Goal: Task Accomplishment & Management: Manage account settings

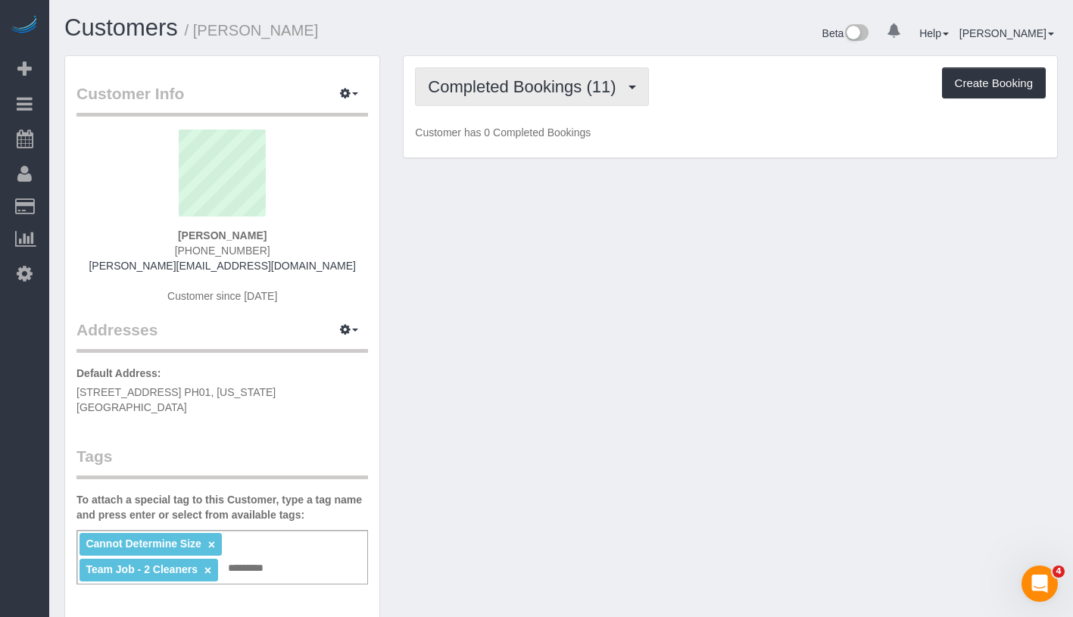
click at [521, 83] on span "Completed Bookings (11)" at bounding box center [525, 86] width 195 height 19
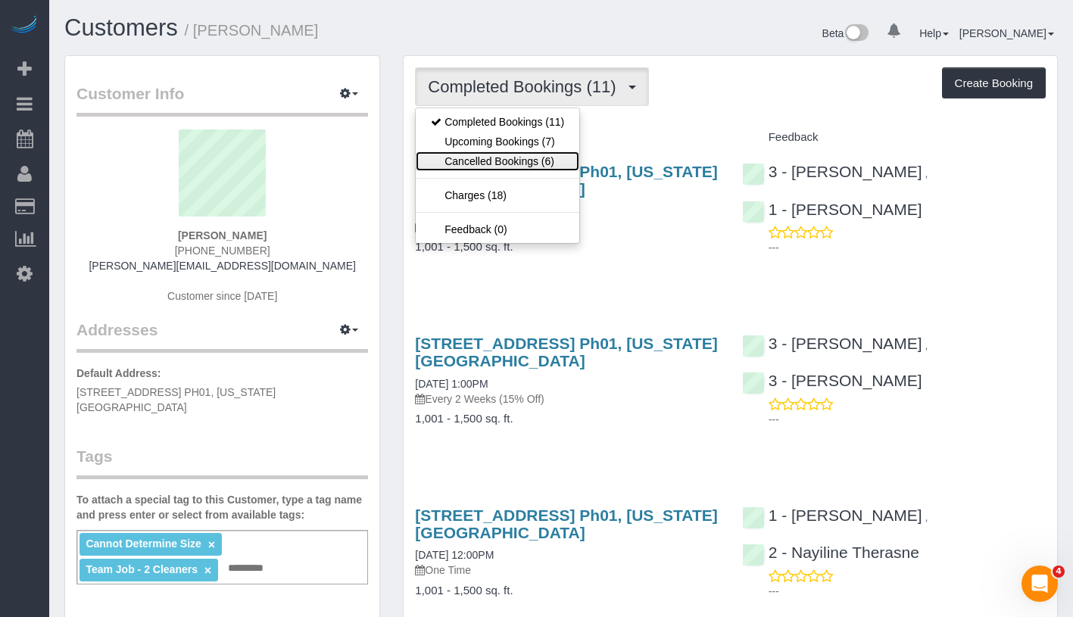
click at [535, 151] on link "Cancelled Bookings (6)" at bounding box center [498, 161] width 164 height 20
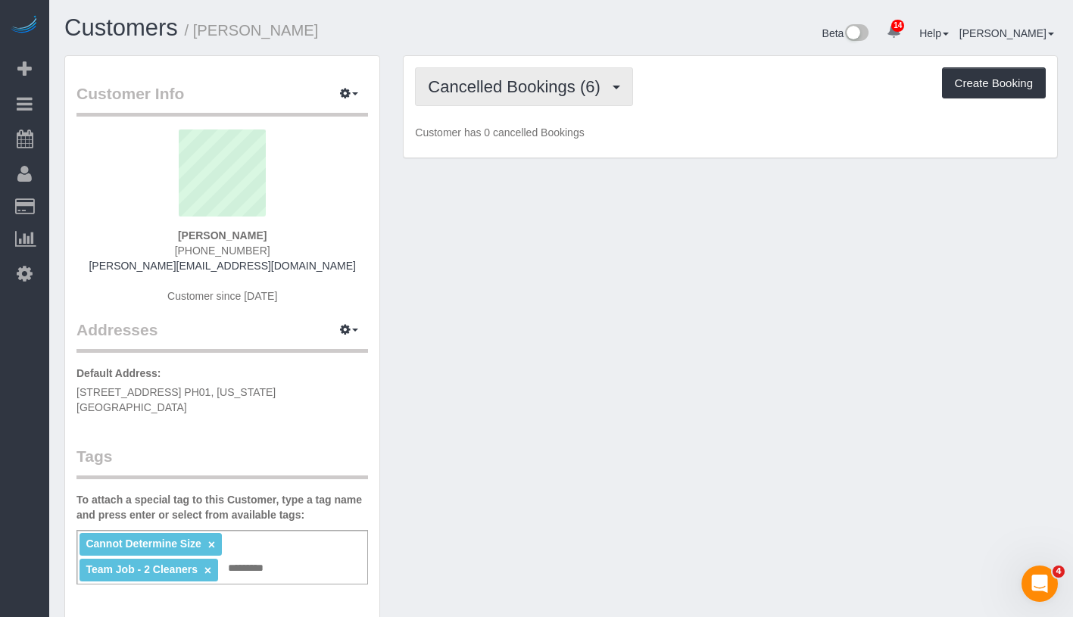
click at [547, 77] on span "Cancelled Bookings (6)" at bounding box center [517, 86] width 179 height 19
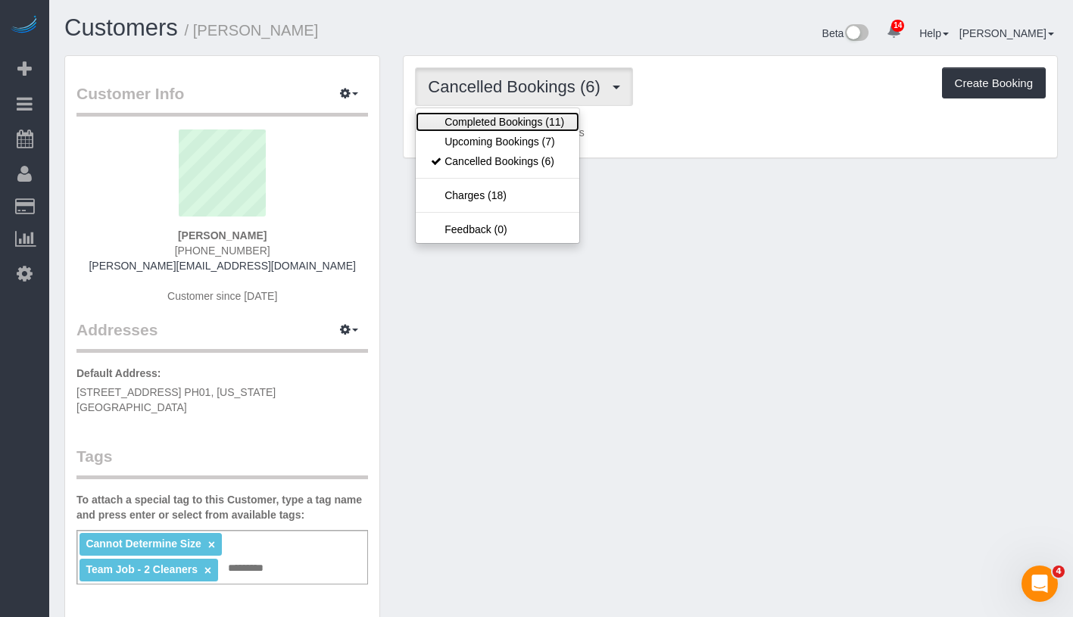
click at [538, 129] on link "Completed Bookings (11)" at bounding box center [498, 122] width 164 height 20
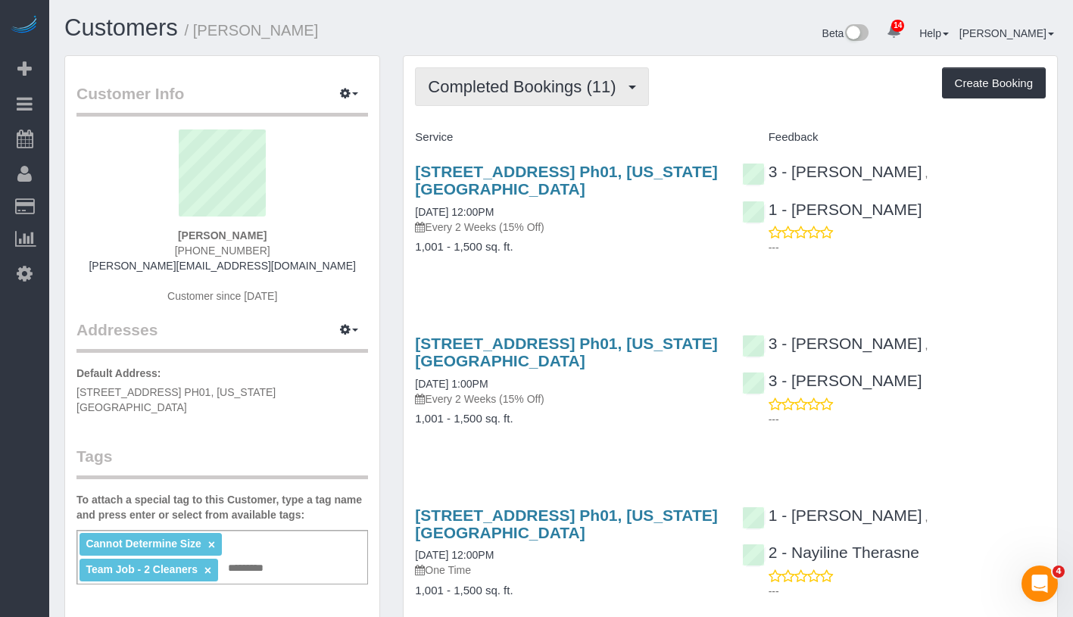
click at [570, 79] on span "Completed Bookings (11)" at bounding box center [525, 86] width 195 height 19
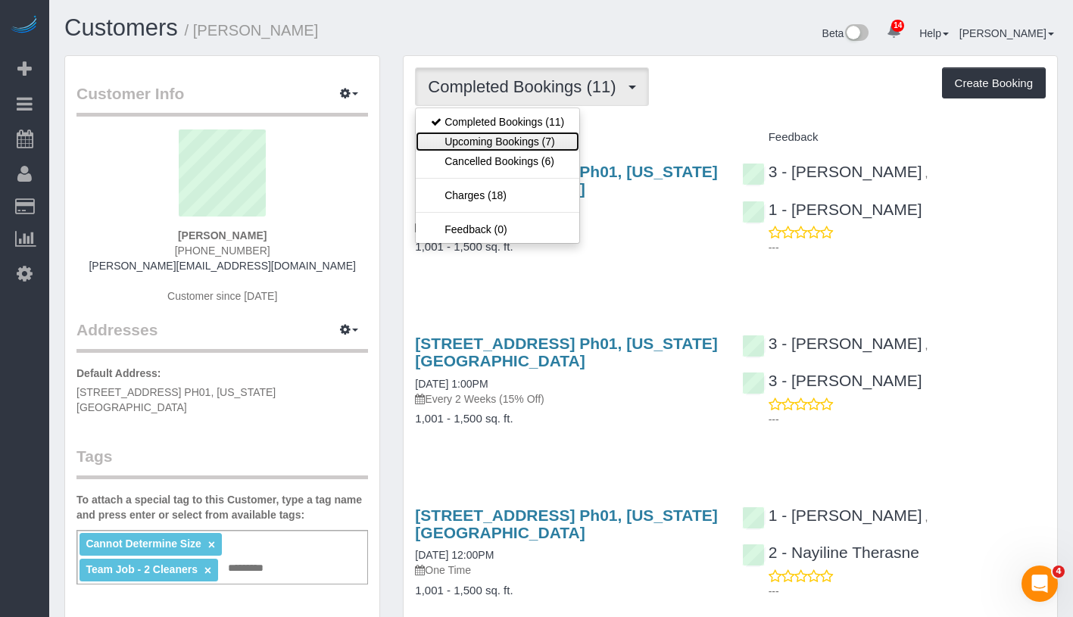
click at [538, 142] on link "Upcoming Bookings (7)" at bounding box center [498, 142] width 164 height 20
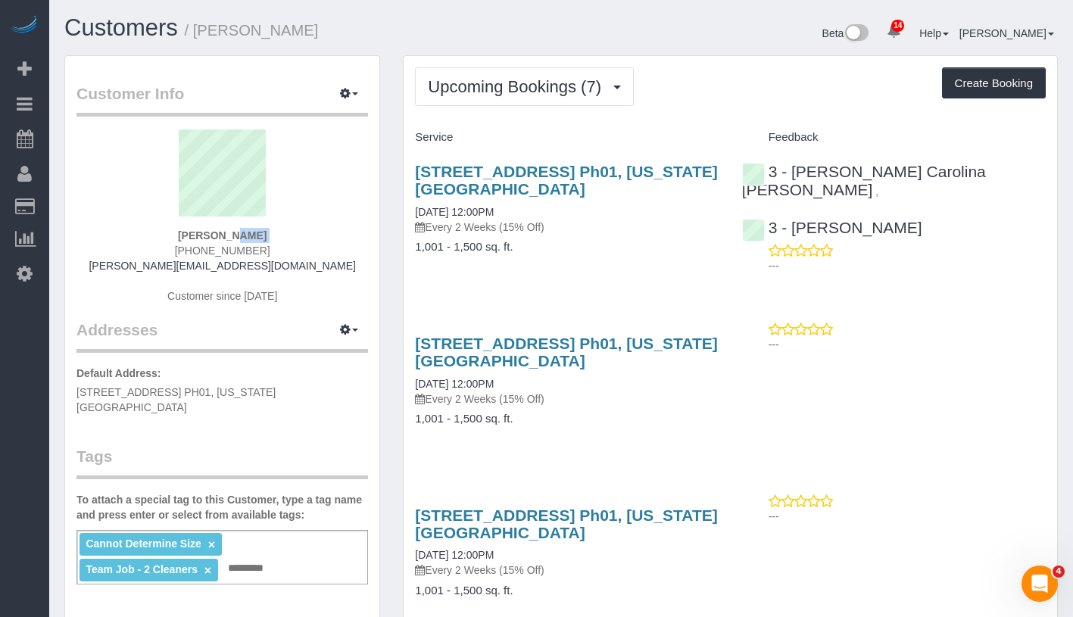
drag, startPoint x: 177, startPoint y: 244, endPoint x: 165, endPoint y: 234, distance: 15.6
click at [165, 234] on div "Roger Lopez (954) 952-8965 r.daniel.lp04@gmail.com Customer since 2025" at bounding box center [222, 224] width 292 height 189
copy div "Roger Lopez"
click at [173, 236] on div "Roger Lopez (954) 952-8965 r.daniel.lp04@gmail.com Customer since 2025" at bounding box center [222, 224] width 292 height 189
drag, startPoint x: 173, startPoint y: 236, endPoint x: 276, endPoint y: 236, distance: 103.0
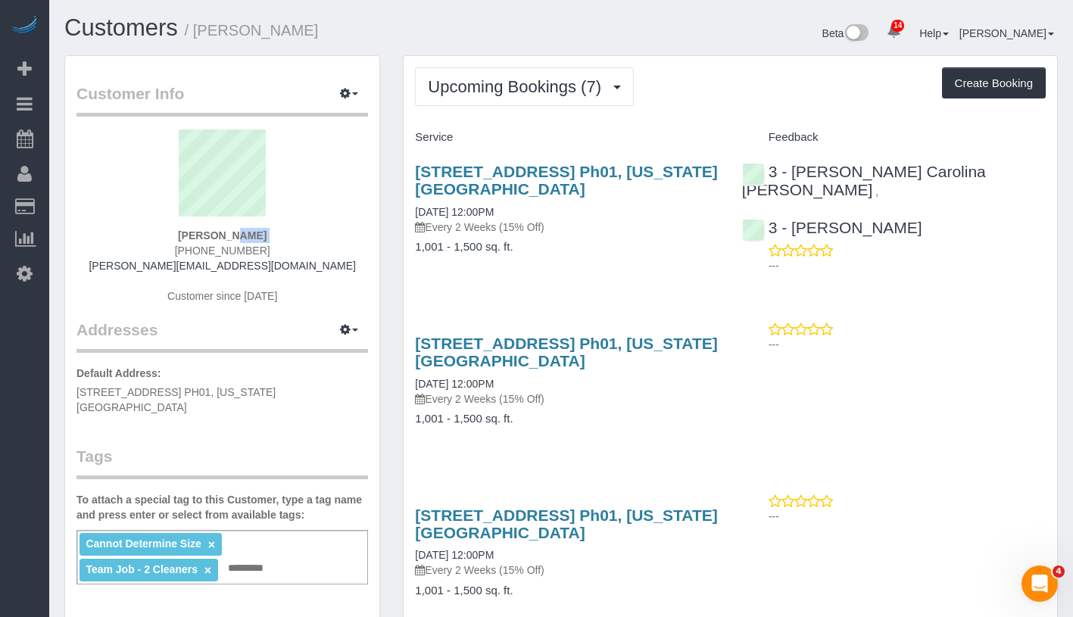
click at [276, 236] on div "Roger Lopez (954) 952-8965 r.daniel.lp04@gmail.com Customer since 2025" at bounding box center [222, 224] width 292 height 189
drag, startPoint x: 397, startPoint y: 213, endPoint x: 536, endPoint y: 204, distance: 139.6
copy link "09/07/2025 12:00PM"
drag, startPoint x: 878, startPoint y: 223, endPoint x: 795, endPoint y: 167, distance: 99.8
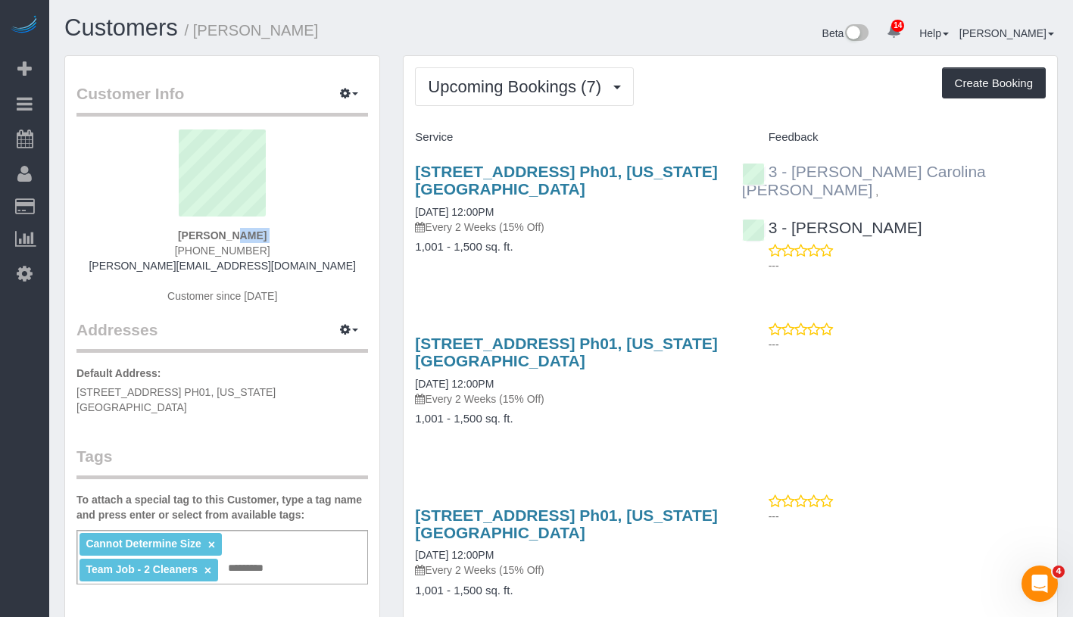
click at [795, 167] on div "3 - Andreina Carolina Manrique Lopez , 3 - Maria Bonilla ---" at bounding box center [894, 215] width 326 height 130
copy div "Andreina Carolina Manrique Lopez , 3 - Maria Bonilla"
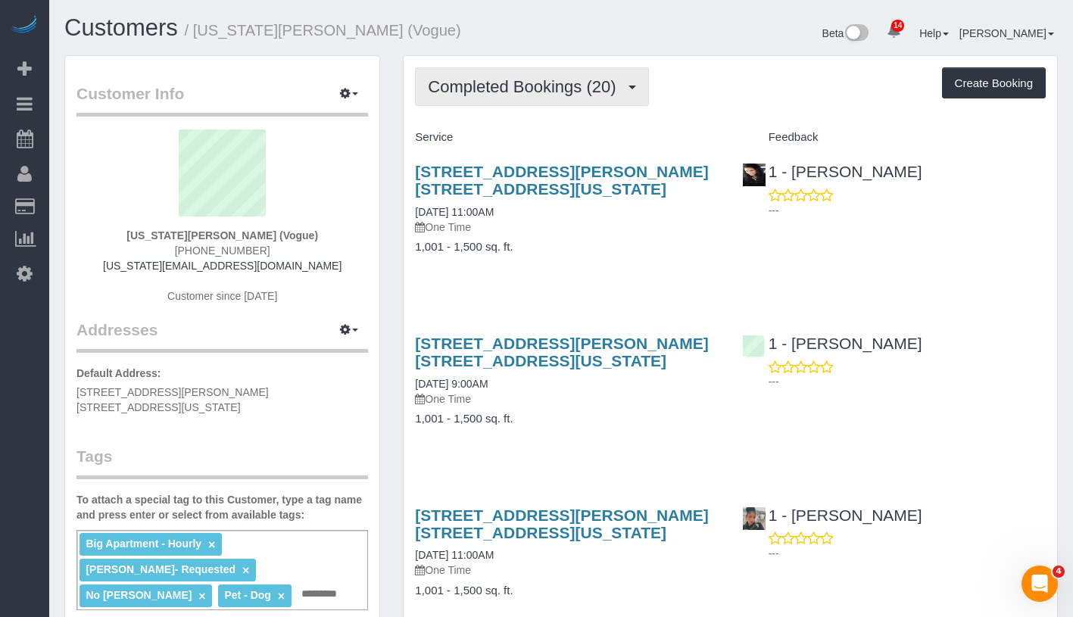
click at [523, 92] on span "Completed Bookings (20)" at bounding box center [525, 86] width 195 height 19
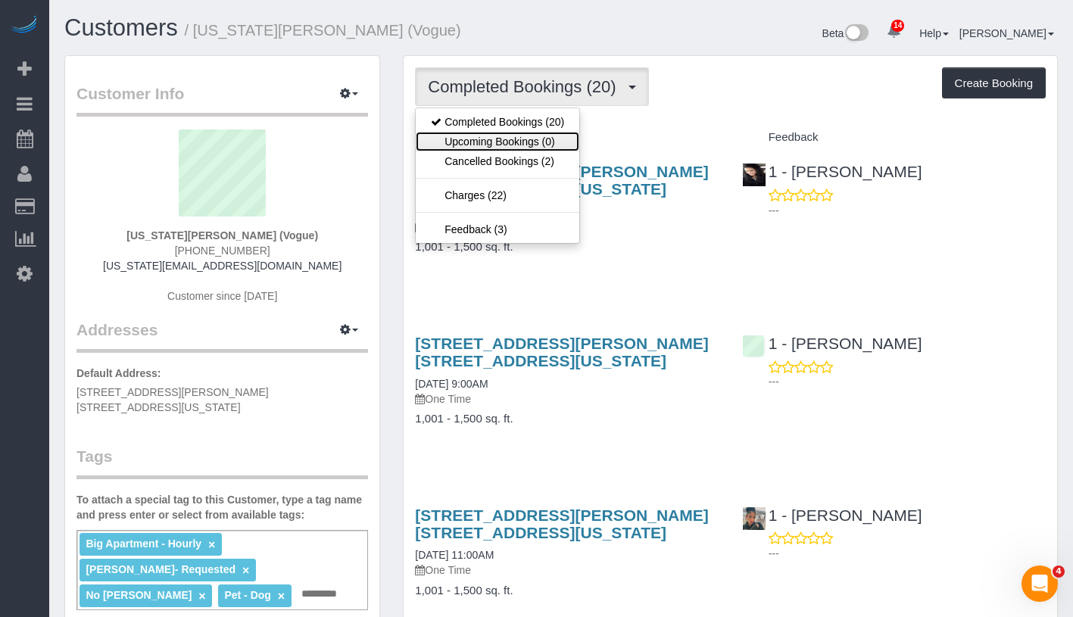
click at [516, 141] on link "Upcoming Bookings (0)" at bounding box center [498, 142] width 164 height 20
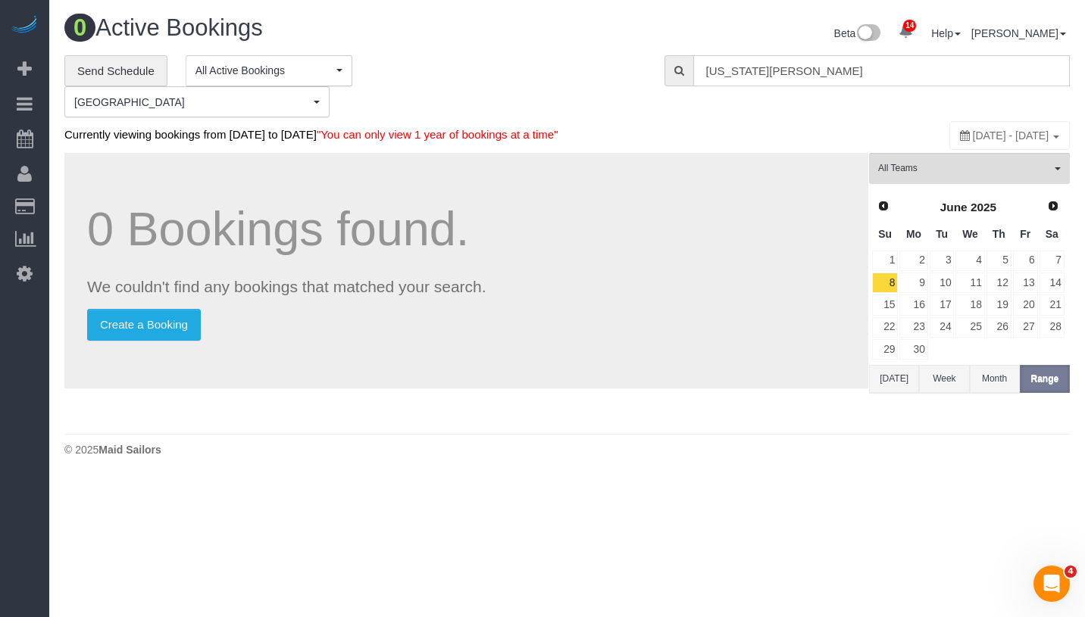
click at [834, 55] on input "Virginia Smith" at bounding box center [881, 70] width 376 height 31
click at [836, 70] on input "Virginia Smith" at bounding box center [881, 70] width 376 height 31
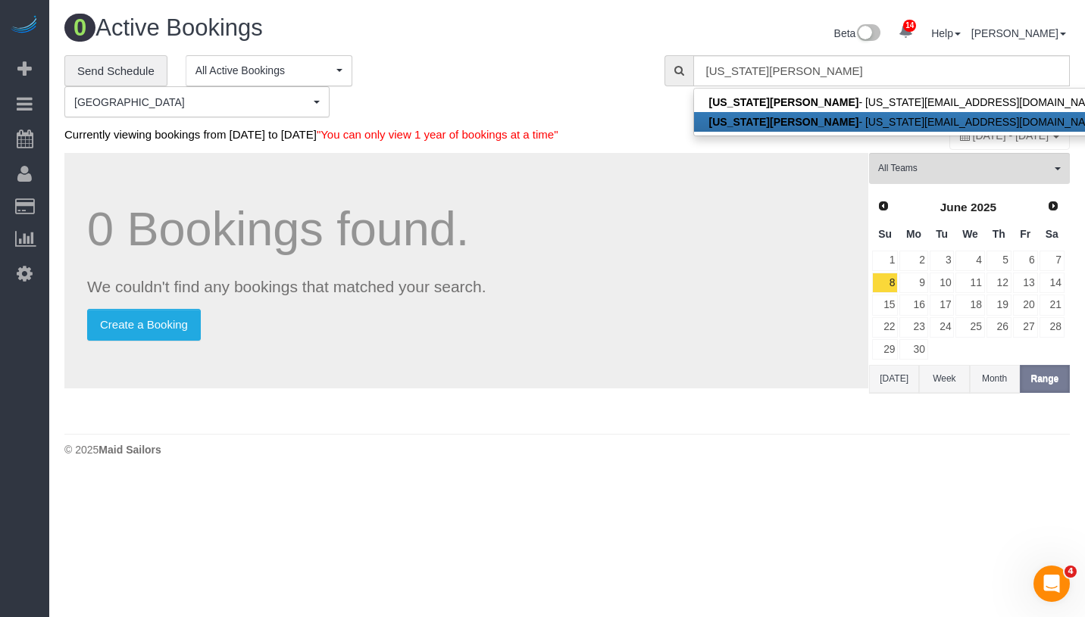
click at [813, 123] on link "Virginia Smith - virginia_smith@condenast.com" at bounding box center [907, 122] width 426 height 20
type input "virginia_smith@condenast.com"
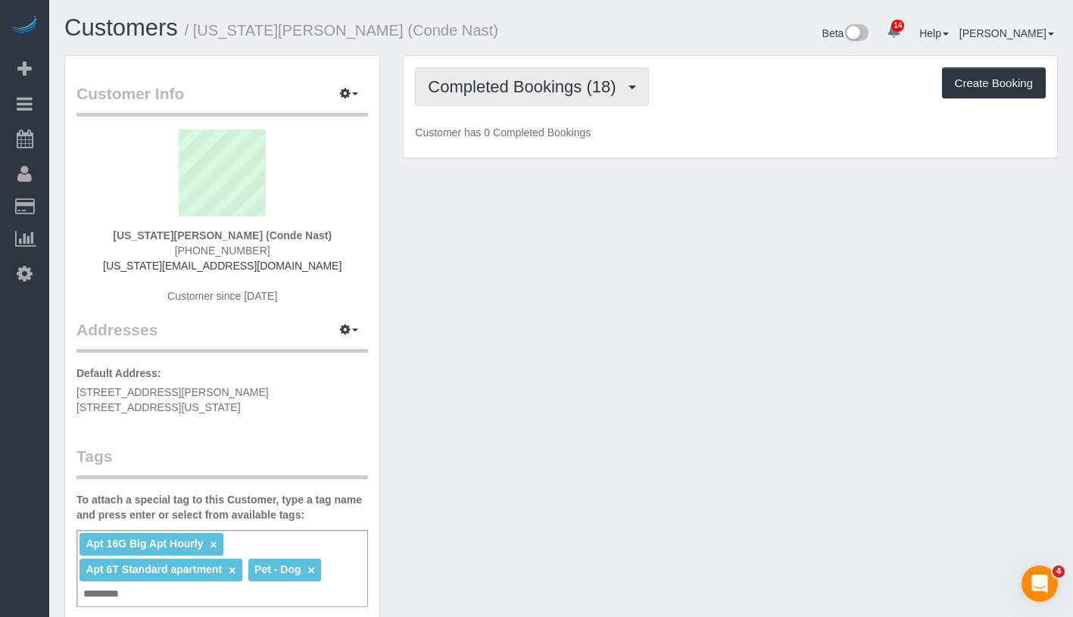
click at [550, 96] on button "Completed Bookings (18)" at bounding box center [531, 86] width 233 height 39
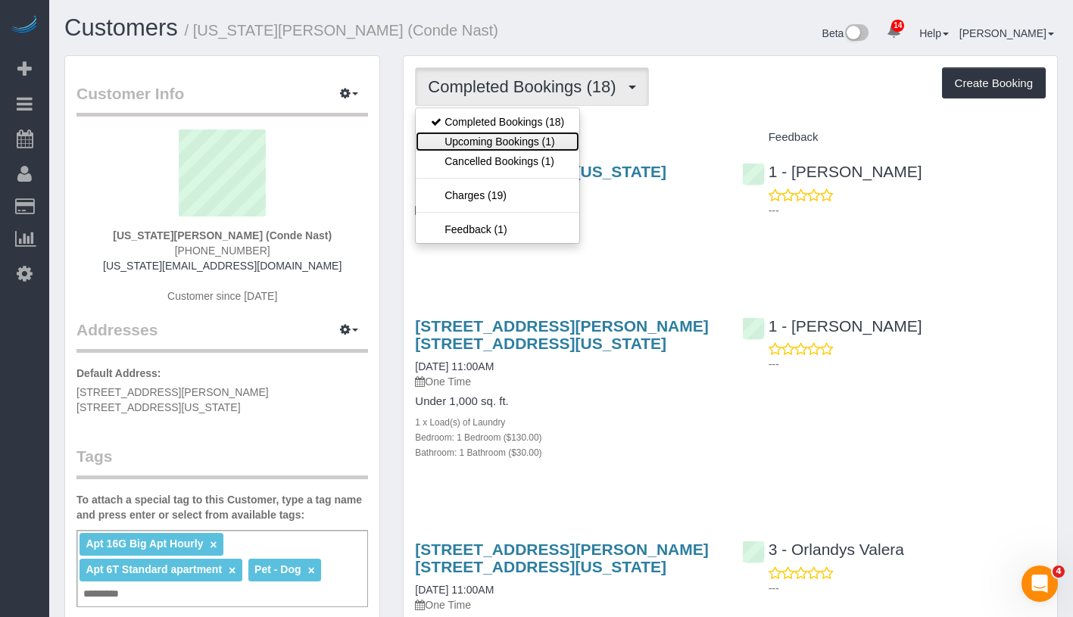
click at [542, 140] on link "Upcoming Bookings (1)" at bounding box center [498, 142] width 164 height 20
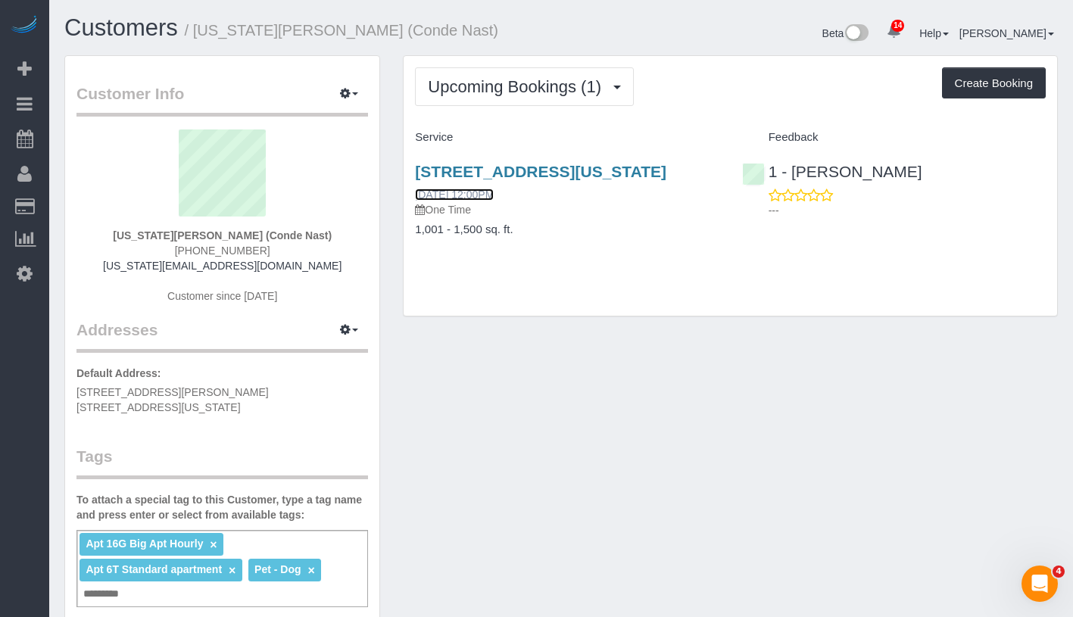
click at [494, 201] on link "09/07/2025 12:00PM" at bounding box center [454, 195] width 79 height 12
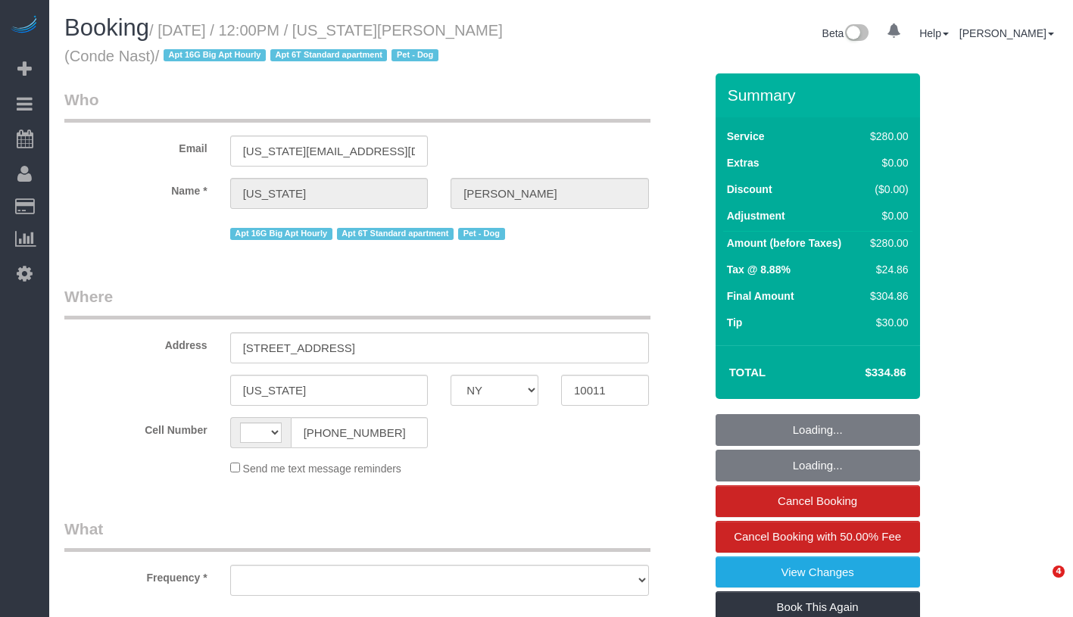
select select "NY"
select select "number:59"
select select "number:73"
select select "number:13"
select select "number:6"
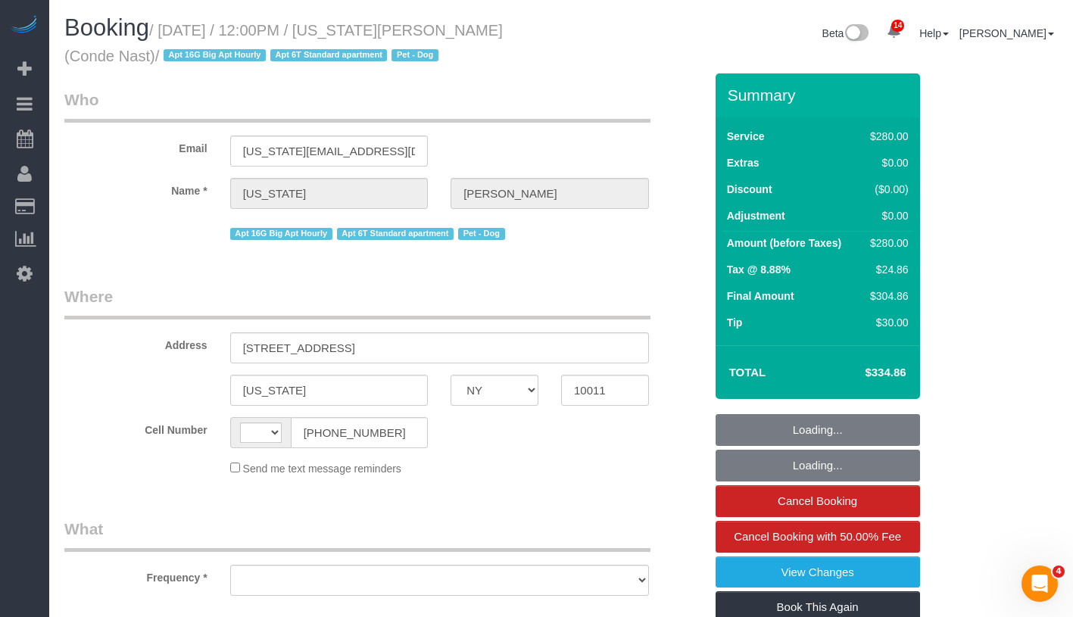
select select "string:US"
select select "object:903"
select select "string:stripe-pm_1R4ht54VGloSiKo72HDr2sM7"
select select "210"
select select "spot1"
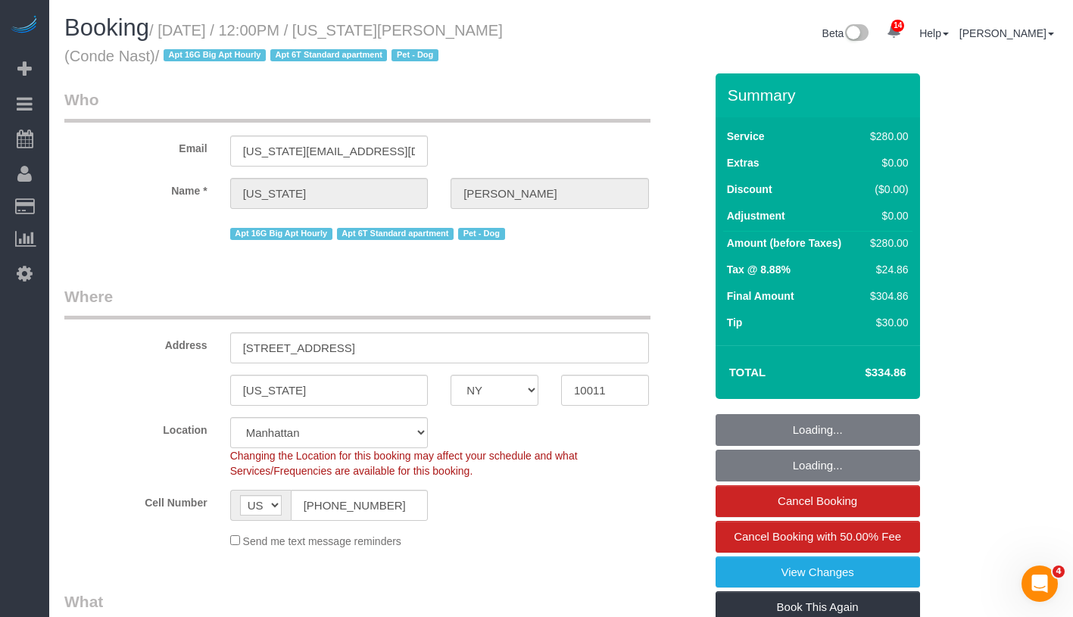
select select "object:1403"
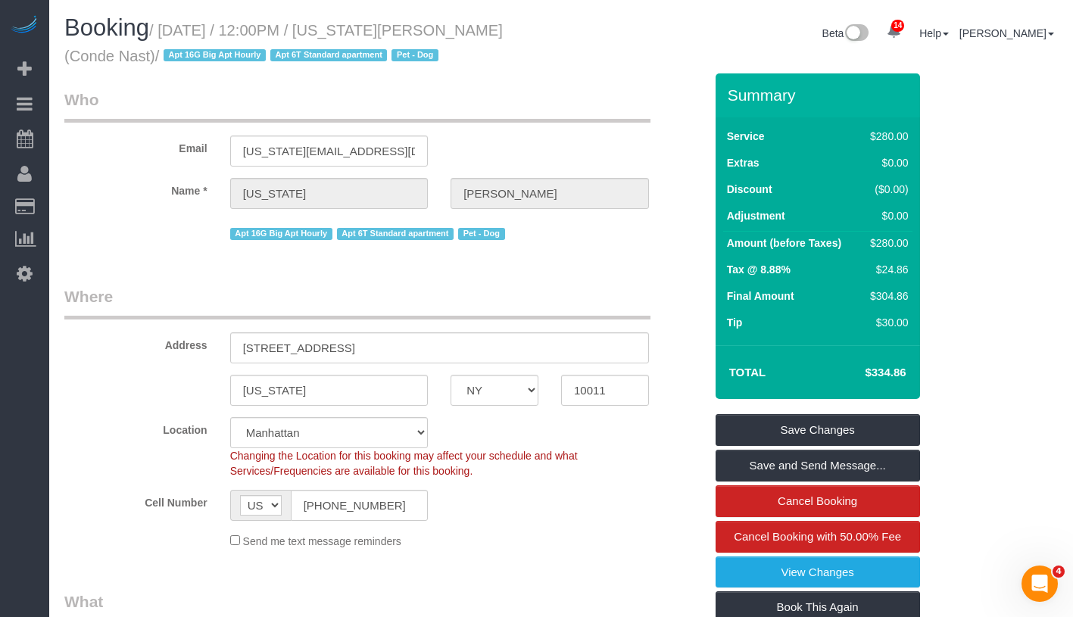
drag, startPoint x: 173, startPoint y: 31, endPoint x: 130, endPoint y: 62, distance: 53.2
click at [130, 62] on small "/ September 07, 2025 / 12:00PM / Virginia Smith (Conde Nast) / Apt 16G Big Apt …" at bounding box center [283, 43] width 439 height 42
copy small "September 07, 2025 / 12:00PM / Virginia Smith (Conde Nast) / Apt 16G Big Apt Ho…"
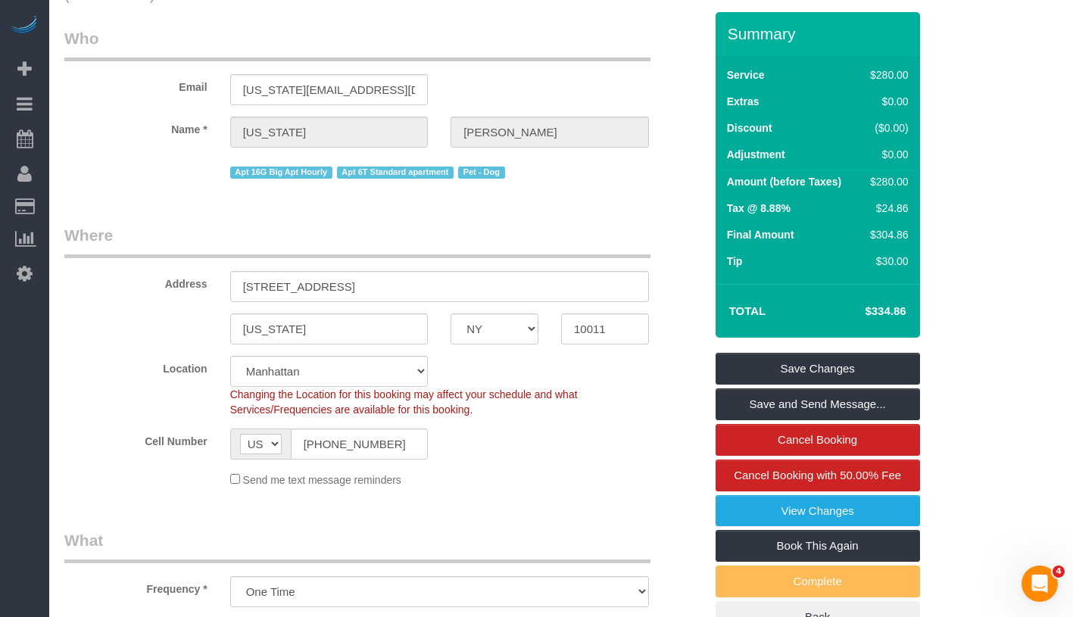
scroll to position [144, 0]
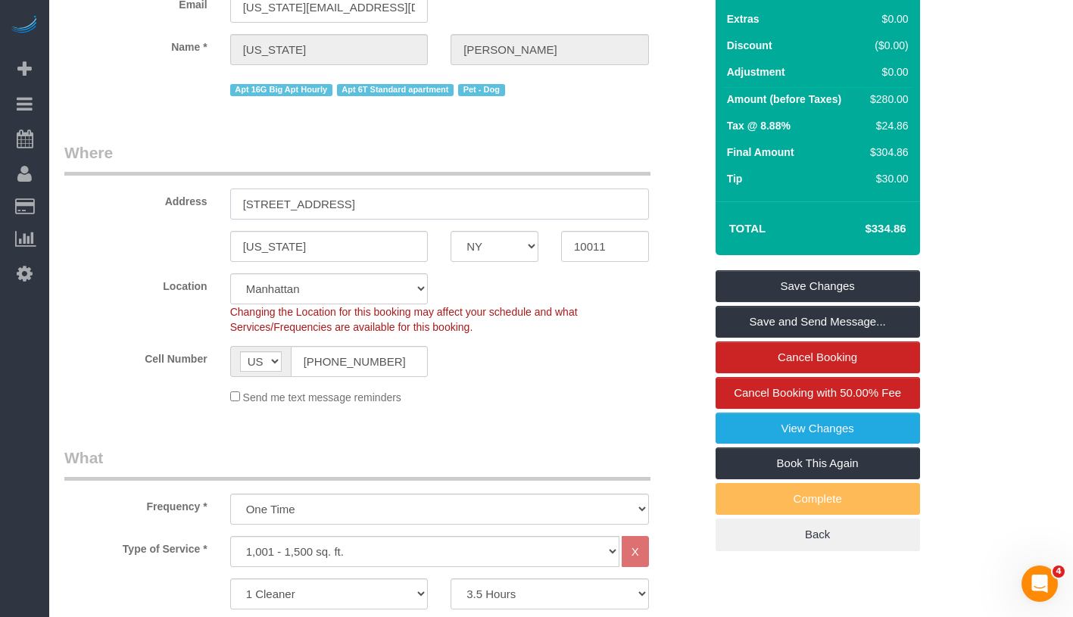
drag, startPoint x: 240, startPoint y: 201, endPoint x: 383, endPoint y: 199, distance: 143.2
click at [383, 199] on input "535 West 23rd Street, N5P" at bounding box center [439, 204] width 419 height 31
drag, startPoint x: 239, startPoint y: 242, endPoint x: 325, endPoint y: 248, distance: 86.6
click at [325, 248] on input "New York" at bounding box center [329, 246] width 198 height 31
drag, startPoint x: 569, startPoint y: 245, endPoint x: 632, endPoint y: 245, distance: 62.9
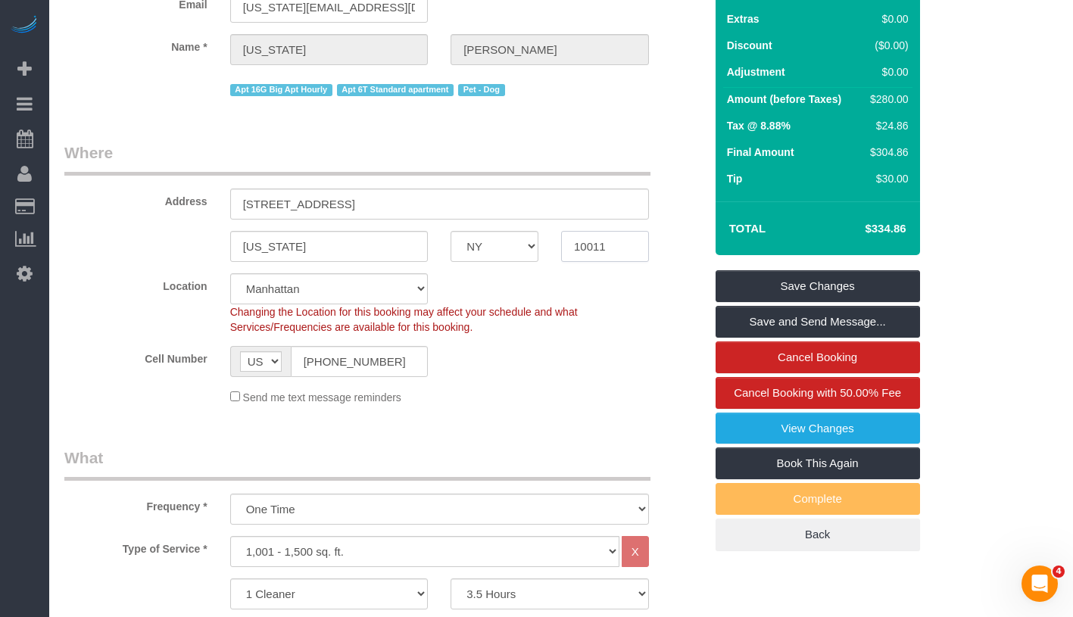
click at [632, 245] on body "14 Beta Your Notifications You have 0 alerts × You have 1 to charge for 09/06/2…" at bounding box center [536, 164] width 1073 height 617
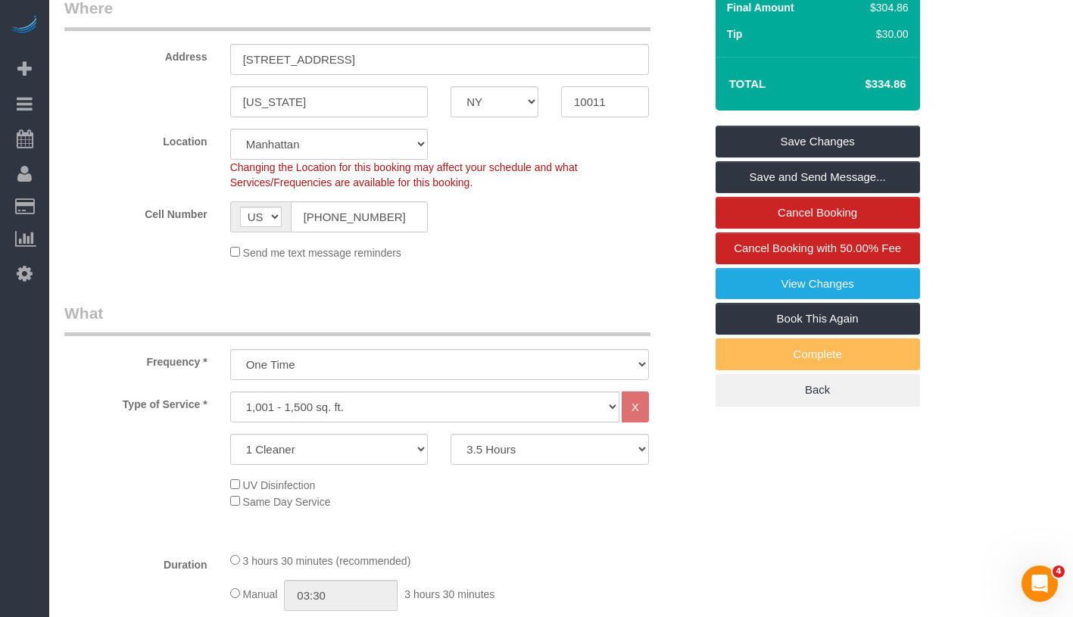
scroll to position [0, 0]
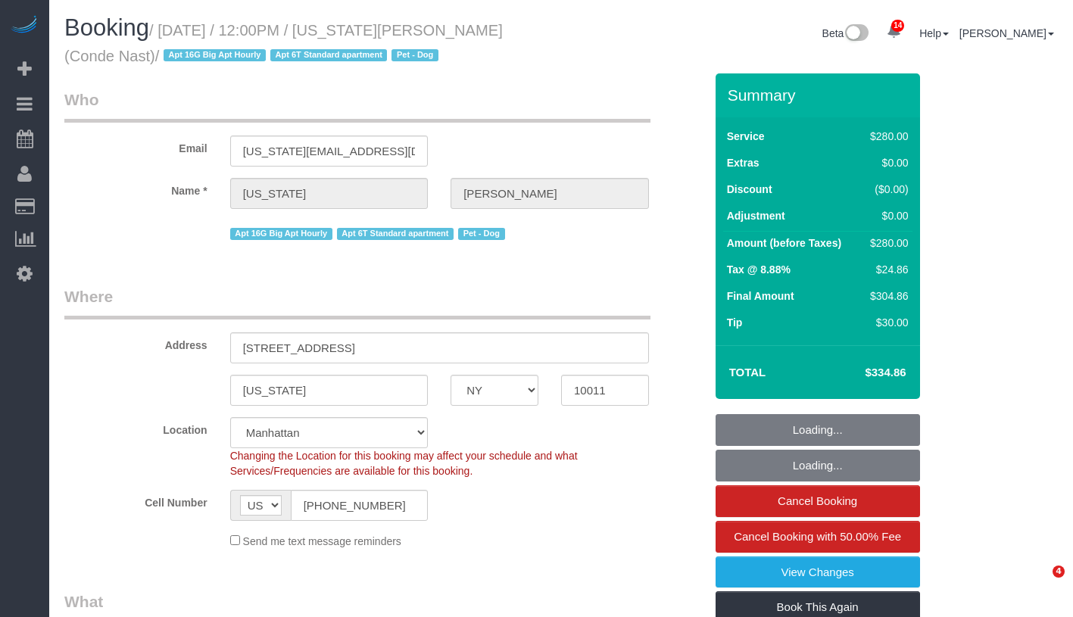
select select "NY"
select select "string:stripe-pm_1R4ht54VGloSiKo72HDr2sM7"
select select "210"
select select "number:59"
select select "number:73"
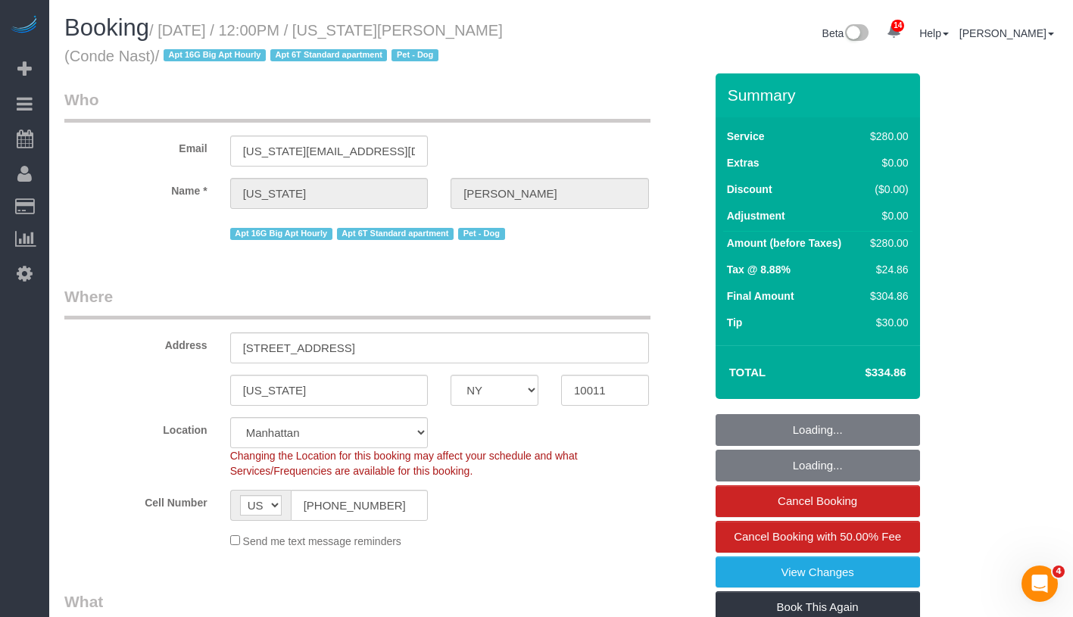
select select "number:13"
select select "number:6"
select select "object:1403"
select select "spot1"
click at [324, 511] on input "(917) 224-7096" at bounding box center [360, 505] width 138 height 31
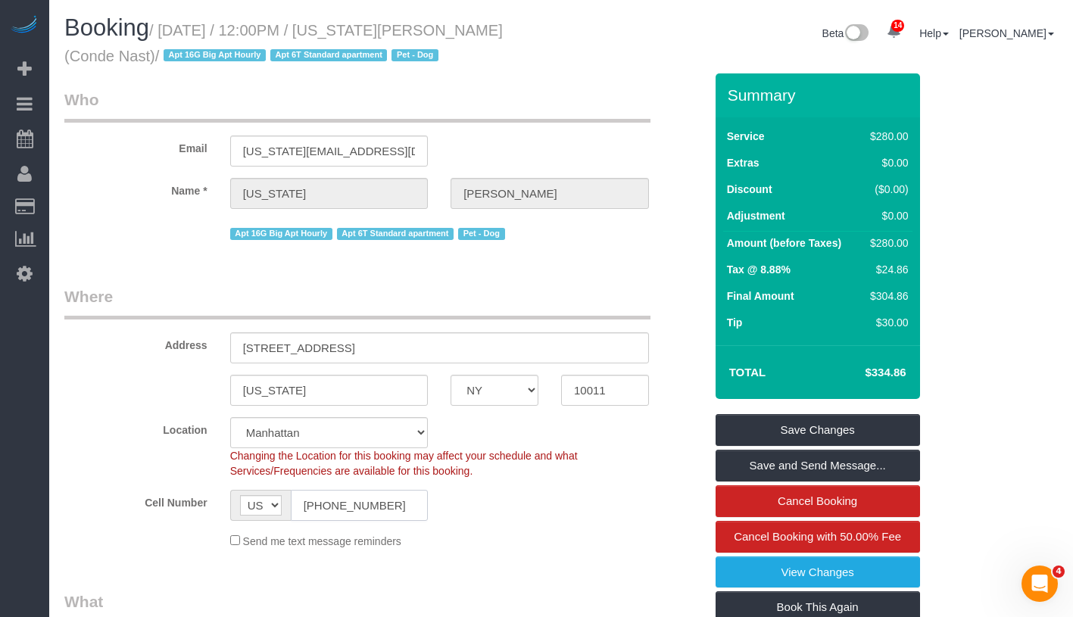
click at [324, 511] on input "(917) 224-7096" at bounding box center [360, 505] width 138 height 31
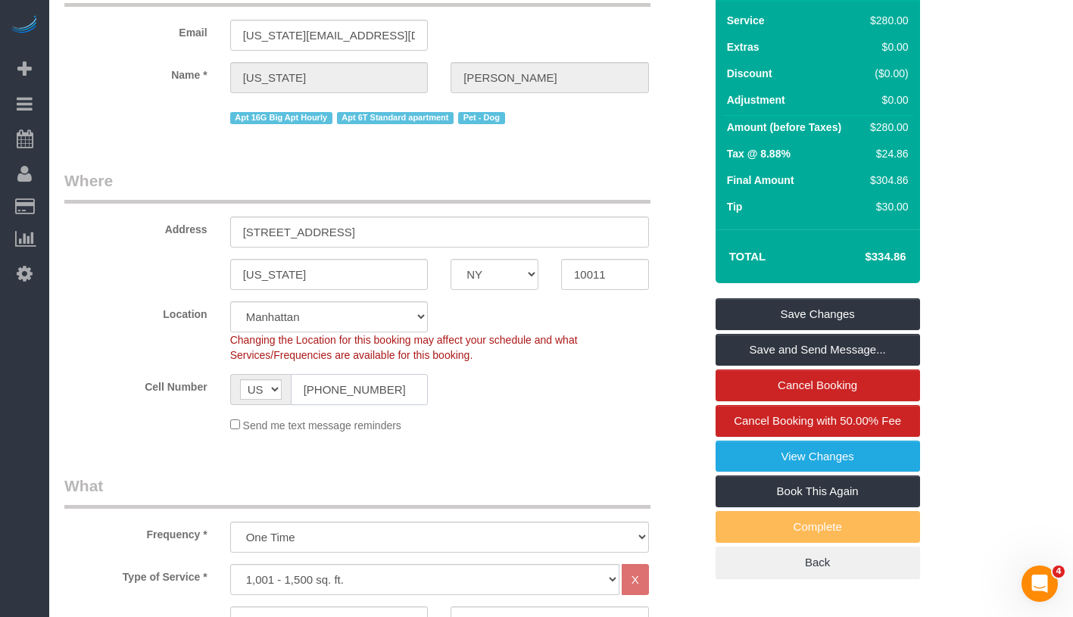
scroll to position [118, 0]
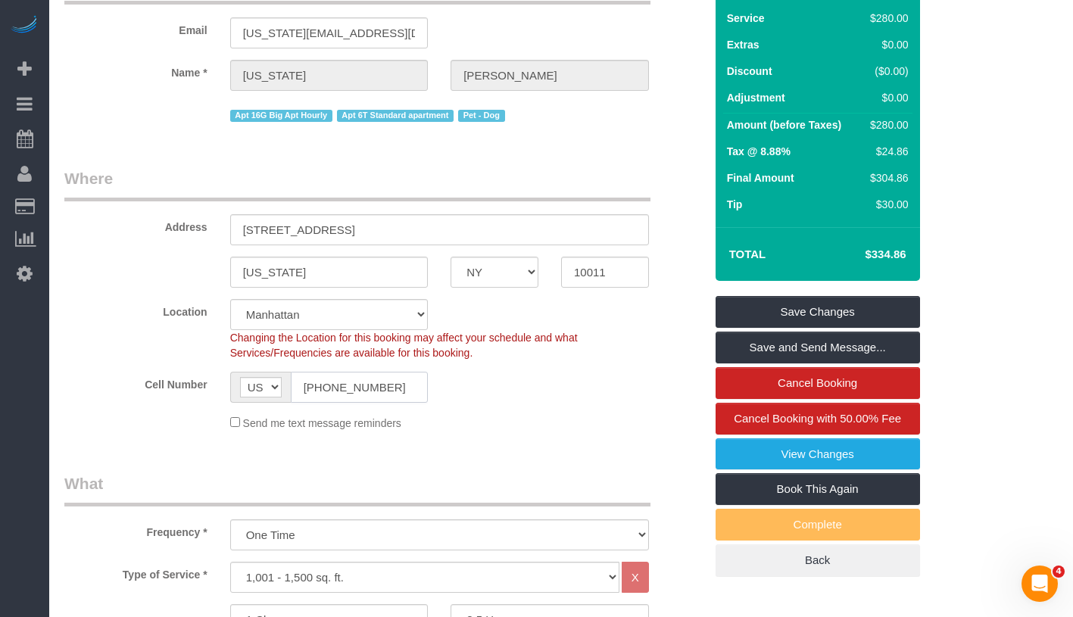
click at [332, 388] on input "(917) 224-7096" at bounding box center [360, 387] width 138 height 31
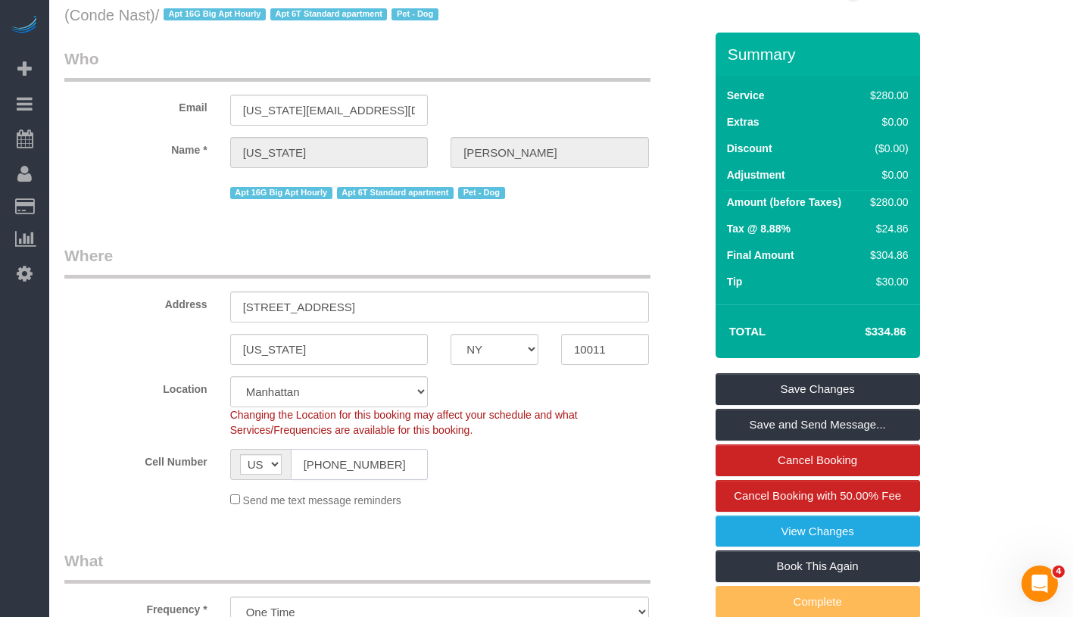
scroll to position [0, 0]
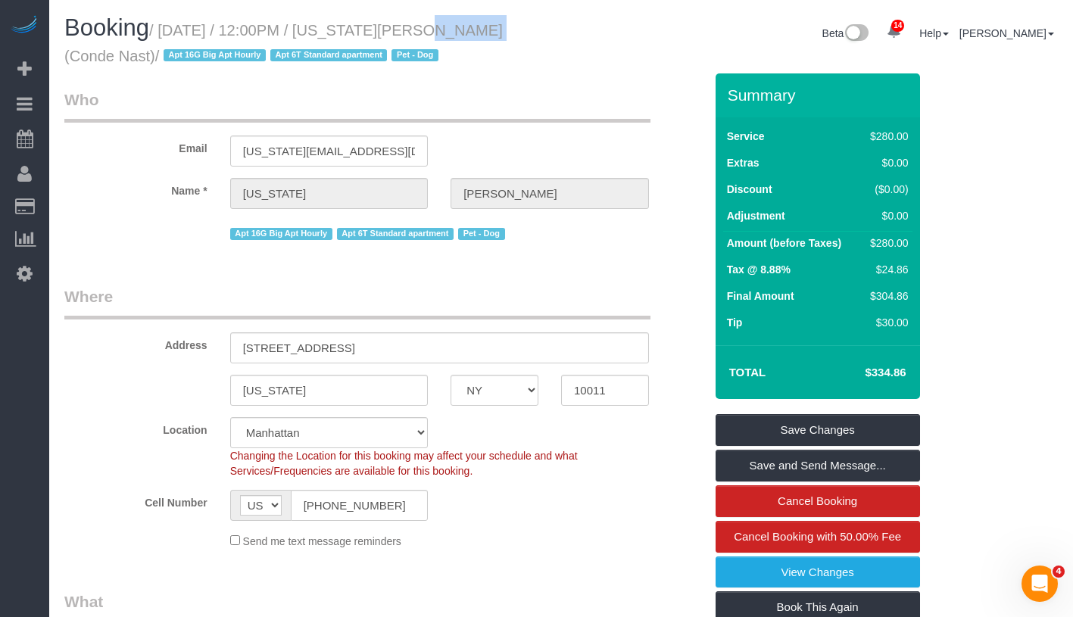
drag, startPoint x: 398, startPoint y: 26, endPoint x: 448, endPoint y: 33, distance: 49.7
click at [448, 33] on small "/ September 07, 2025 / 12:00PM / Virginia Smith (Conde Nast) / Apt 16G Big Apt …" at bounding box center [283, 43] width 439 height 42
copy small "Virginia"
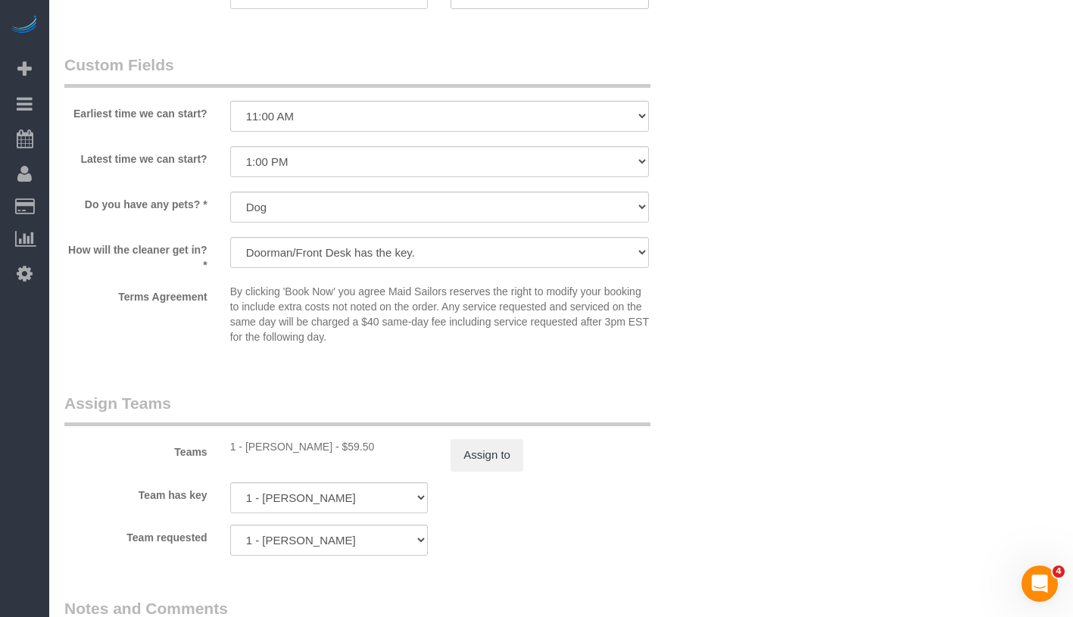
scroll to position [1458, 0]
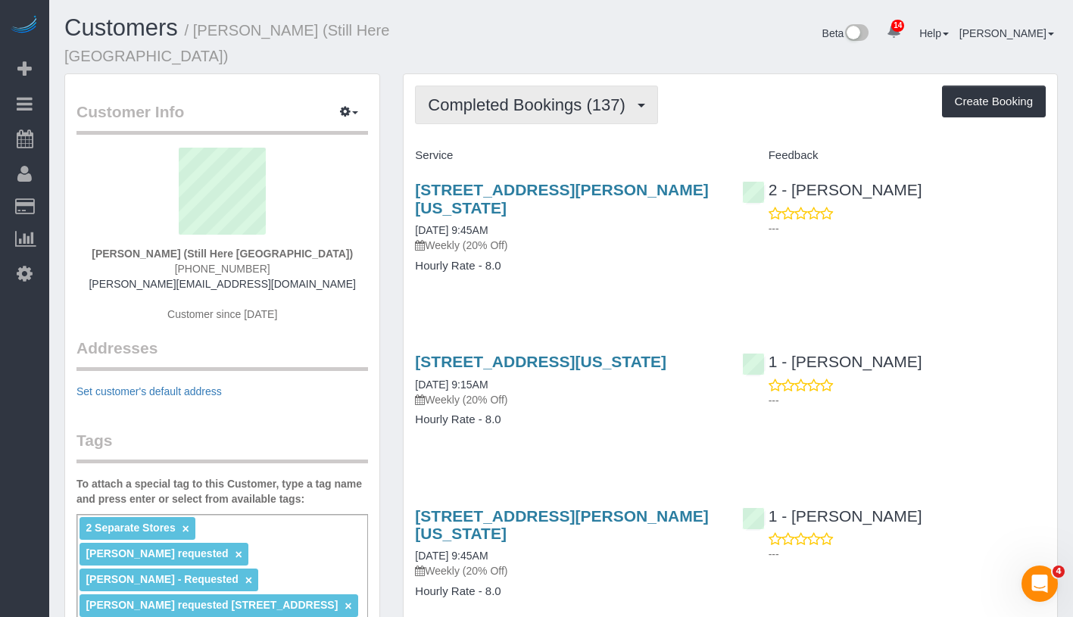
click at [586, 95] on span "Completed Bookings (137)" at bounding box center [530, 104] width 204 height 19
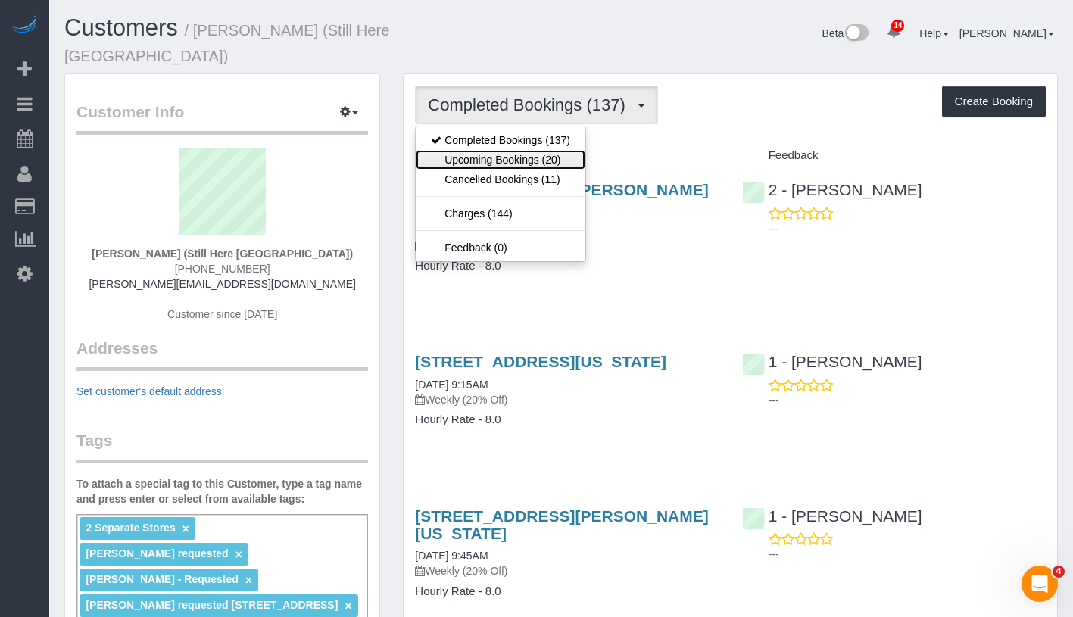
click at [562, 150] on link "Upcoming Bookings (20)" at bounding box center [501, 160] width 170 height 20
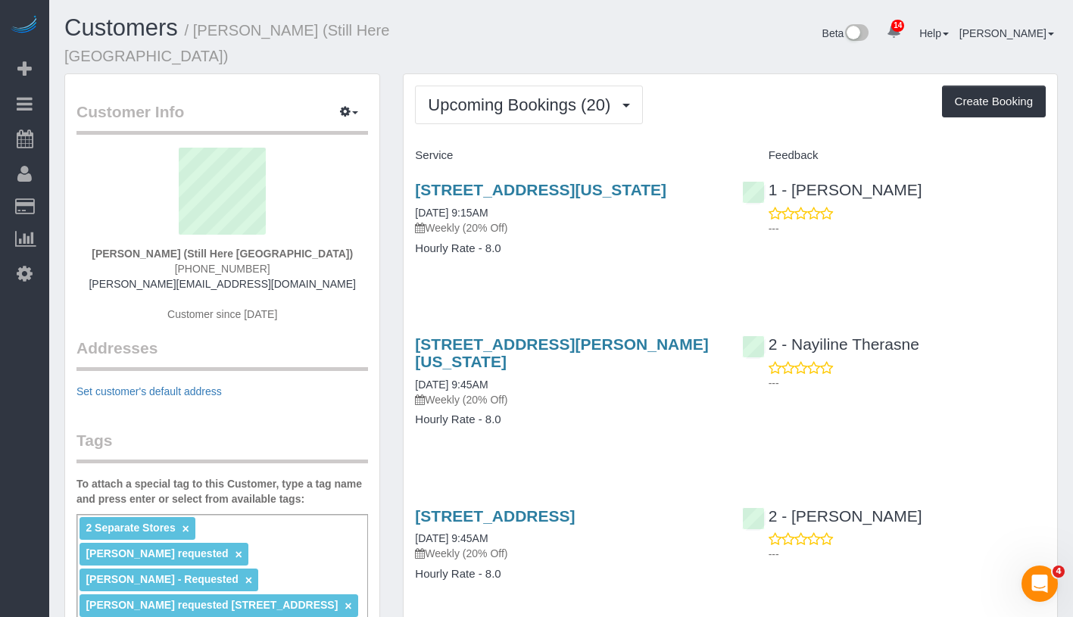
drag, startPoint x: 116, startPoint y: 236, endPoint x: 341, endPoint y: 238, distance: 225.0
click at [341, 238] on div "Francesca Racanelli (Still Here NYC) (631) 745-2176 francesca@stillhere.nyc Cus…" at bounding box center [222, 242] width 292 height 189
copy strong "[PERSON_NAME] (Still Here [GEOGRAPHIC_DATA])"
drag, startPoint x: 407, startPoint y: 213, endPoint x: 536, endPoint y: 213, distance: 129.5
click at [536, 213] on div "905 Madison Avenue, New York, NY 10021 09/08/2025 9:15AM Weekly (20% Off) Hourl…" at bounding box center [567, 226] width 326 height 117
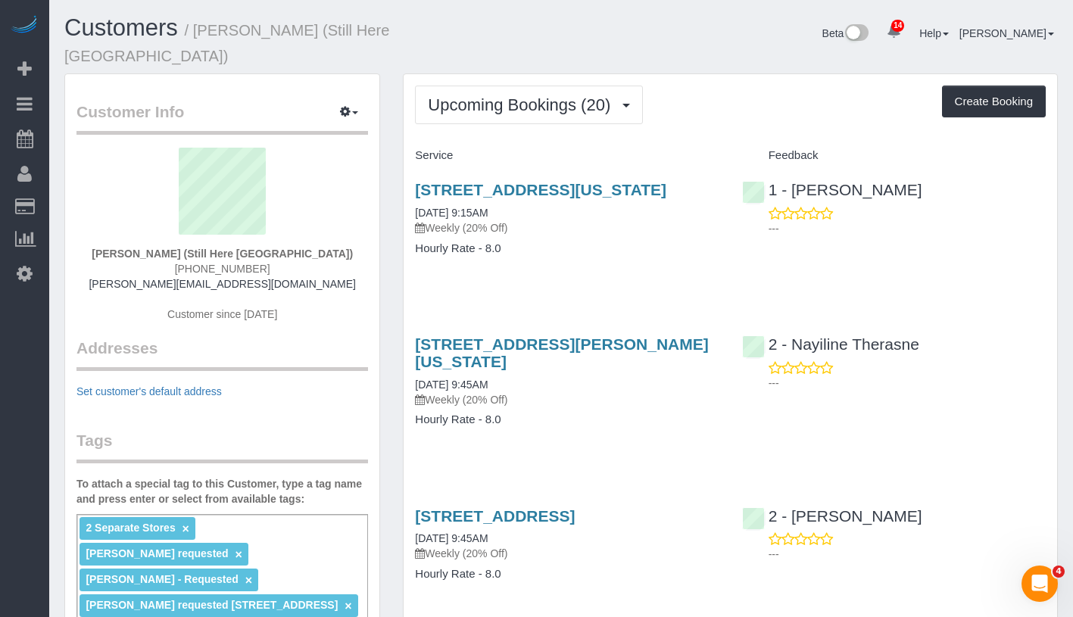
copy link "[DATE] 9:15AM"
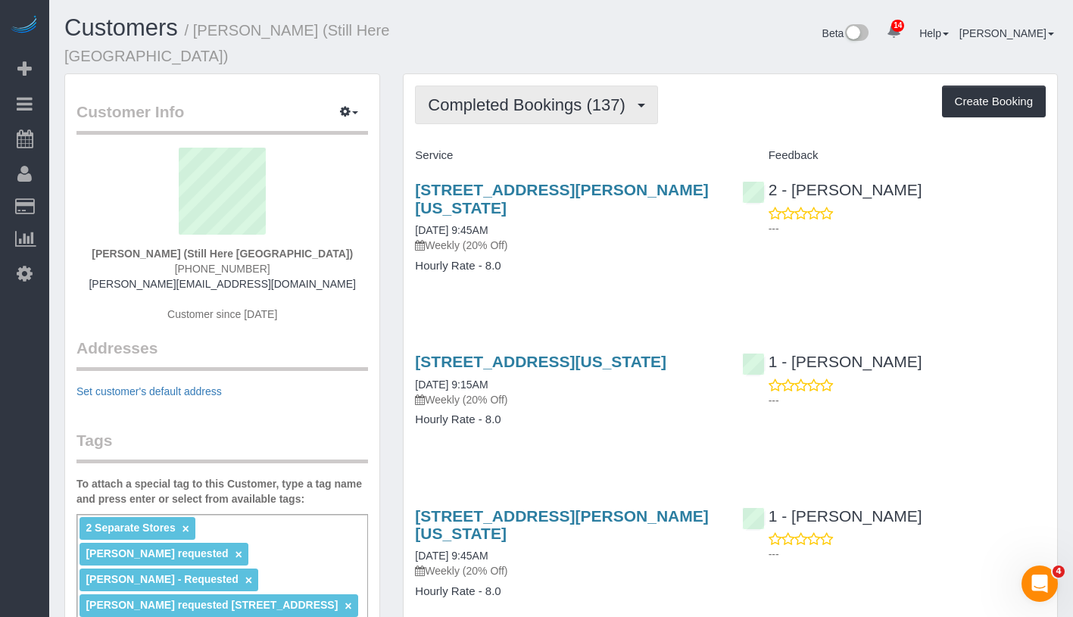
click at [584, 100] on button "Completed Bookings (137)" at bounding box center [536, 105] width 243 height 39
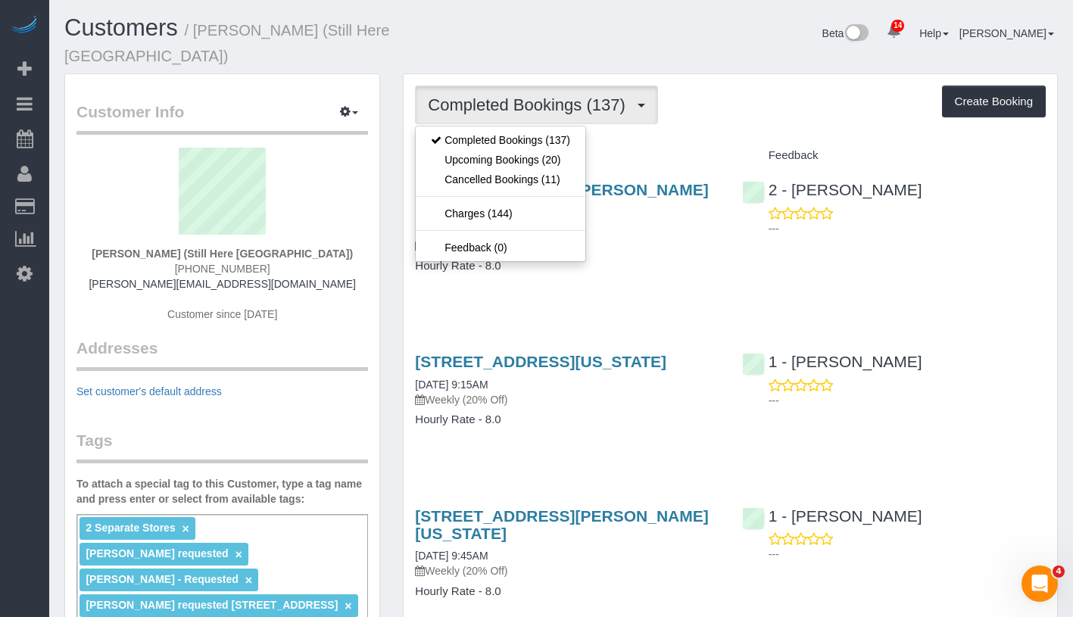
click at [763, 86] on div "Completed Bookings (137) Completed Bookings (137) Upcoming Bookings (20) Cancel…" at bounding box center [730, 105] width 631 height 39
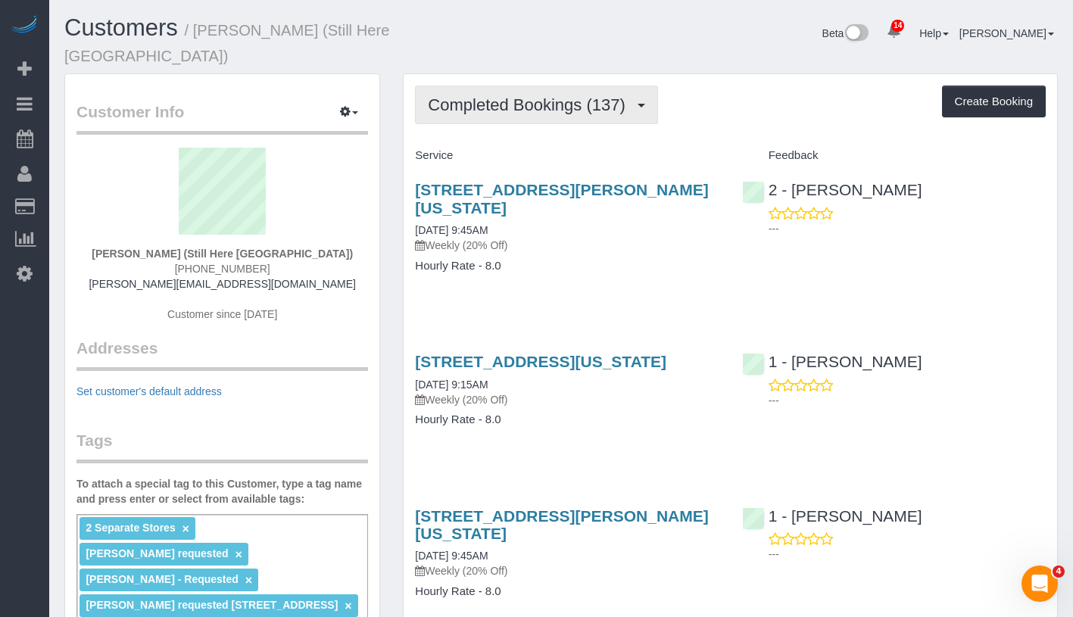
click at [600, 95] on span "Completed Bookings (137)" at bounding box center [530, 104] width 204 height 19
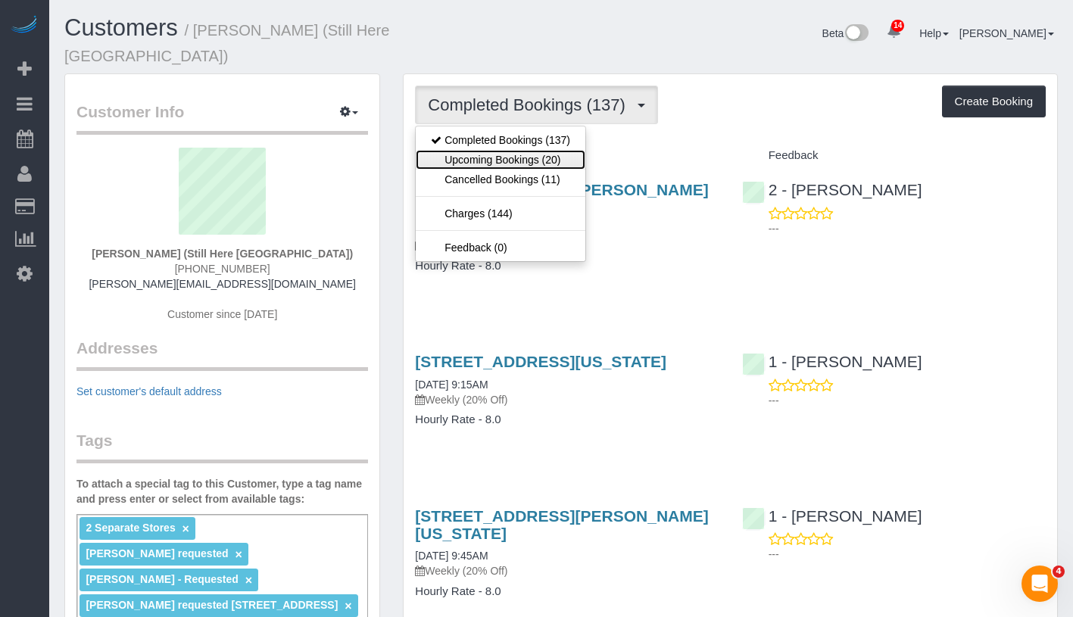
click at [564, 150] on link "Upcoming Bookings (20)" at bounding box center [501, 160] width 170 height 20
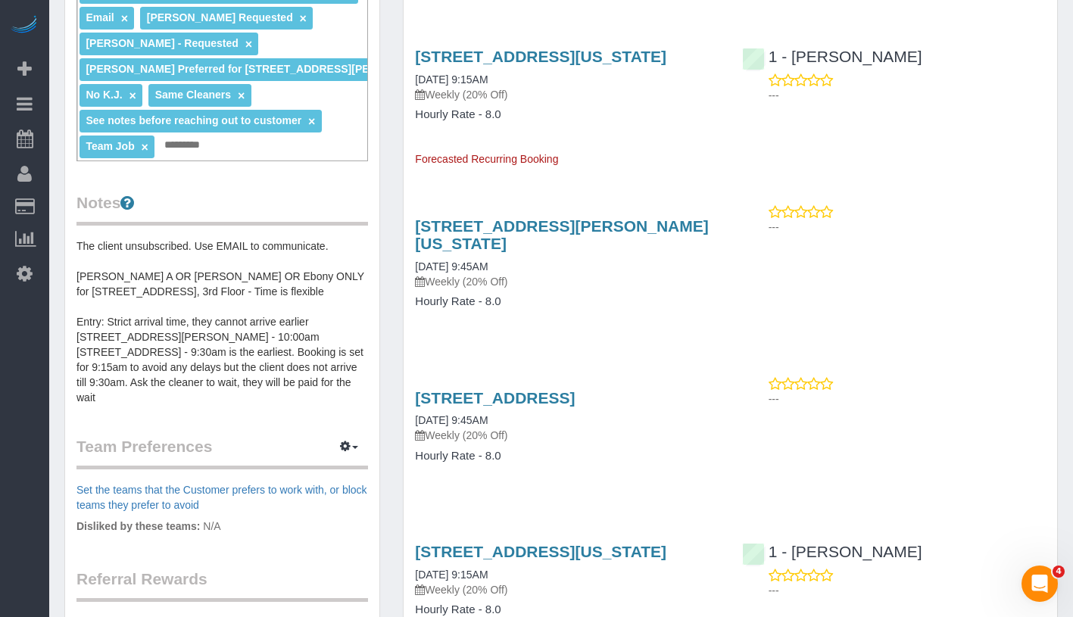
scroll to position [469, 0]
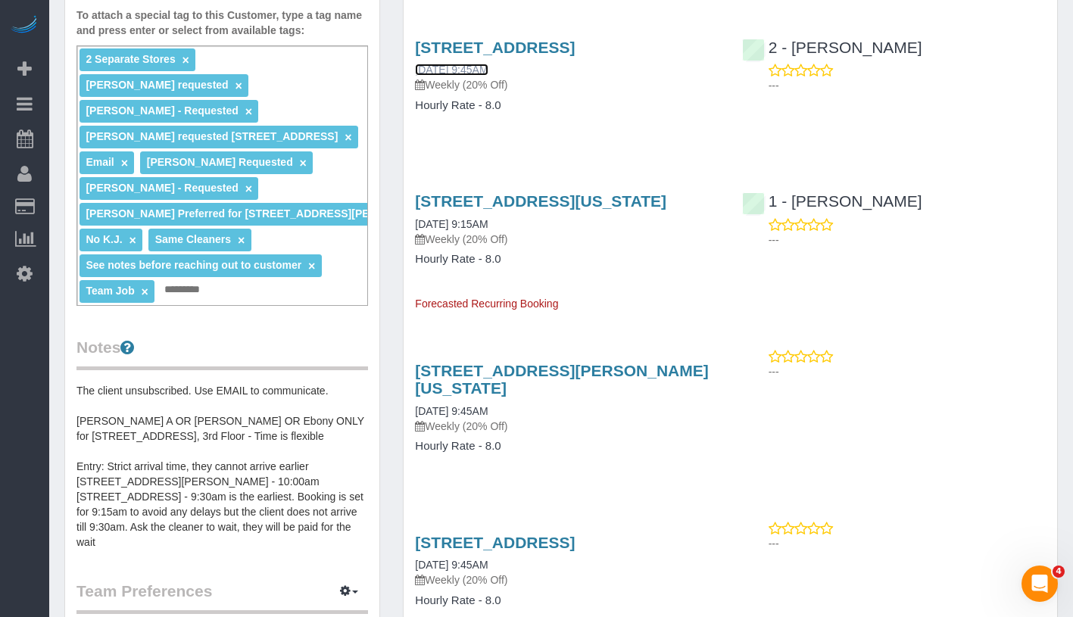
click at [488, 69] on link "09/08/2025 9:45AM" at bounding box center [451, 70] width 73 height 12
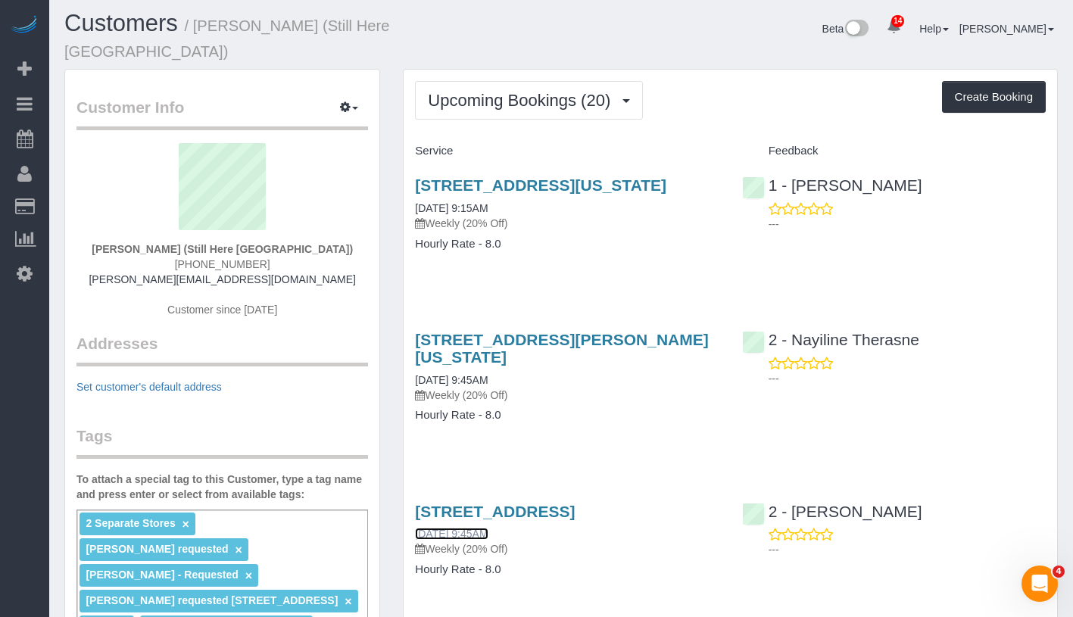
scroll to position [0, 0]
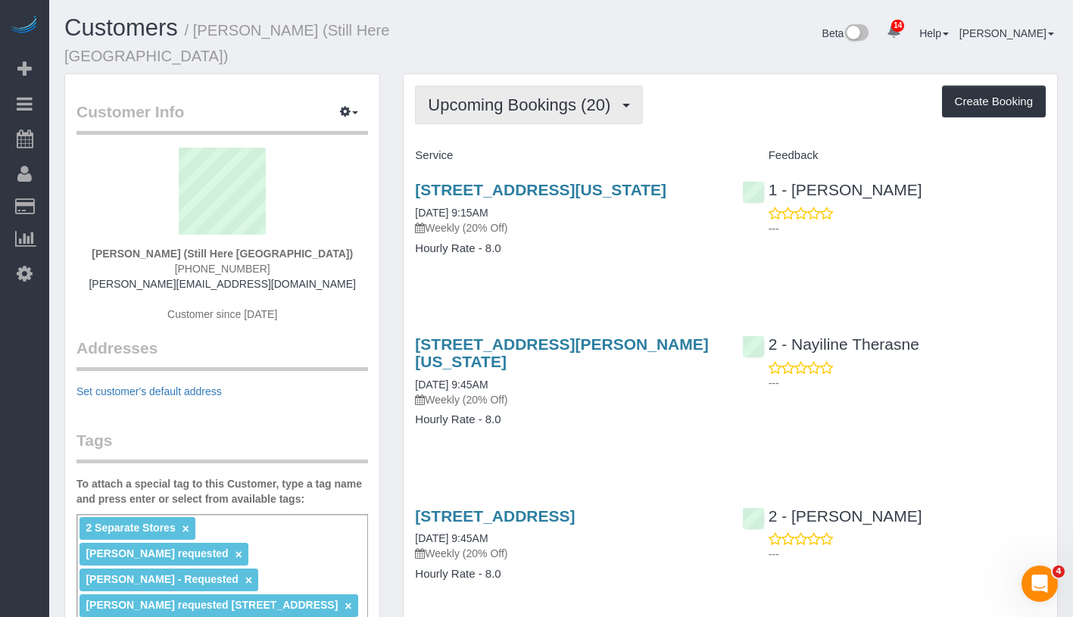
click at [551, 95] on span "Upcoming Bookings (20)" at bounding box center [523, 104] width 190 height 19
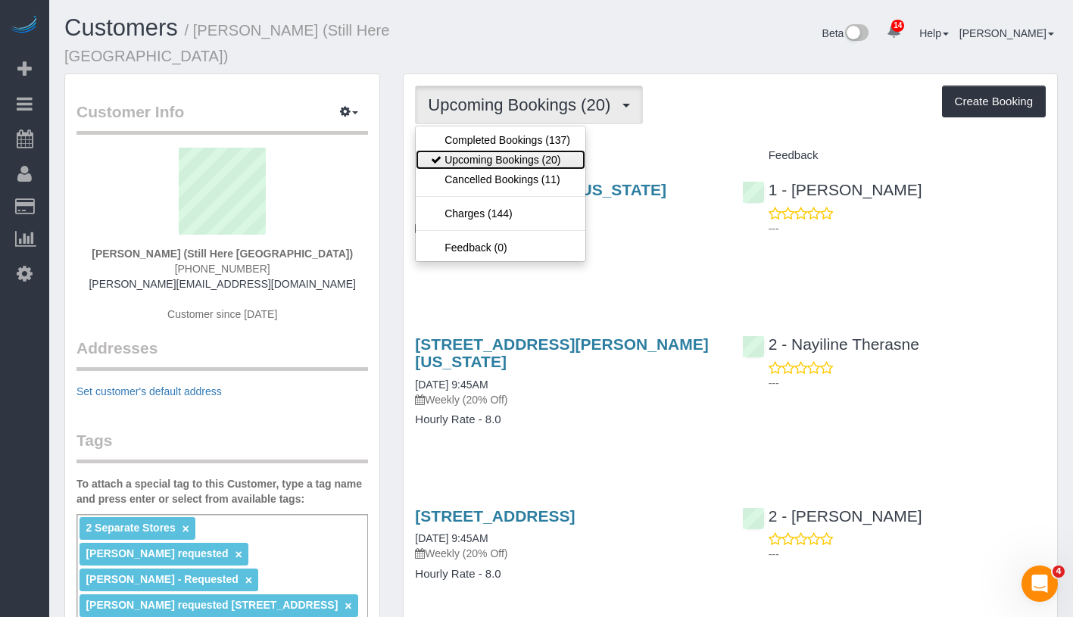
click at [501, 150] on link "Upcoming Bookings (20)" at bounding box center [501, 160] width 170 height 20
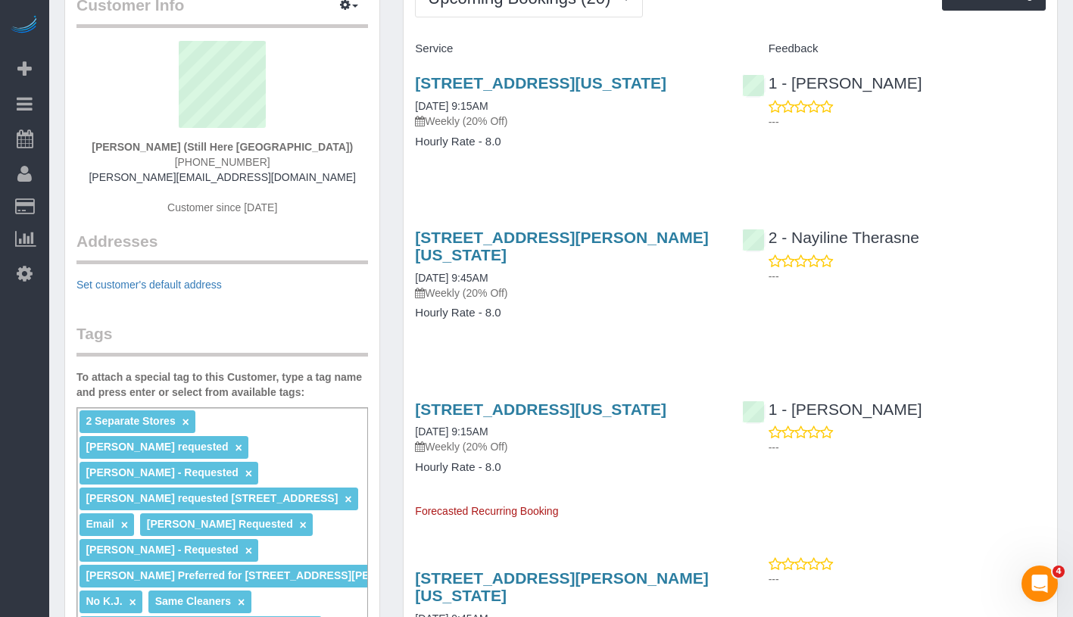
scroll to position [114, 0]
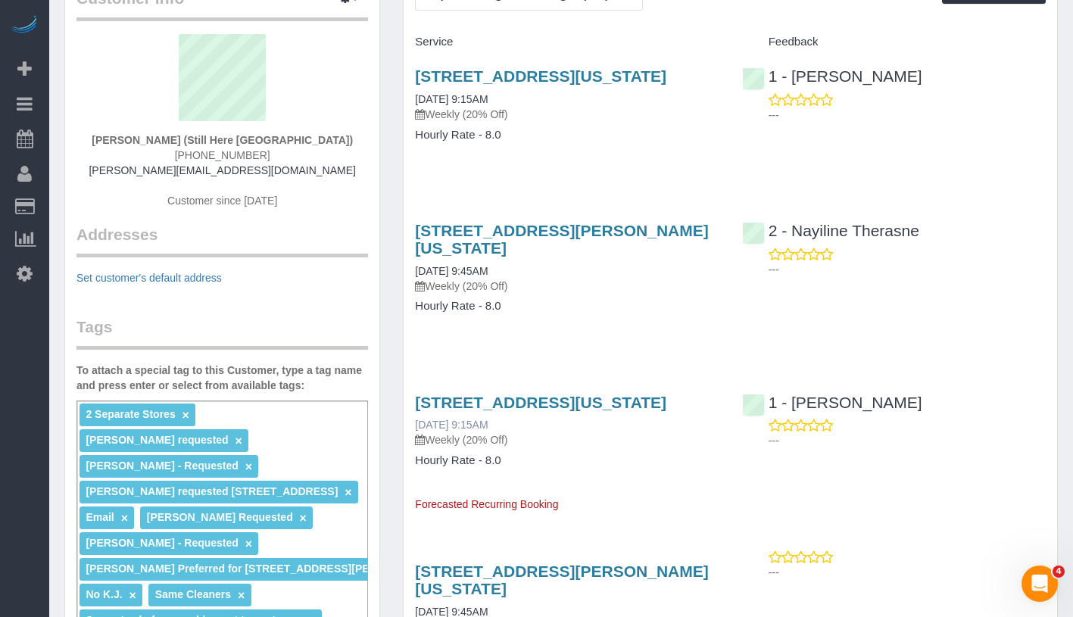
drag, startPoint x: 407, startPoint y: 438, endPoint x: 470, endPoint y: 445, distance: 63.3
click at [470, 445] on div "905 Madison Avenue, New York, NY 10021 09/15/2025 9:15AM Weekly (20% Off) Hourl…" at bounding box center [567, 447] width 326 height 132
copy link "09/15/2025"
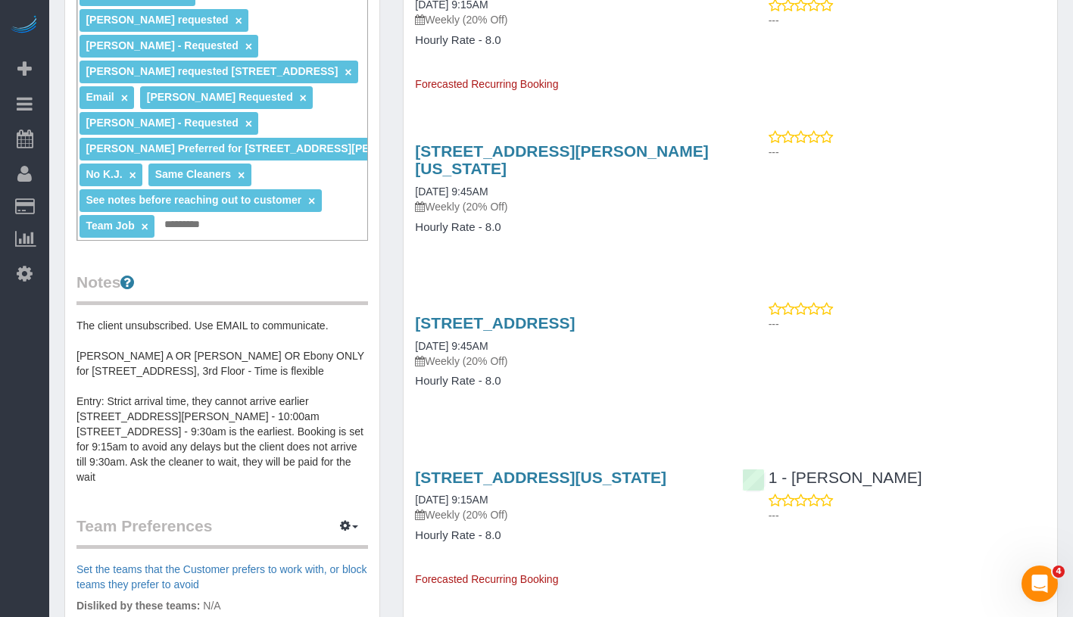
scroll to position [509, 0]
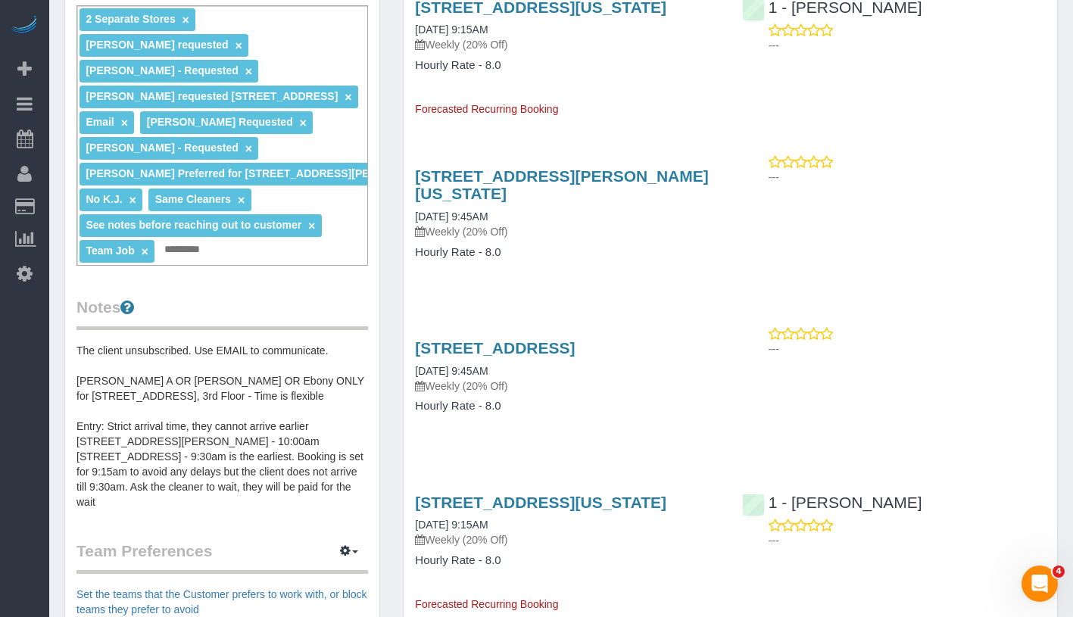
click at [522, 289] on div "268 Elizabeth Street, New York, NY 10012 09/15/2025 9:45AM Weekly (20% Off) Hou…" at bounding box center [567, 222] width 326 height 134
drag, startPoint x: 410, startPoint y: 354, endPoint x: 560, endPoint y: 361, distance: 150.1
click at [560, 361] on div "170 Wythe Avenue, Brooklyn, NY 11249 09/15/2025 9:45AM Weekly (20% Off) Hourly …" at bounding box center [567, 384] width 326 height 117
copy link "170 Wythe Avenue,"
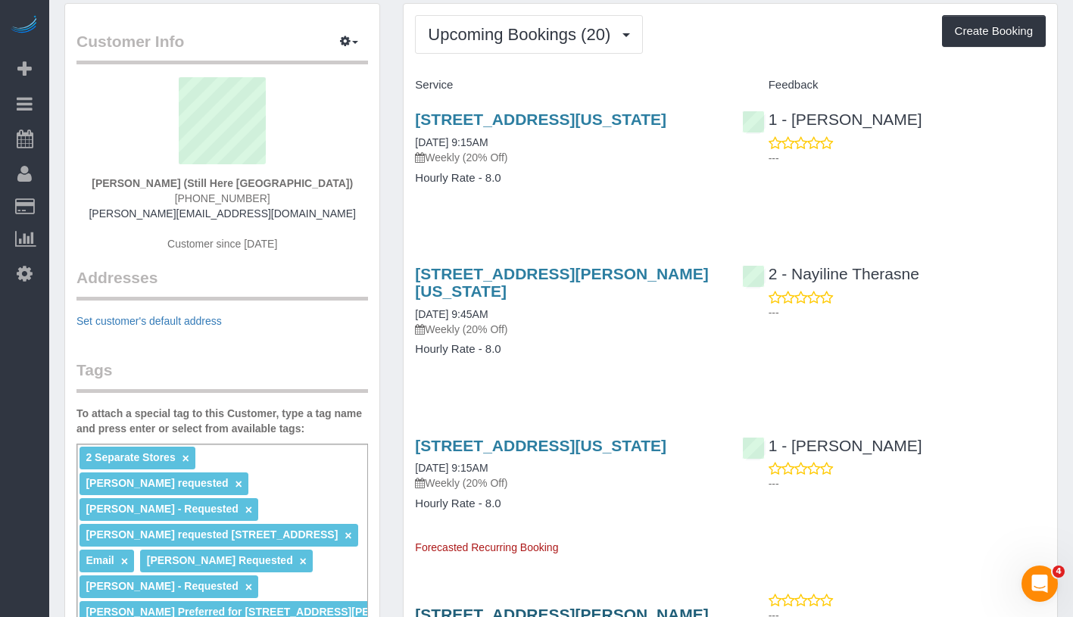
scroll to position [0, 0]
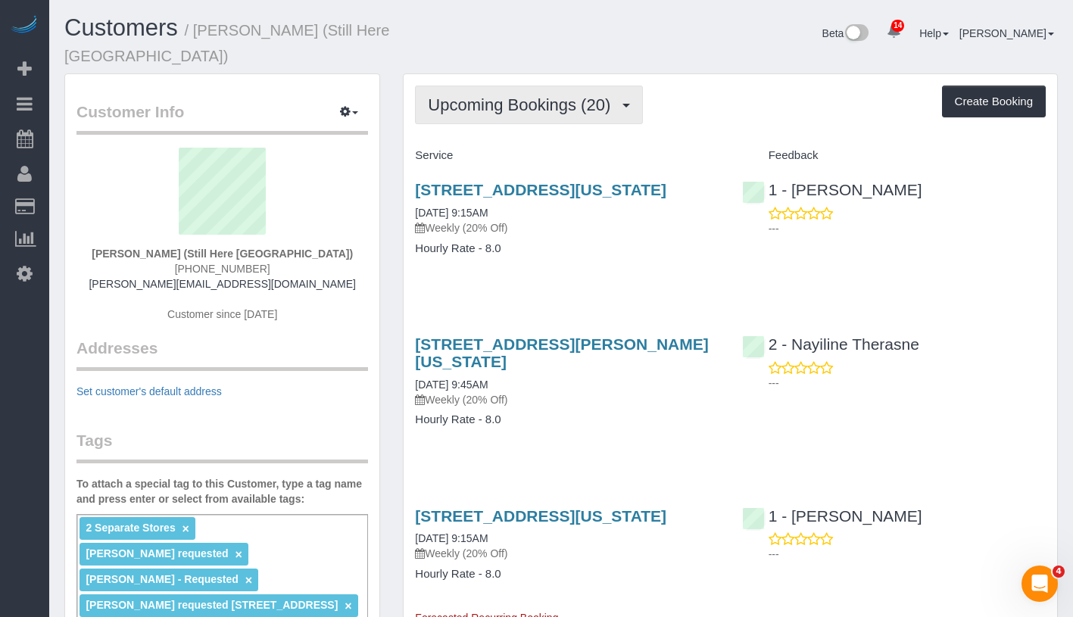
click at [498, 95] on span "Upcoming Bookings (20)" at bounding box center [523, 104] width 190 height 19
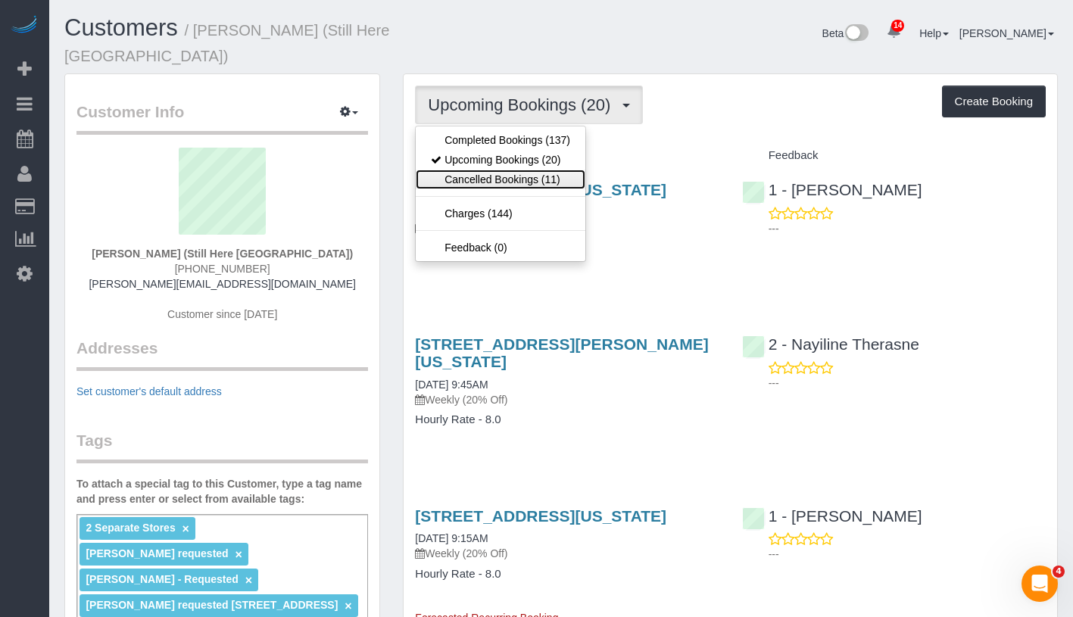
click at [504, 170] on link "Cancelled Bookings (11)" at bounding box center [501, 180] width 170 height 20
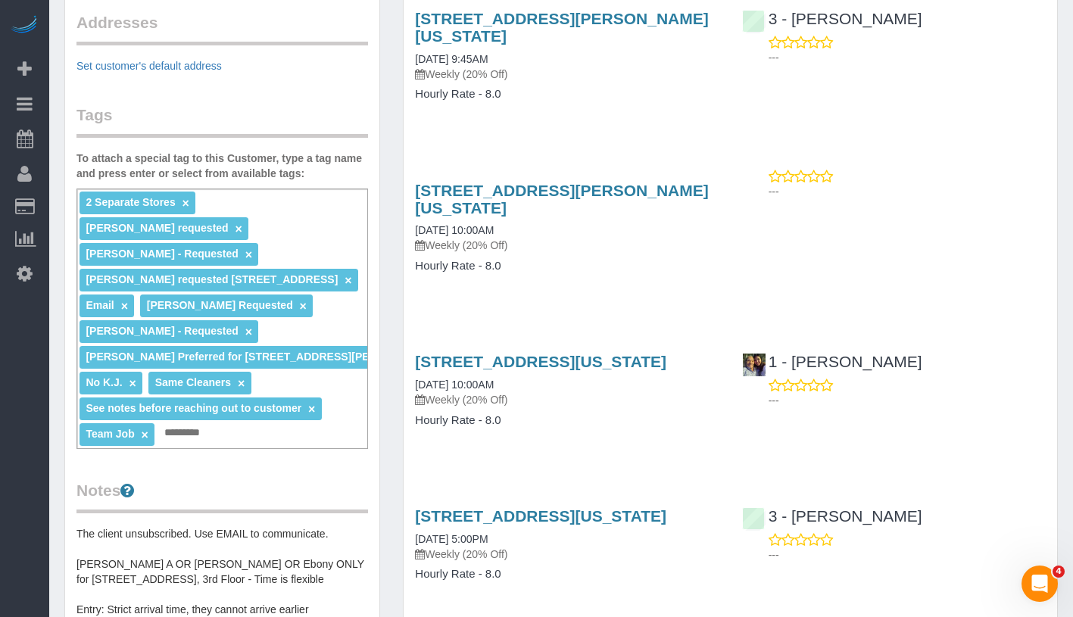
scroll to position [216, 0]
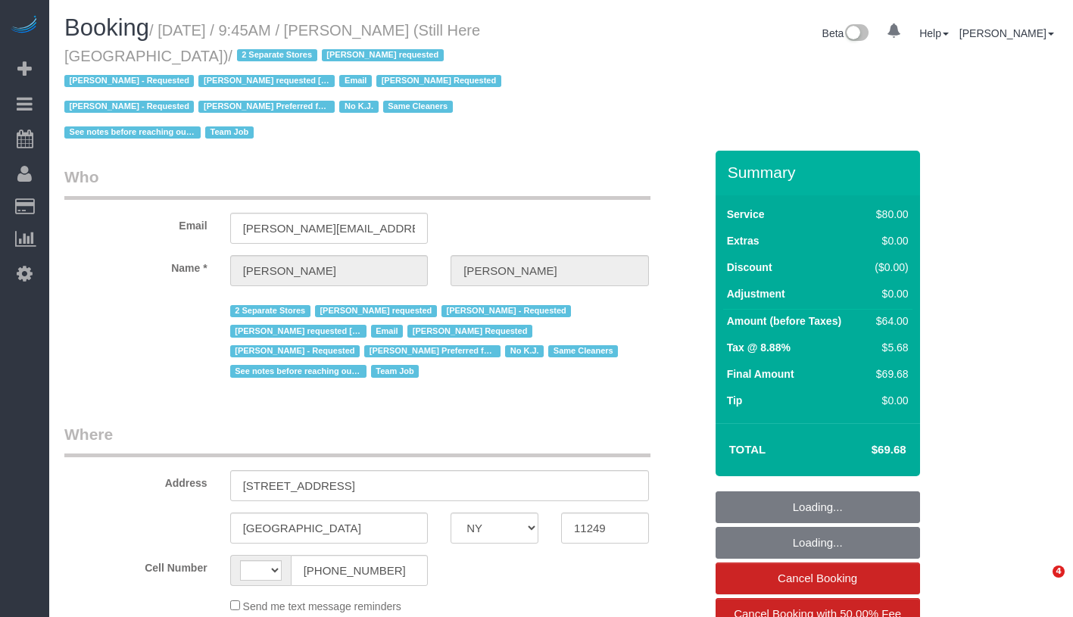
select select "NY"
select select "string:[GEOGRAPHIC_DATA]"
select select "object:794"
select select "number:89"
select select "number:90"
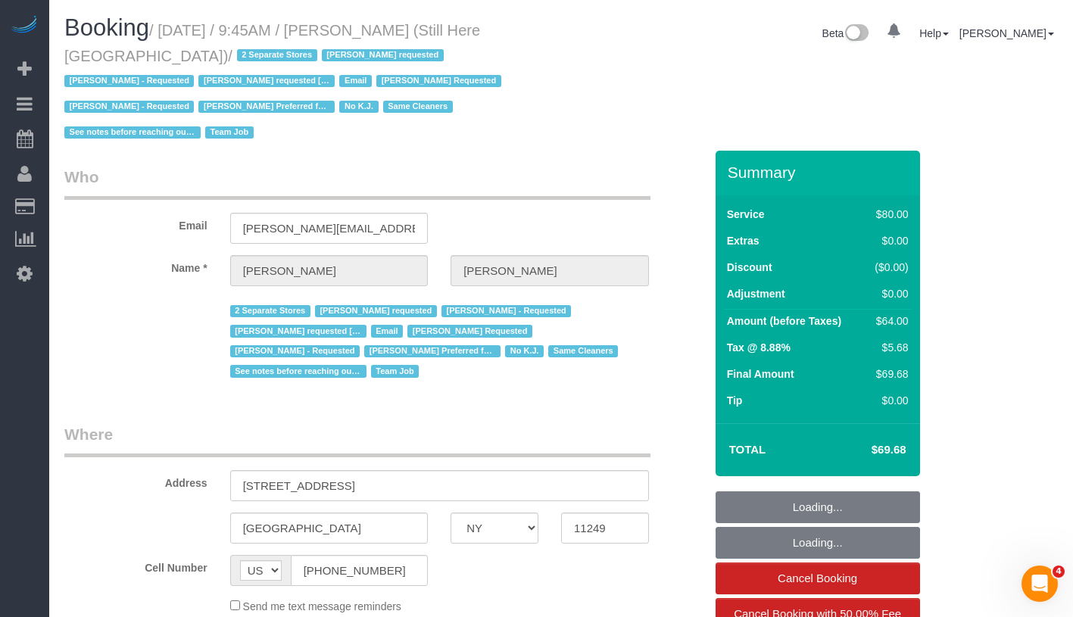
select select "number:15"
select select "number:5"
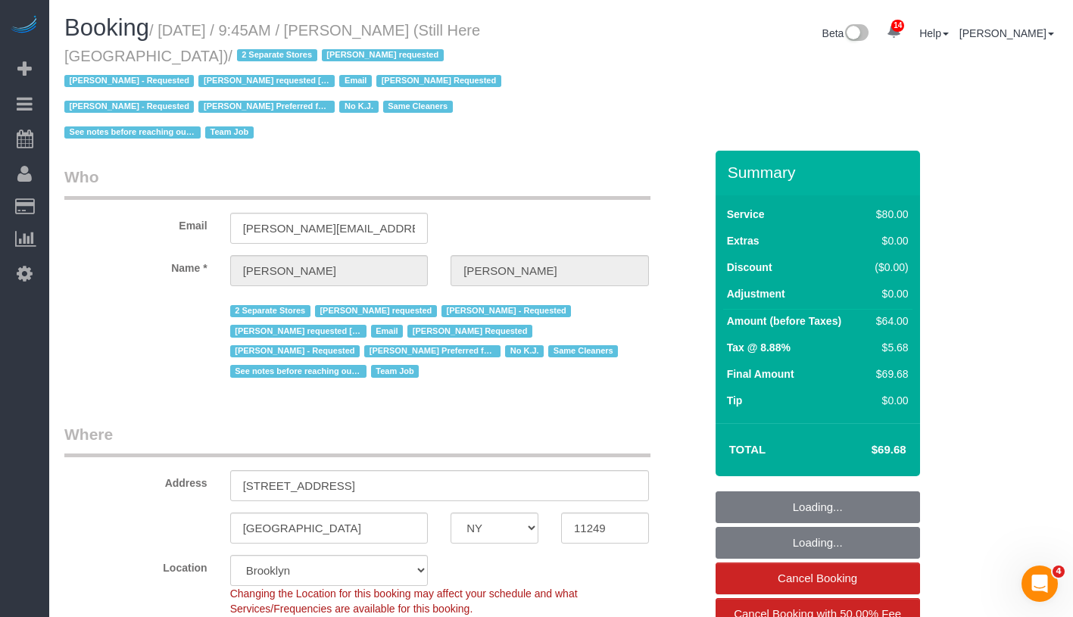
select select "object:1472"
select select "string:stripe-pm_1Oyz8t4VGloSiKo71skqOF54"
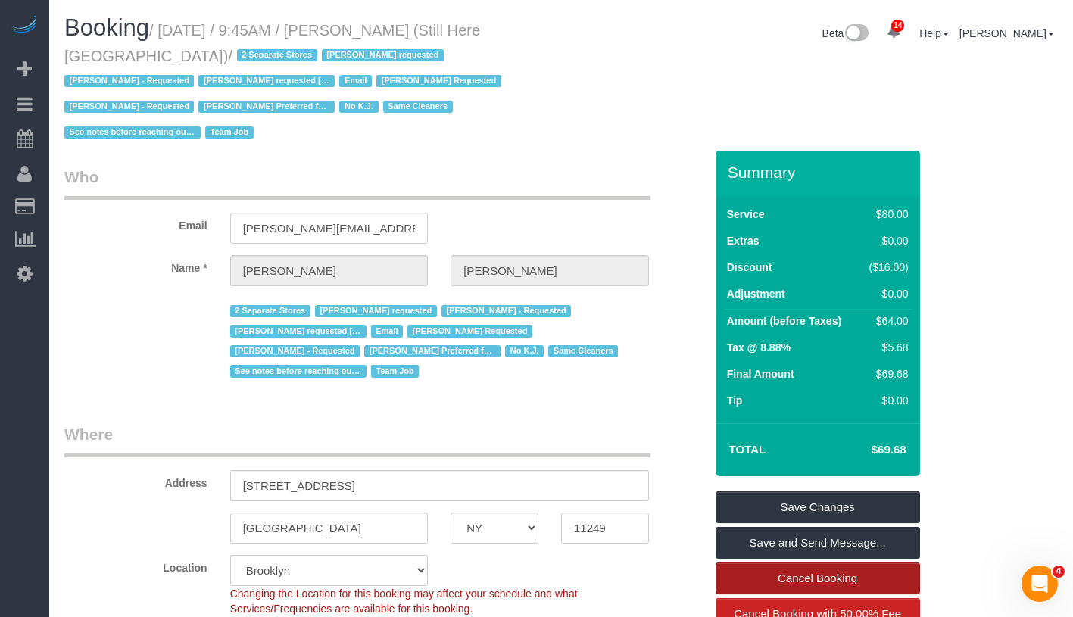
click at [882, 563] on link "Cancel Booking" at bounding box center [818, 579] width 204 height 32
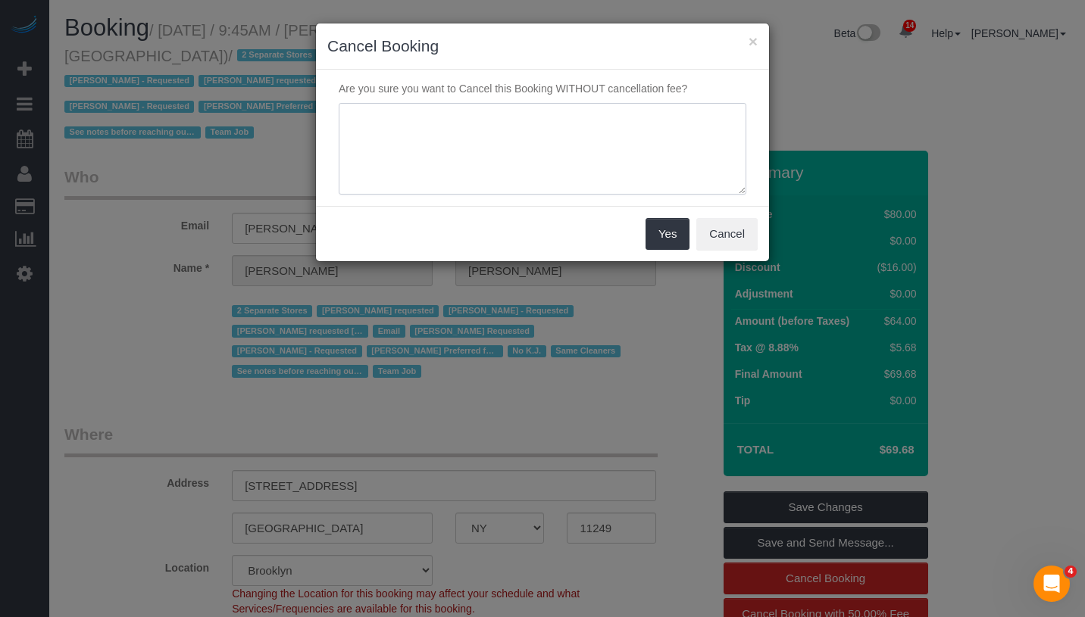
click at [514, 109] on textarea at bounding box center [542, 149] width 407 height 92
paste textarea "I think I’d like to hold off for one more week since we just opened."
type textarea "I think I’d like to hold off for one more week since we just opened."
click at [669, 242] on button "Yes" at bounding box center [667, 234] width 44 height 32
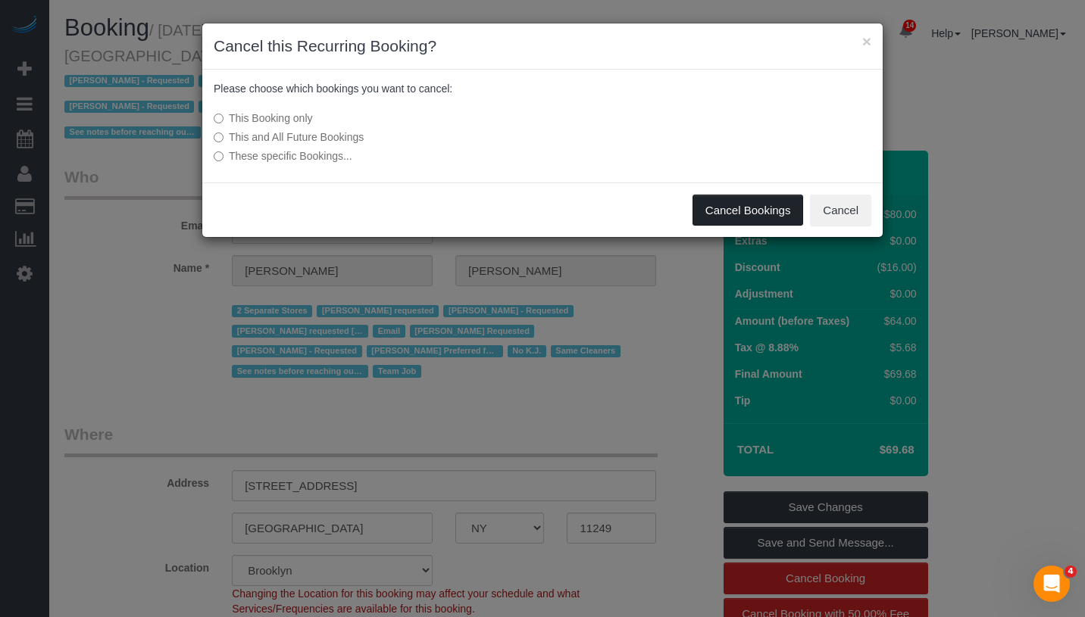
click at [724, 207] on button "Cancel Bookings" at bounding box center [747, 211] width 111 height 32
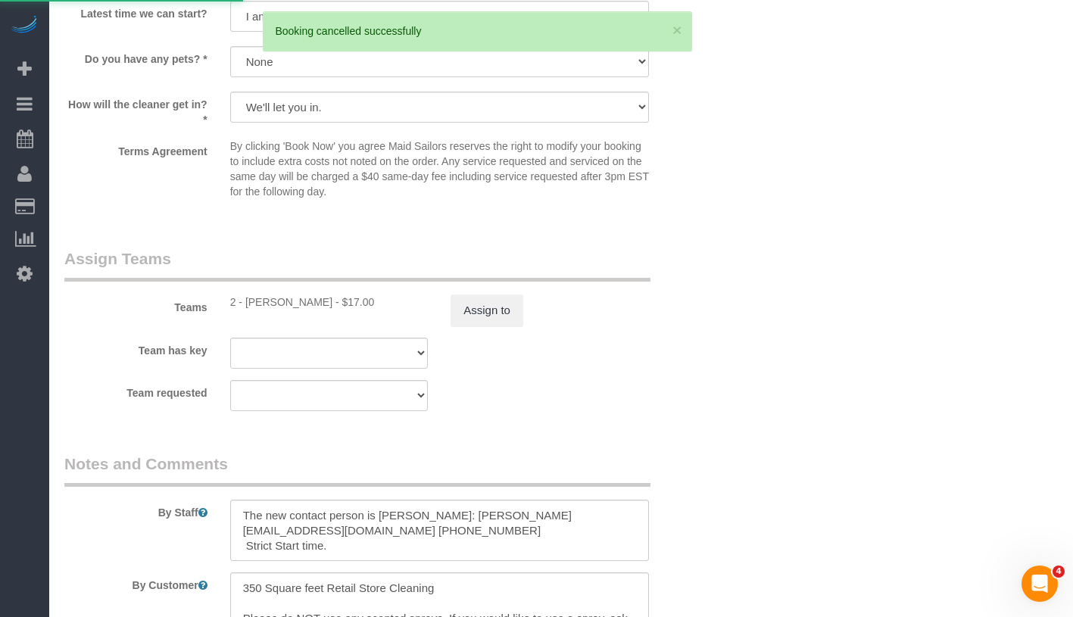
scroll to position [1577, 0]
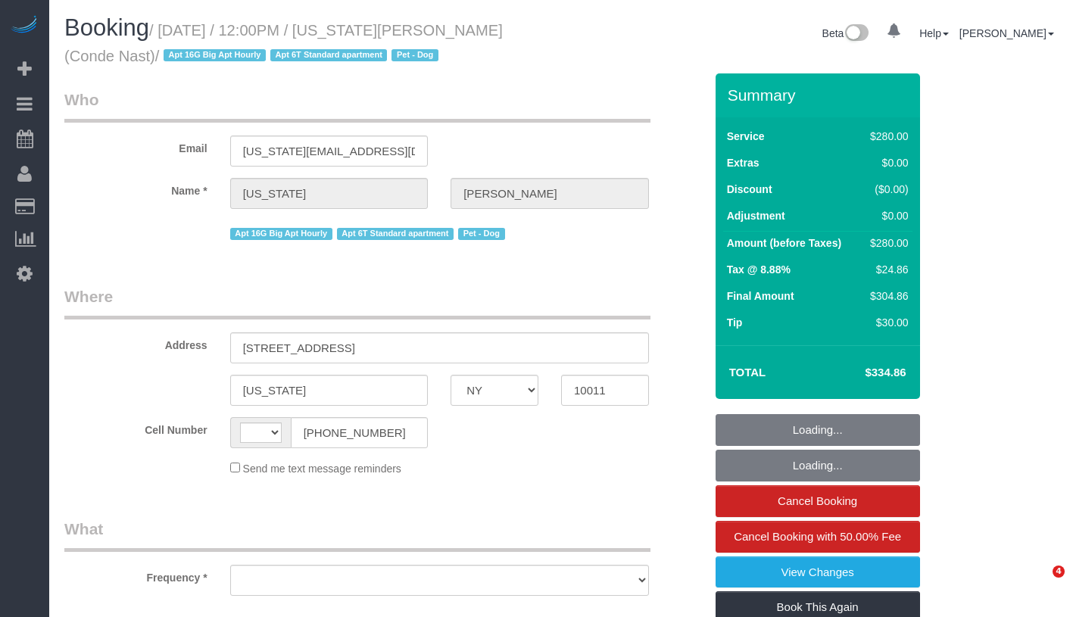
select select "NY"
select select "string:[GEOGRAPHIC_DATA]"
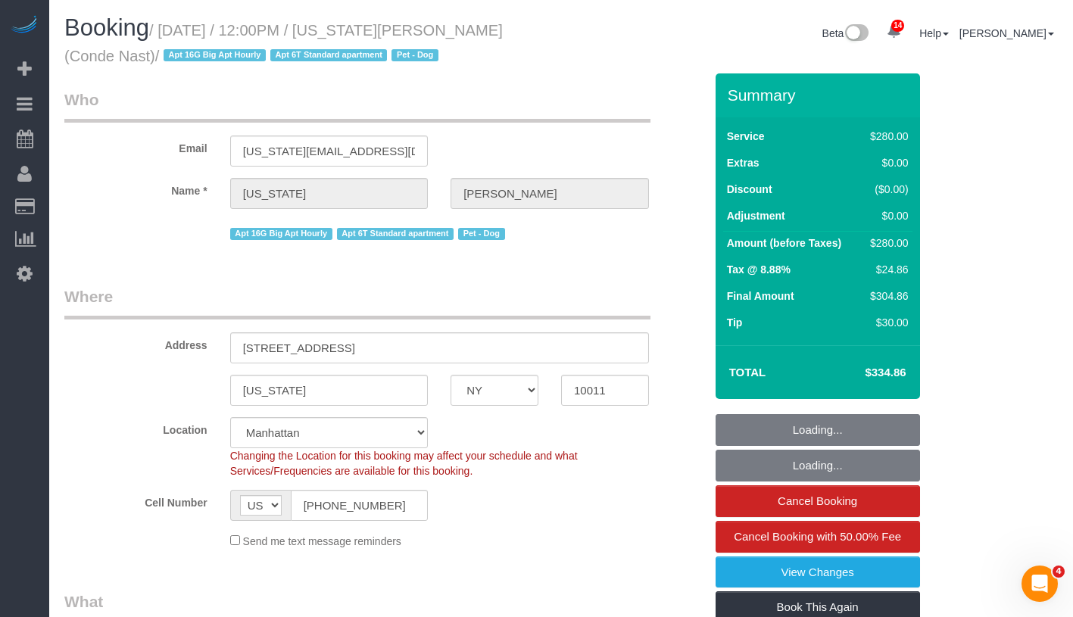
select select "string:stripe-pm_1R4ht54VGloSiKo72HDr2sM7"
select select "210"
select select "object:841"
select select "number:59"
select select "number:73"
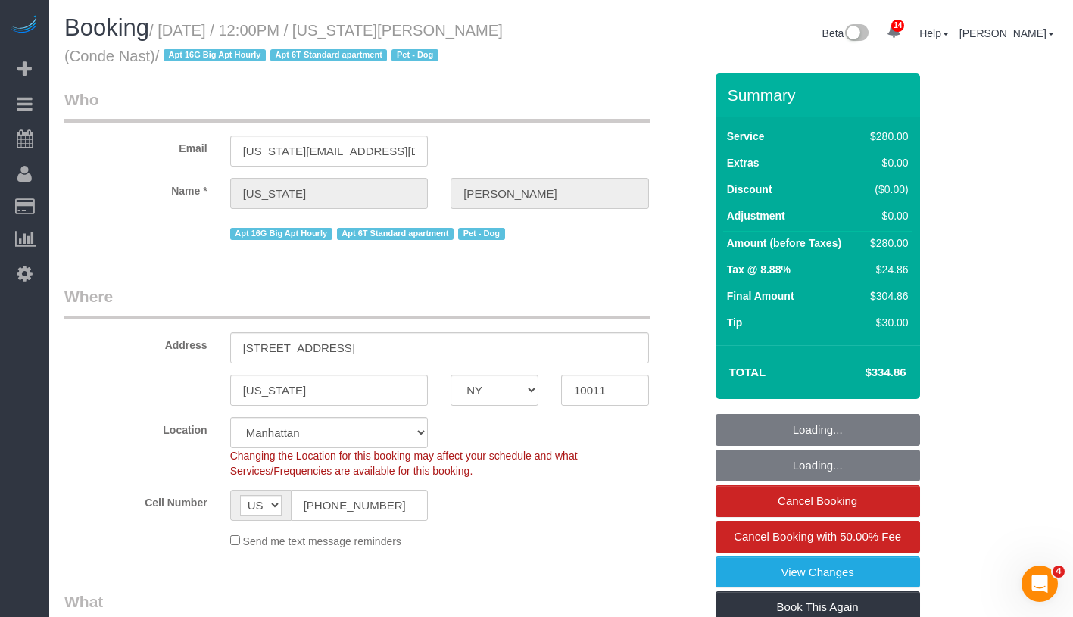
select select "number:13"
select select "number:6"
select select "object:1403"
select select "spot1"
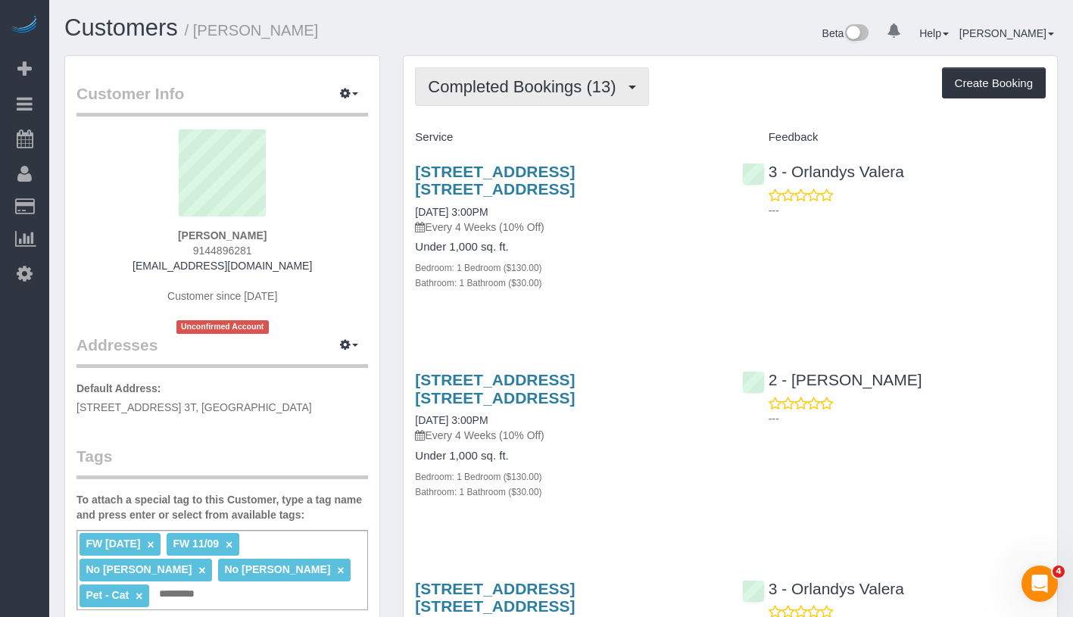
click at [541, 101] on button "Completed Bookings (13)" at bounding box center [531, 86] width 233 height 39
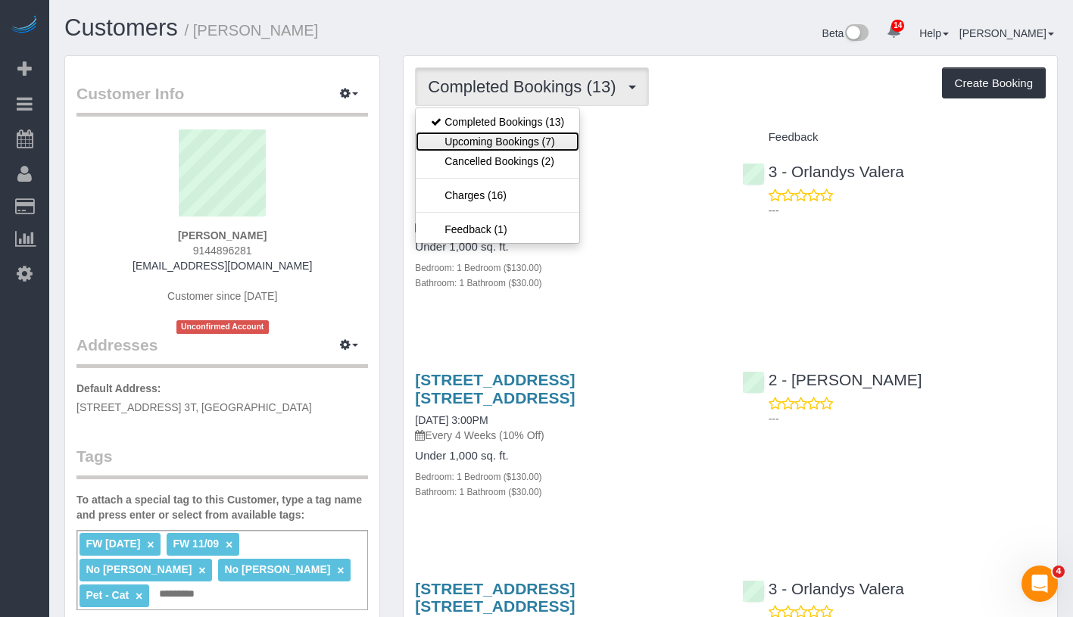
click at [540, 142] on link "Upcoming Bookings (7)" at bounding box center [498, 142] width 164 height 20
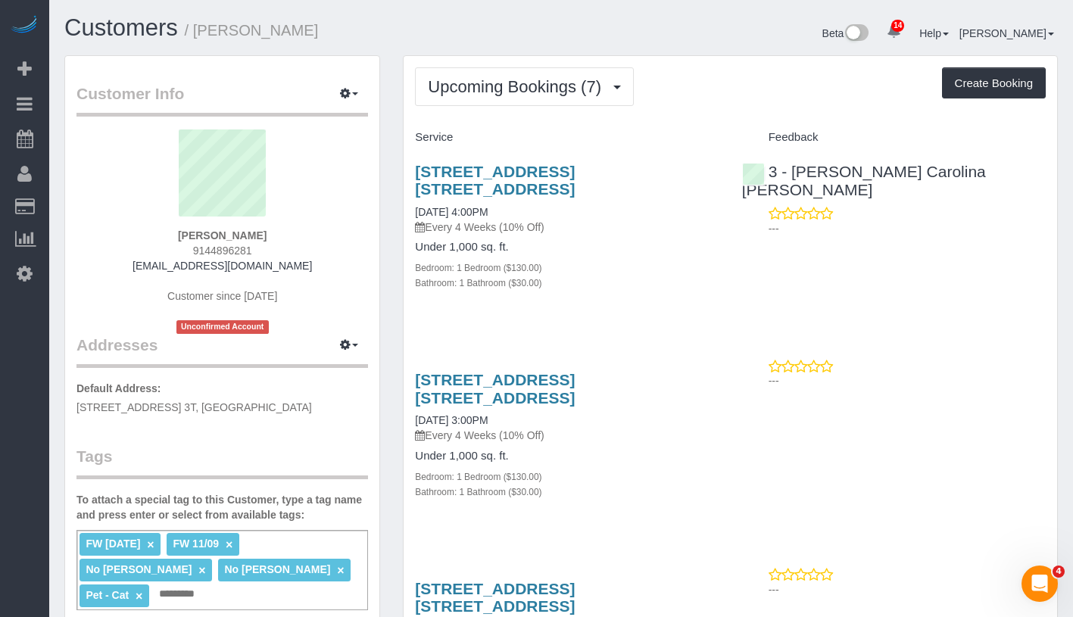
drag, startPoint x: 183, startPoint y: 233, endPoint x: 269, endPoint y: 240, distance: 85.9
click at [269, 240] on div "Selena Hajiani 9144896281 snowpants00@gmail.com Customer since 2024 Unconfirmed…" at bounding box center [222, 232] width 292 height 204
copy strong "Selena Hajiani"
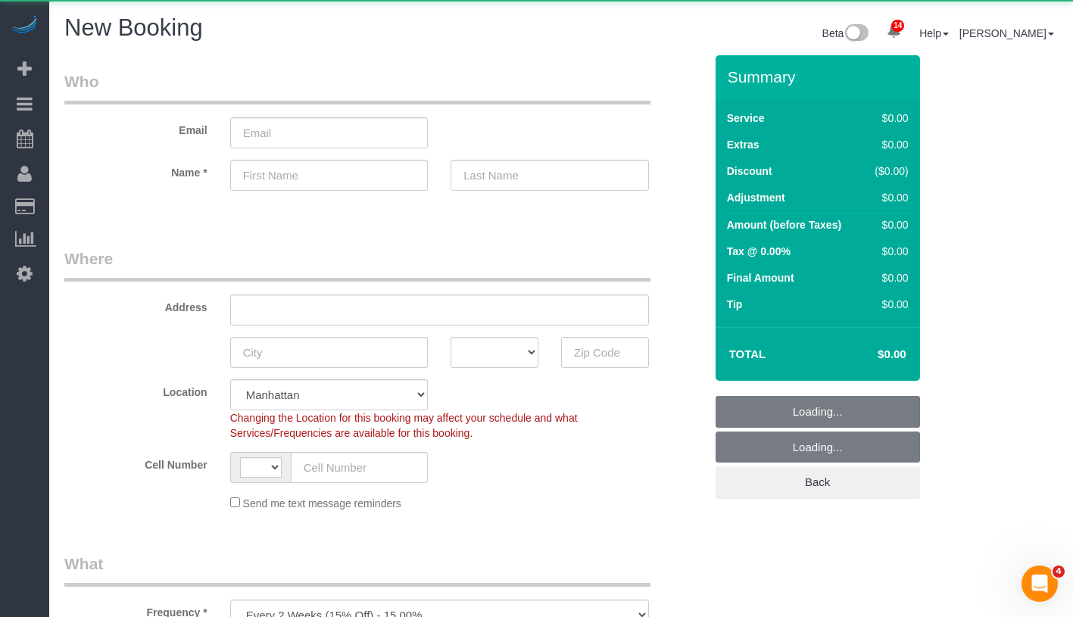
select select "object:765"
select select "string:[GEOGRAPHIC_DATA]"
select select "number:89"
select select "number:90"
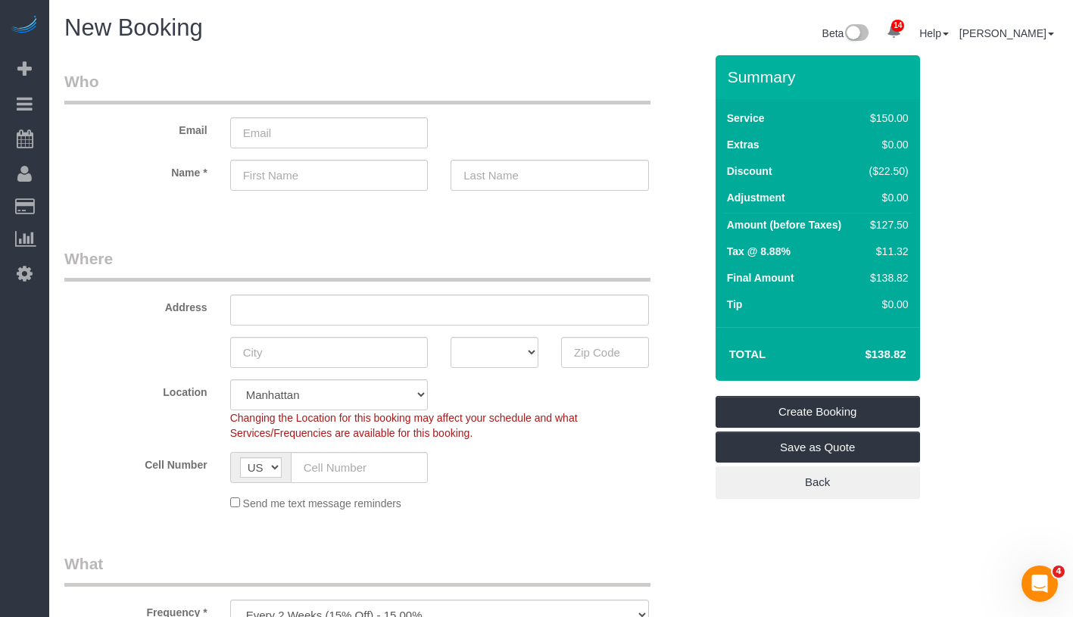
scroll to position [394, 0]
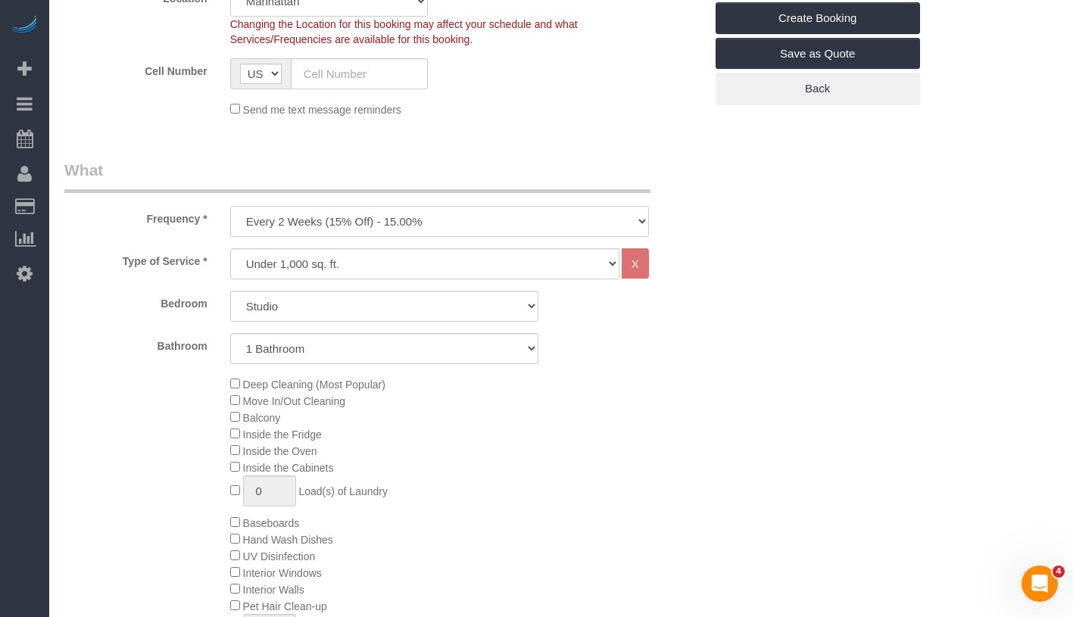
click at [464, 219] on select "One Time Weekly (20% Off) - 20.00% Every 2 Weeks (15% Off) - 15.00% Every 4 Wee…" at bounding box center [439, 221] width 419 height 31
click at [466, 220] on select "One Time Weekly (20% Off) - 20.00% Every 2 Weeks (15% Off) - 15.00% Every 4 Wee…" at bounding box center [439, 221] width 419 height 31
drag, startPoint x: 466, startPoint y: 220, endPoint x: 408, endPoint y: 208, distance: 58.7
click at [408, 208] on select "One Time Weekly (20% Off) - 20.00% Every 2 Weeks (15% Off) - 15.00% Every 4 Wee…" at bounding box center [439, 221] width 419 height 31
click at [416, 207] on select "One Time Weekly (20% Off) - 20.00% Every 2 Weeks (15% Off) - 15.00% Every 4 Wee…" at bounding box center [439, 221] width 419 height 31
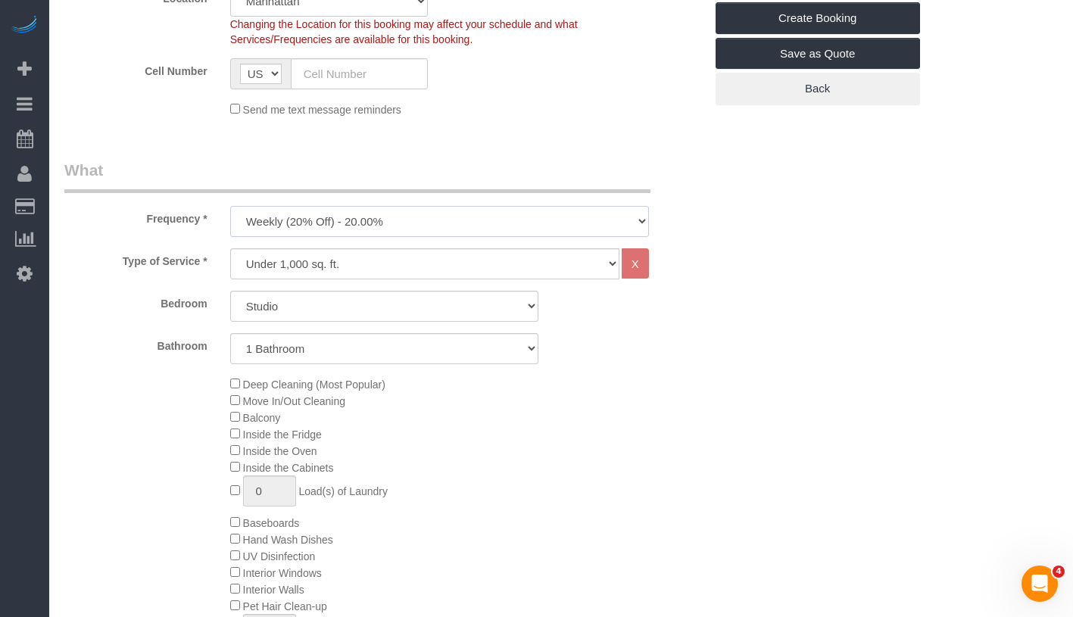
select select "object:766"
click at [389, 348] on select "1 Bathroom 2 Bathrooms" at bounding box center [384, 348] width 308 height 31
select select "2"
click at [371, 304] on select "Studio 1 Bedroom 2 Bedrooms 3 Bedrooms" at bounding box center [384, 306] width 308 height 31
select select "1"
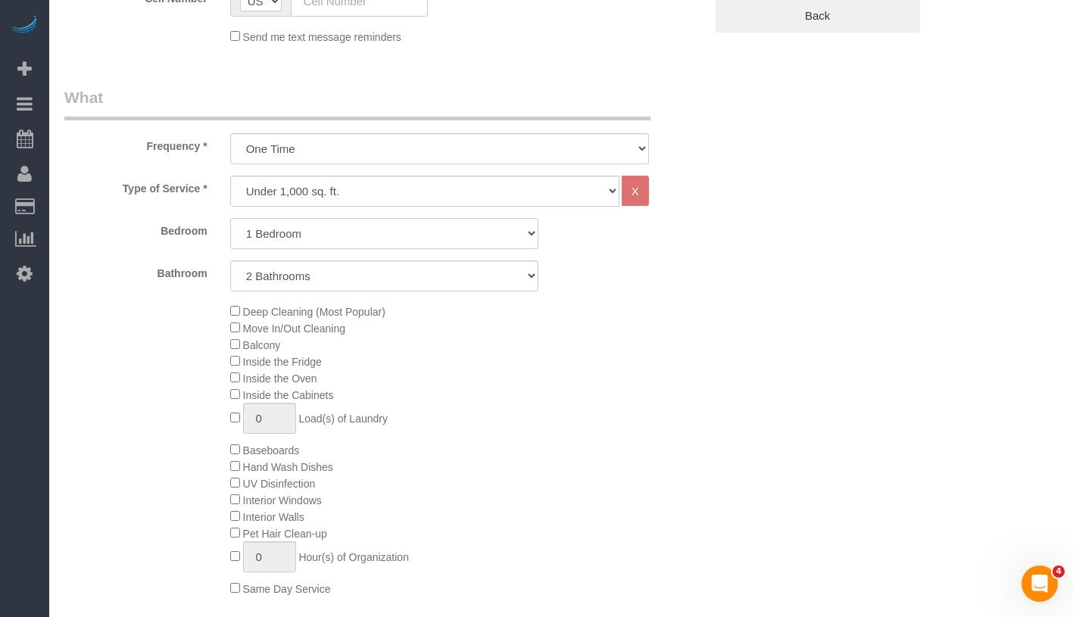
scroll to position [633, 0]
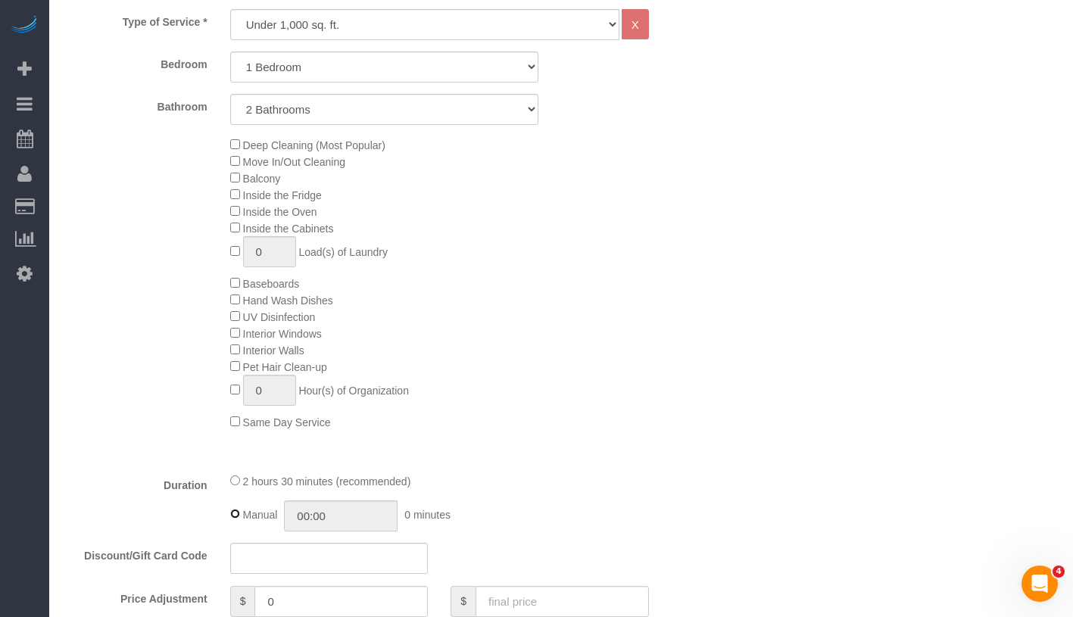
type input "02:30"
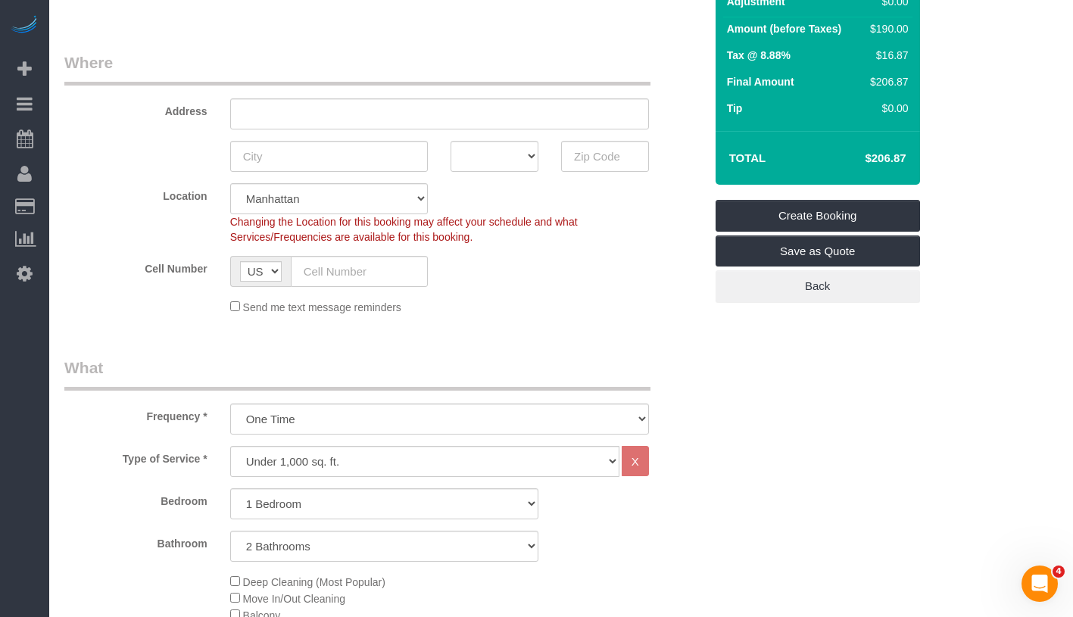
scroll to position [192, 0]
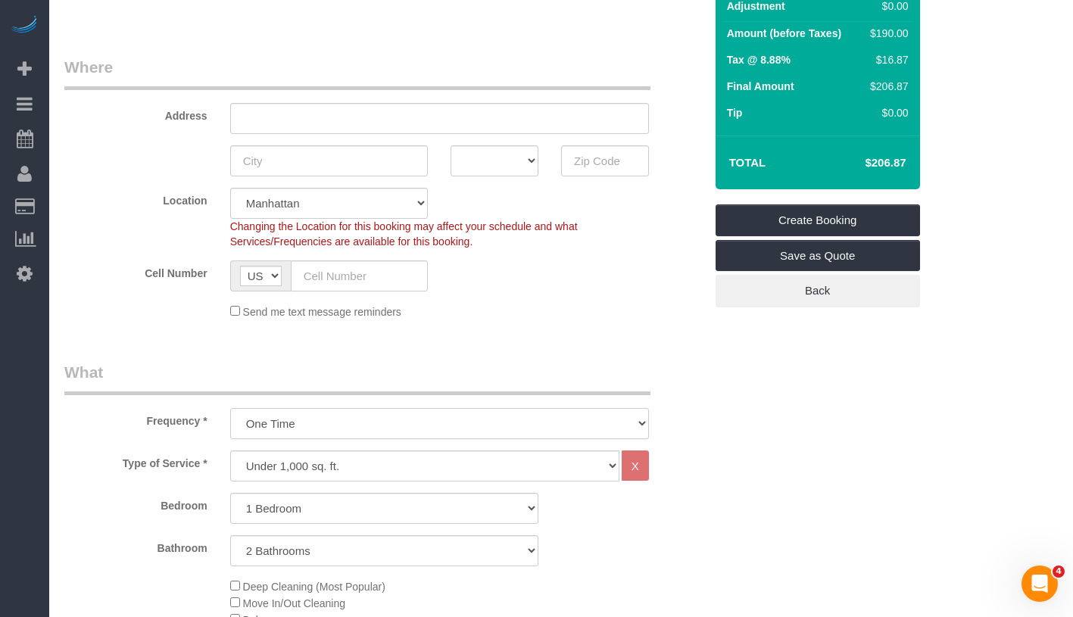
click at [469, 428] on select "One Time Weekly (20% Off) - 20.00% Every 2 Weeks (15% Off) - 15.00% Every 4 Wee…" at bounding box center [439, 423] width 419 height 31
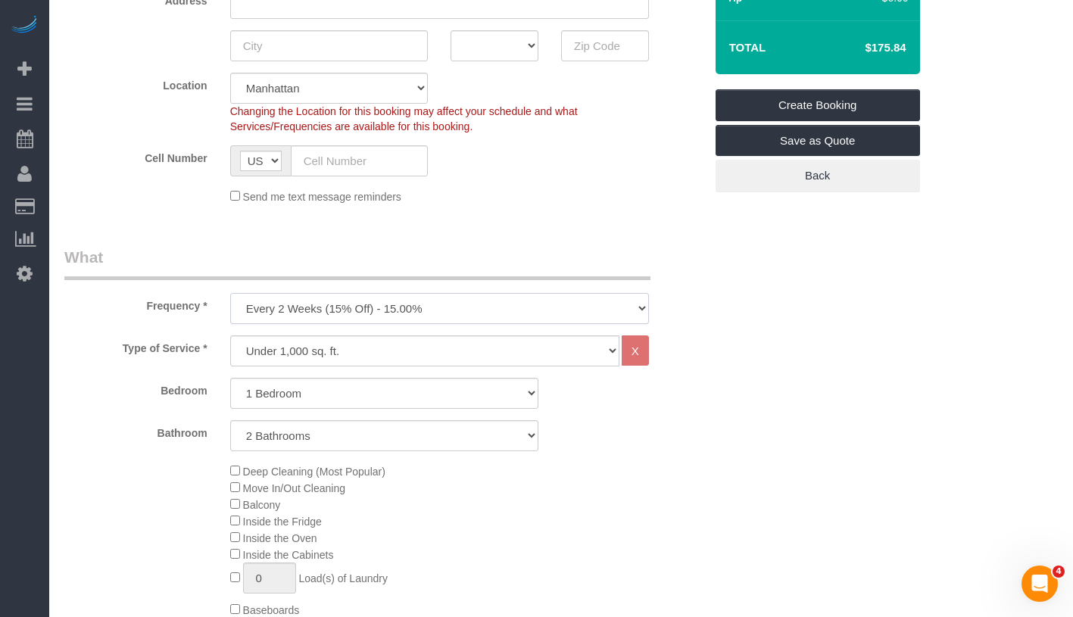
scroll to position [480, 0]
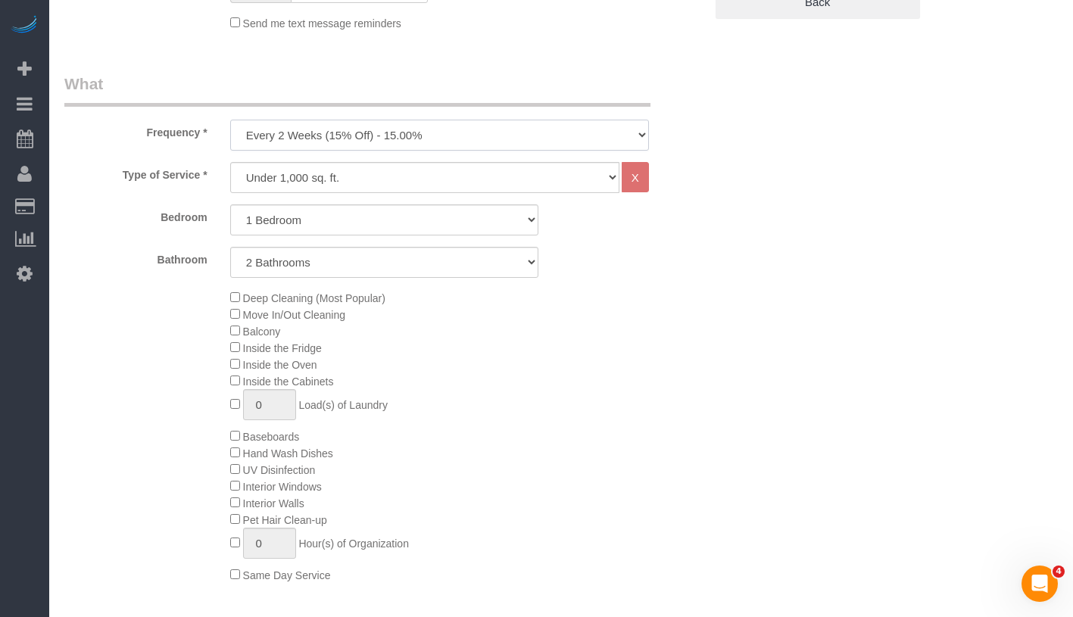
click at [479, 131] on select "One Time Weekly (20% Off) - 20.00% Every 2 Weeks (15% Off) - 15.00% Every 4 Wee…" at bounding box center [439, 135] width 419 height 31
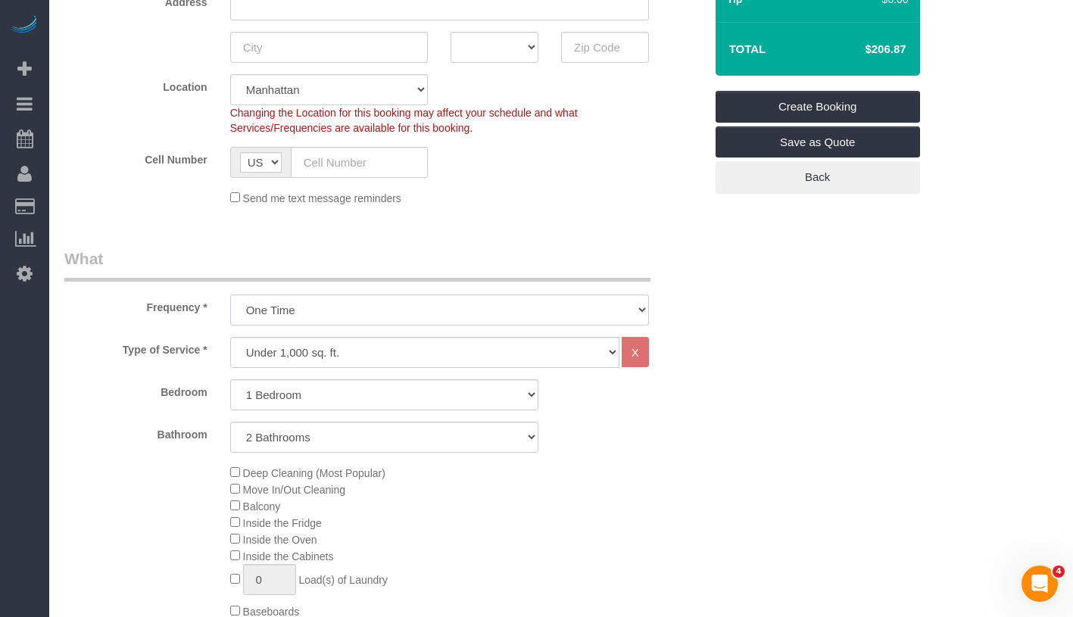
scroll to position [317, 0]
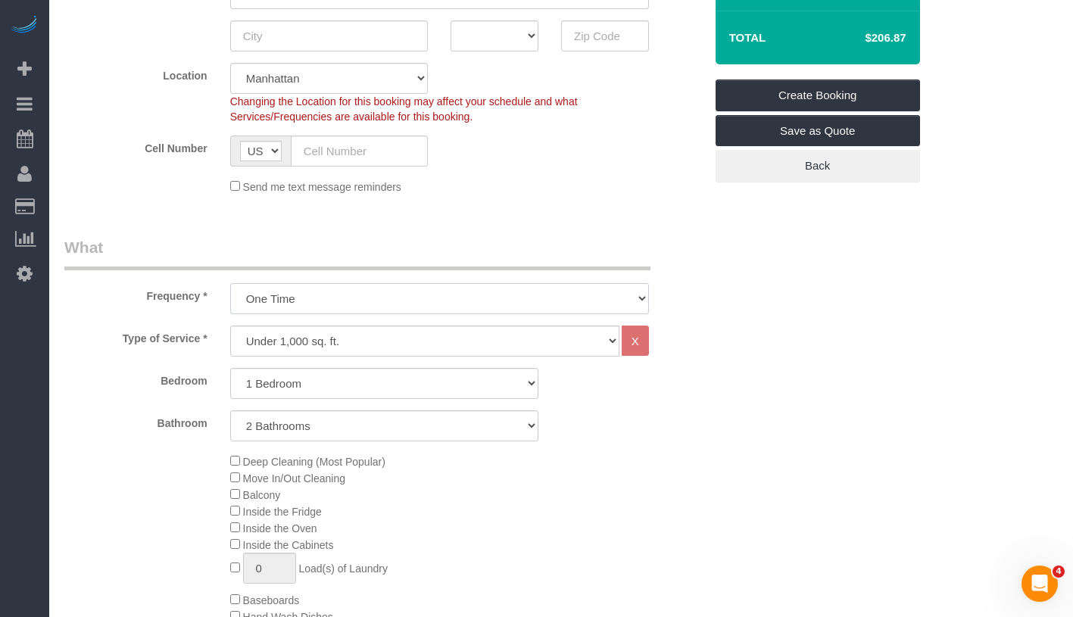
click at [445, 298] on select "One Time Weekly (20% Off) - 20.00% Every 2 Weeks (15% Off) - 15.00% Every 4 Wee…" at bounding box center [439, 298] width 419 height 31
click at [473, 295] on select "One Time Weekly (20% Off) - 20.00% Every 2 Weeks (15% Off) - 15.00% Every 4 Wee…" at bounding box center [439, 298] width 419 height 31
select select "object:765"
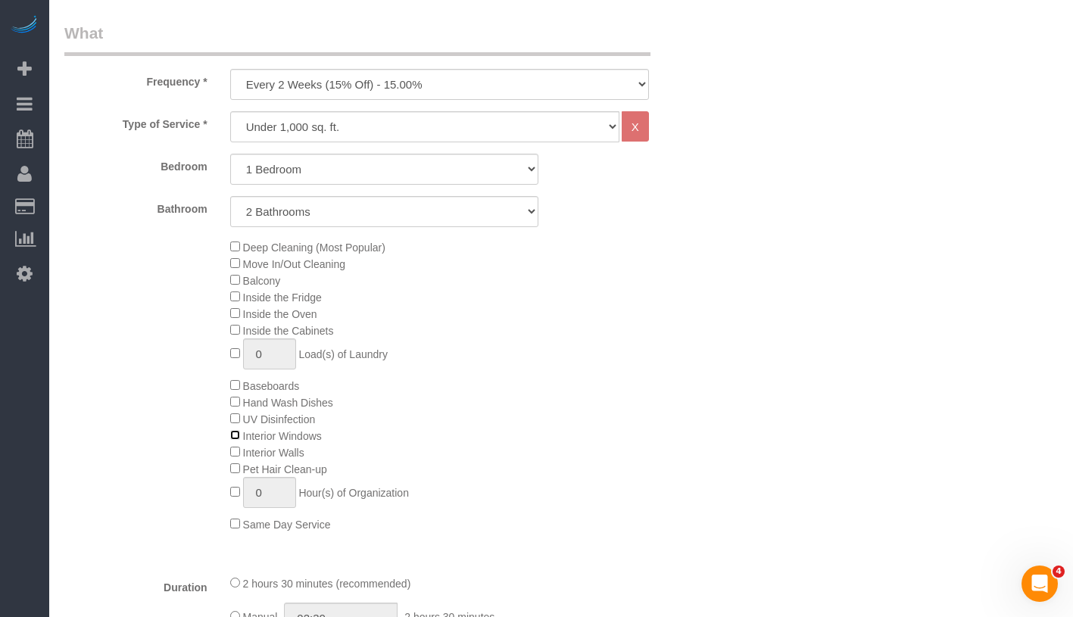
scroll to position [531, 0]
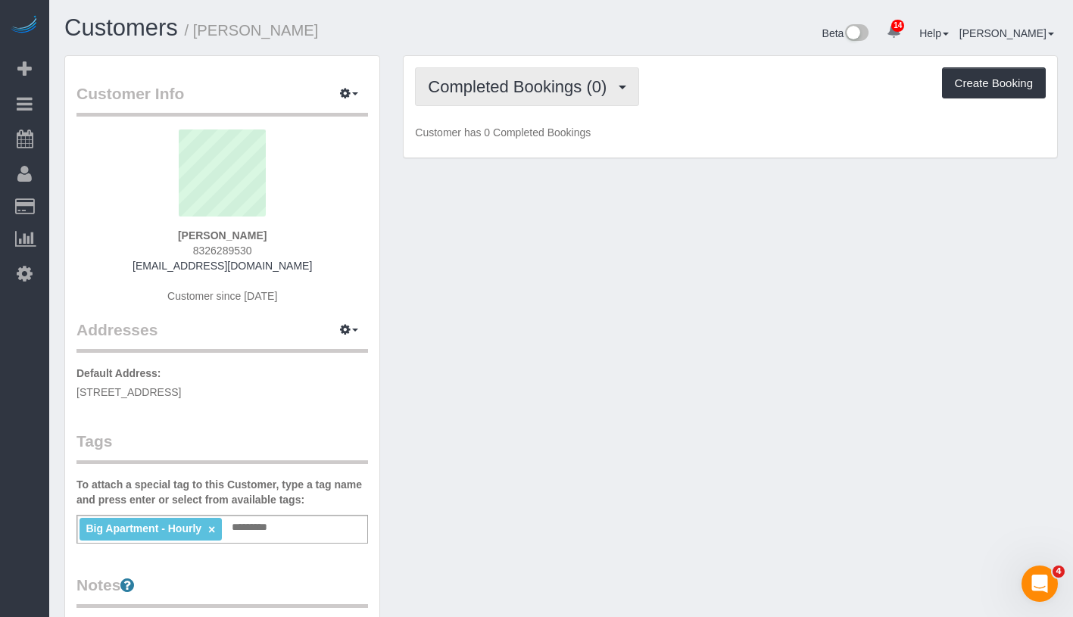
click at [573, 90] on span "Completed Bookings (0)" at bounding box center [521, 86] width 186 height 19
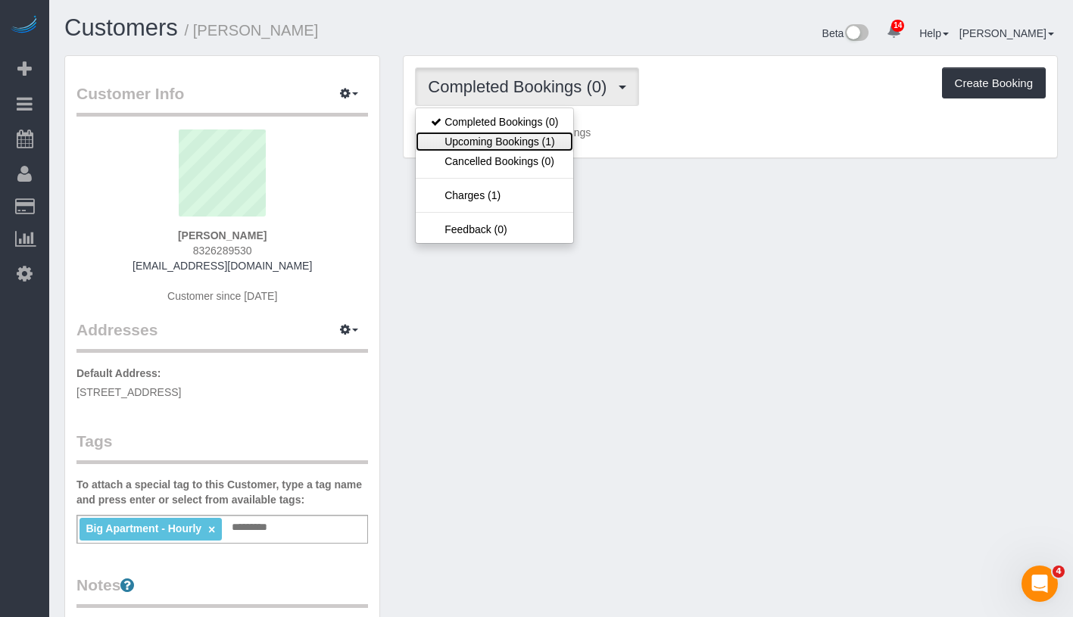
click at [551, 136] on link "Upcoming Bookings (1)" at bounding box center [495, 142] width 158 height 20
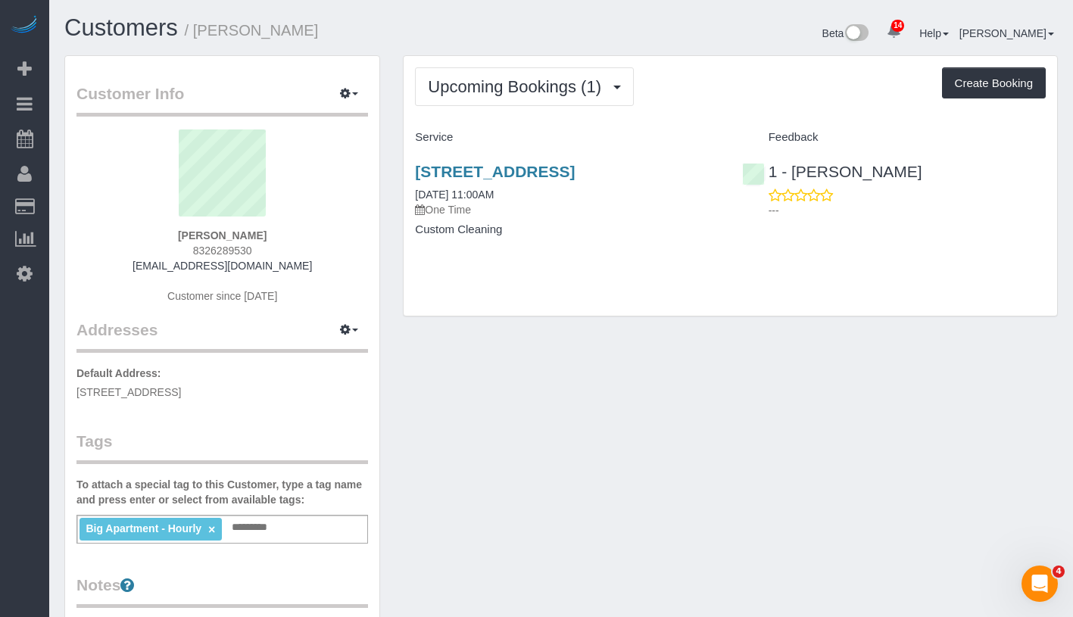
drag, startPoint x: 176, startPoint y: 235, endPoint x: 282, endPoint y: 239, distance: 106.1
click at [282, 239] on div "[PERSON_NAME] 8326289530 [EMAIL_ADDRESS][DOMAIN_NAME] Customer since [DATE]" at bounding box center [222, 224] width 292 height 189
copy strong "[PERSON_NAME]"
drag, startPoint x: 457, startPoint y: 210, endPoint x: 547, endPoint y: 210, distance: 90.1
click at [547, 210] on div "[STREET_ADDRESS] [DATE] 11:00AM One Time Custom Cleaning" at bounding box center [567, 208] width 326 height 117
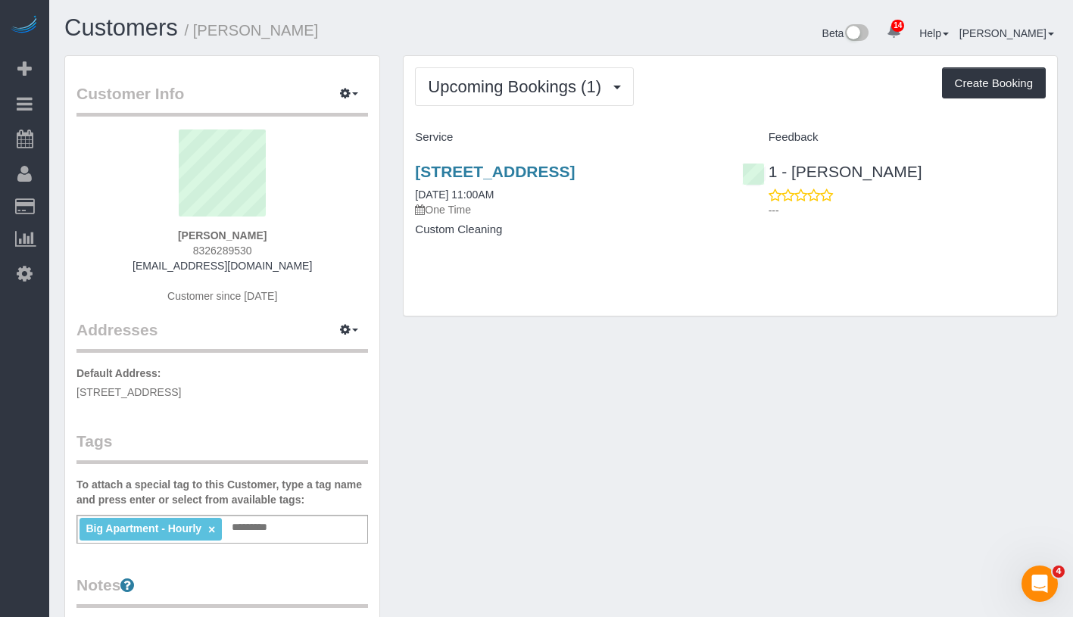
copy link "[DATE] 11:00AM"
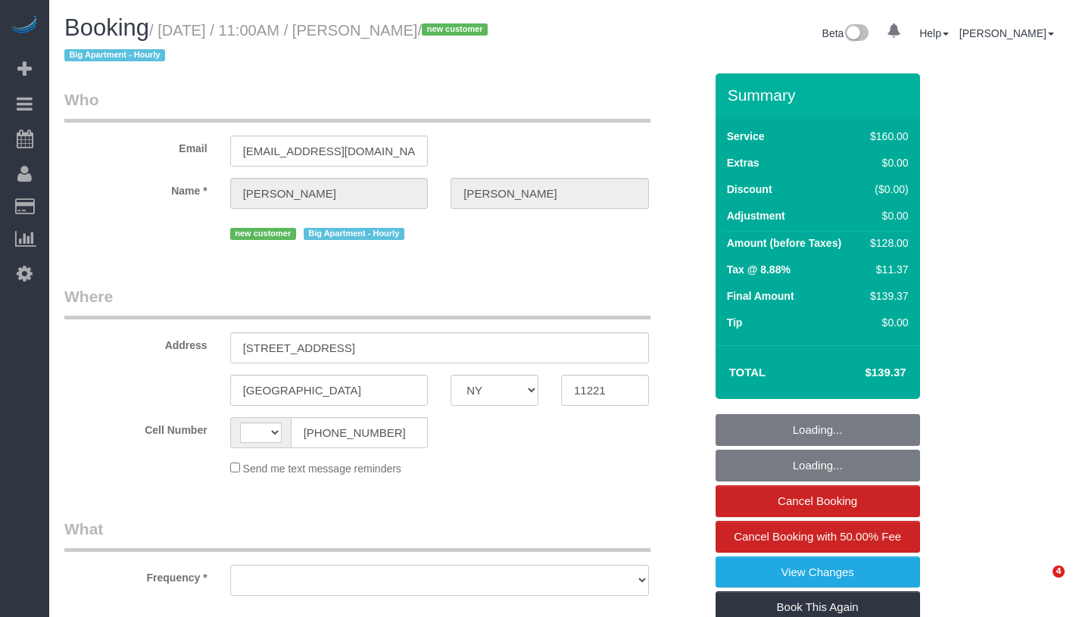
select select "NY"
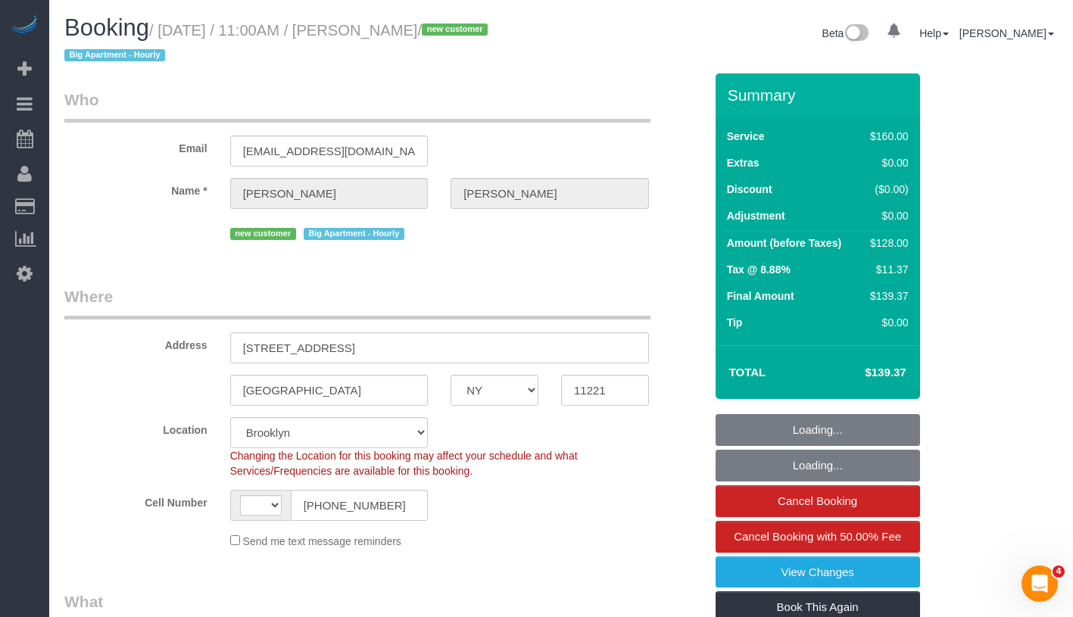
select select "string:[GEOGRAPHIC_DATA]"
select select "object:885"
select select "string:stripe-pm_1S350y4VGloSiKo78njPnk01"
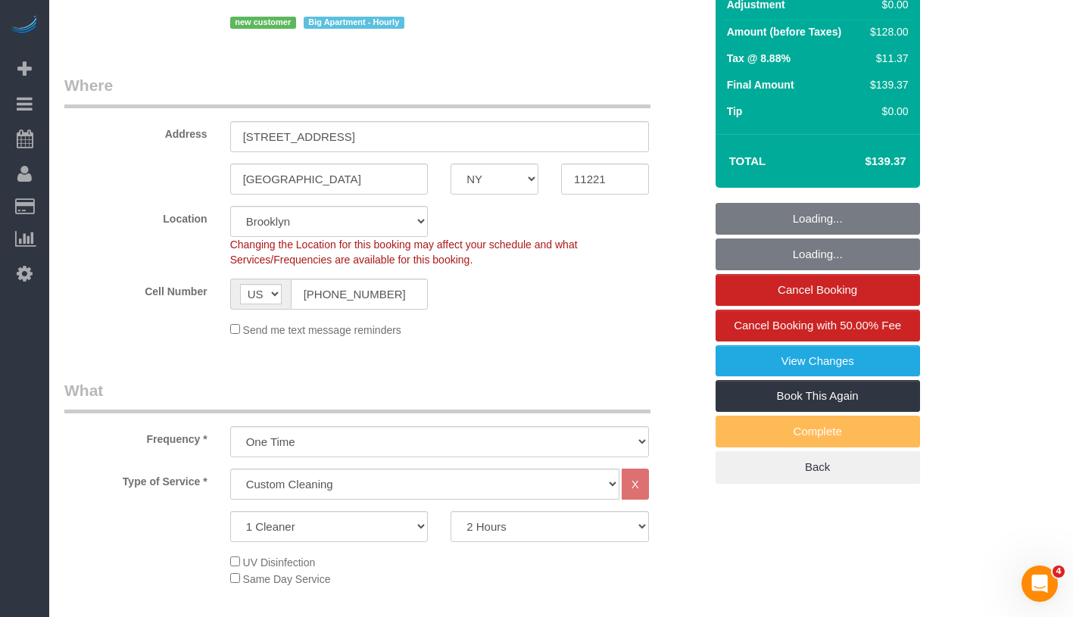
select select "spot1"
select select "number:58"
select select "number:71"
select select "number:15"
select select "number:5"
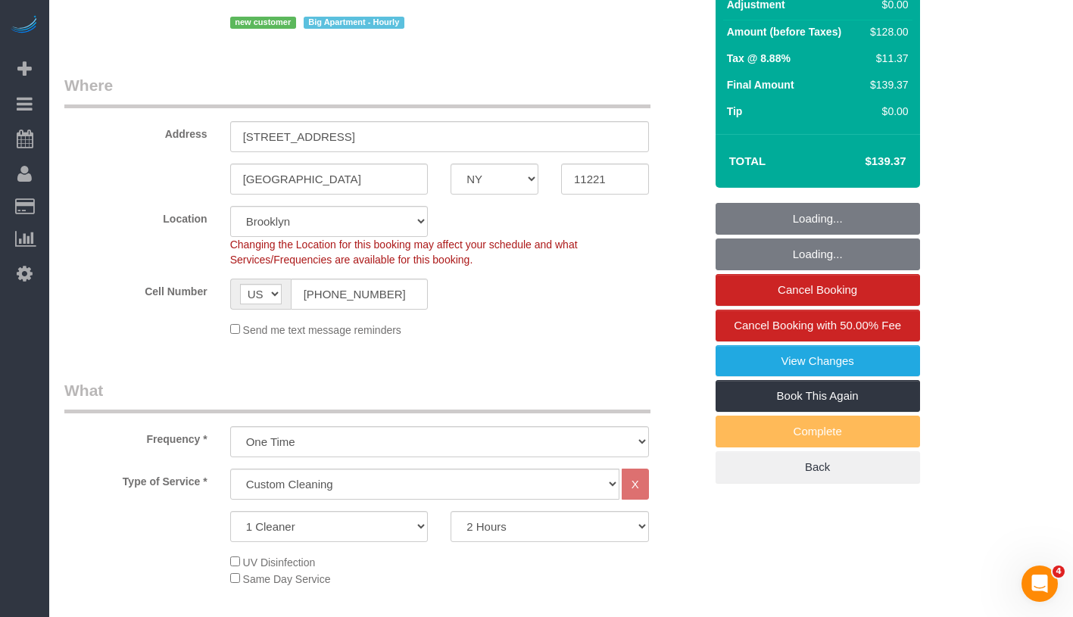
select select "object:1412"
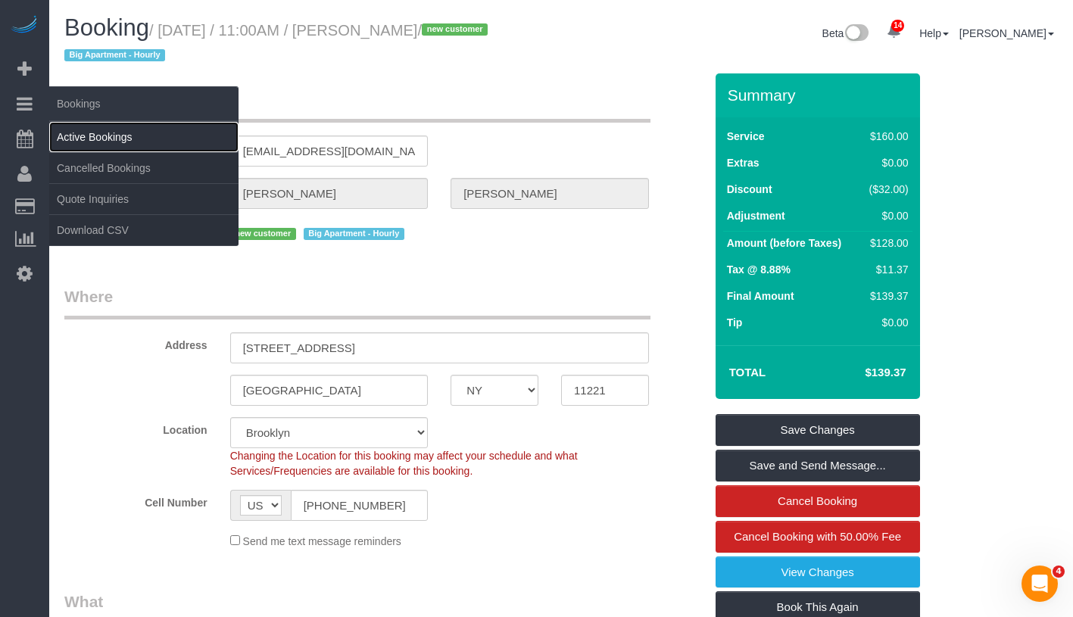
click at [158, 141] on link "Active Bookings" at bounding box center [143, 137] width 189 height 30
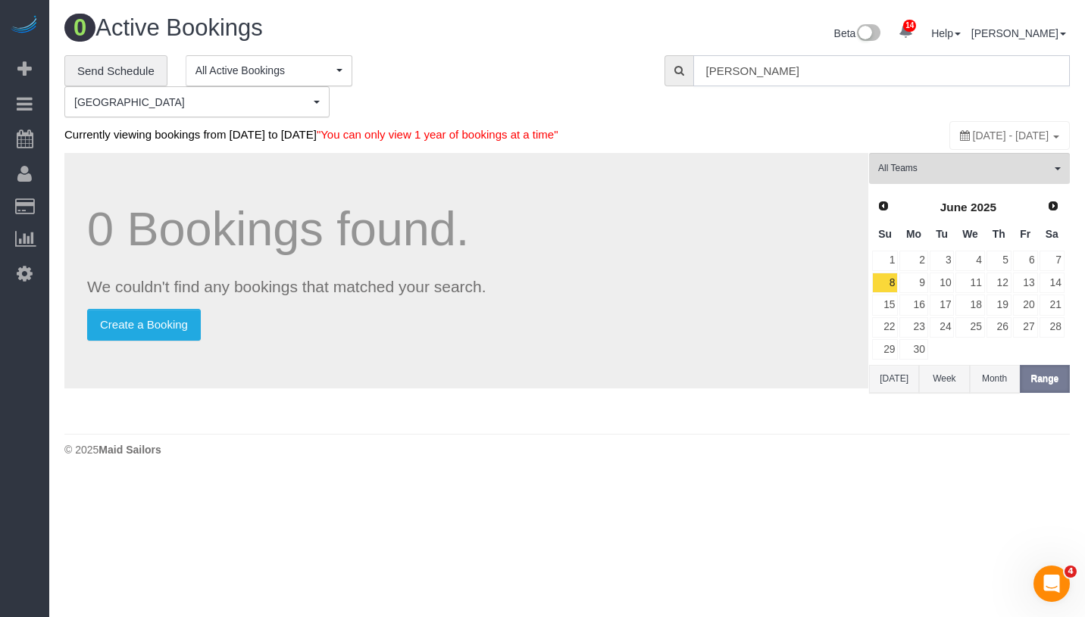
click at [787, 71] on input "[PERSON_NAME]" at bounding box center [881, 70] width 376 height 31
paste input "[PERSON_NAME]"
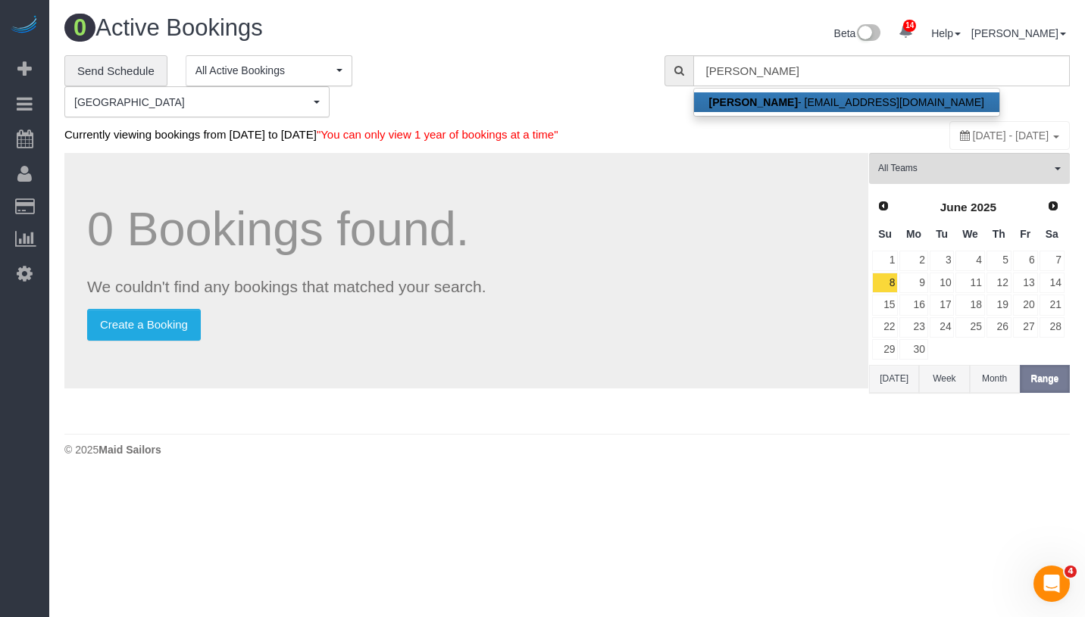
click at [798, 96] on link "[PERSON_NAME] - [PERSON_NAME][EMAIL_ADDRESS][DOMAIN_NAME]" at bounding box center [846, 102] width 305 height 20
type input "[EMAIL_ADDRESS][DOMAIN_NAME]"
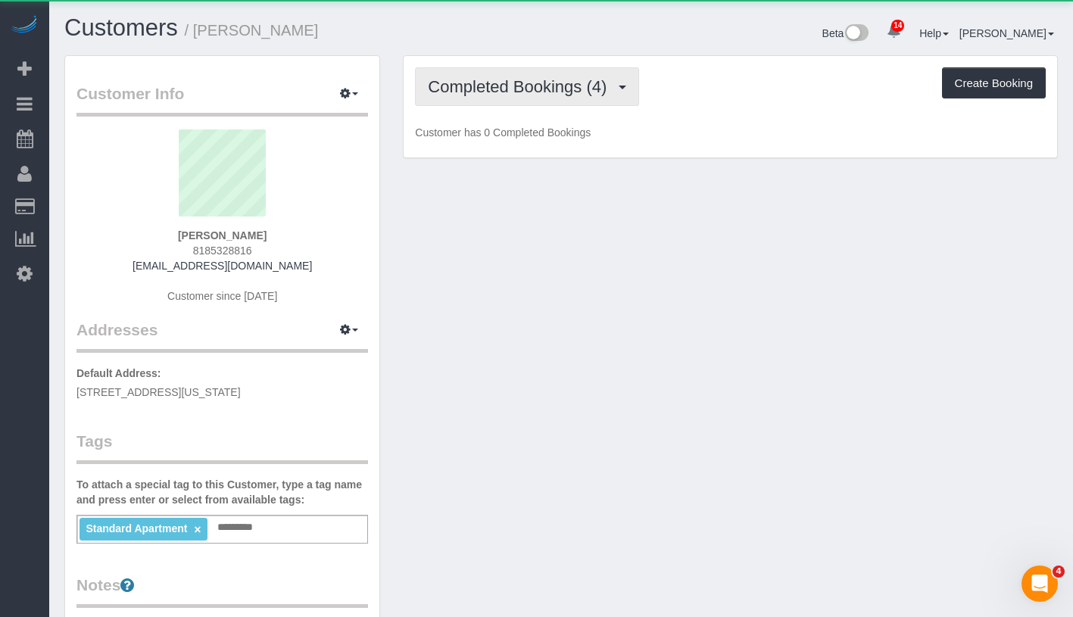
click at [475, 84] on span "Completed Bookings (4)" at bounding box center [521, 86] width 186 height 19
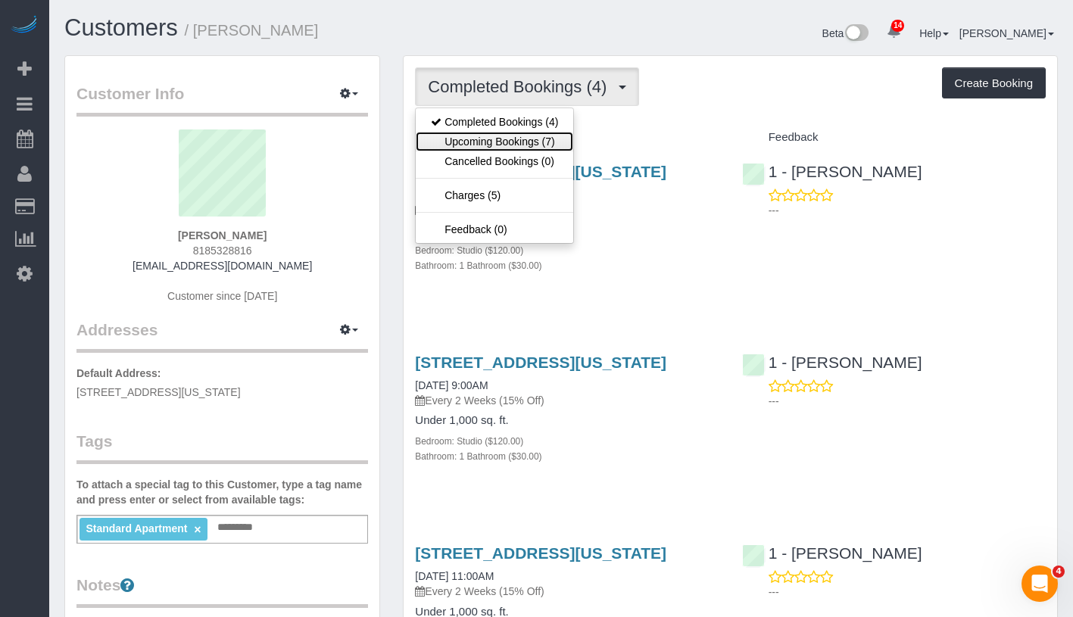
click at [469, 138] on link "Upcoming Bookings (7)" at bounding box center [495, 142] width 158 height 20
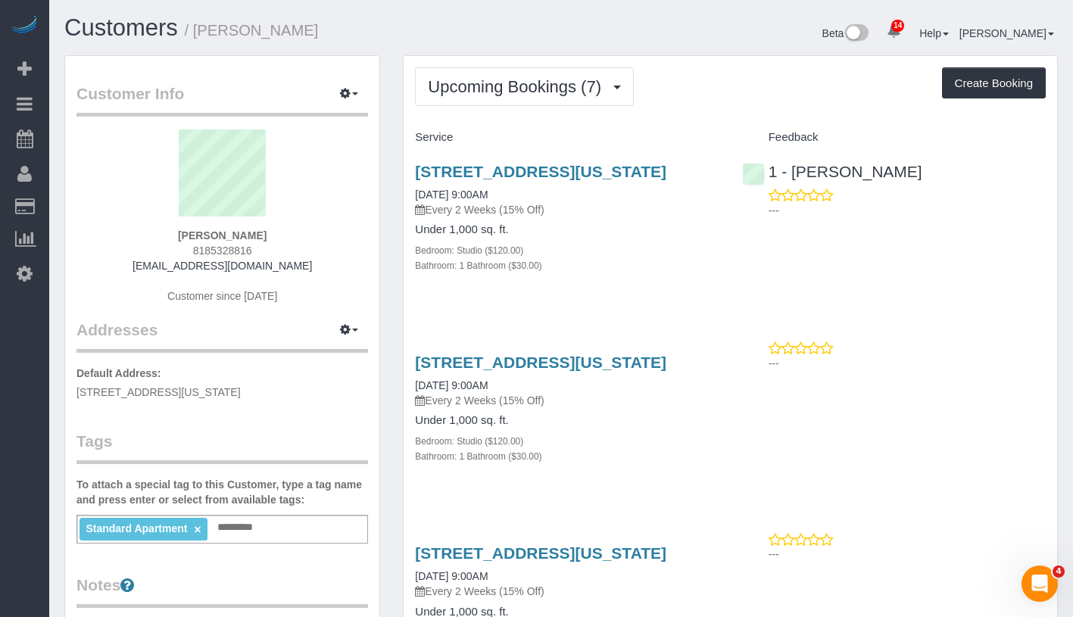
drag, startPoint x: 398, startPoint y: 214, endPoint x: 529, endPoint y: 214, distance: 131.0
copy link "[DATE] 9:00AM"
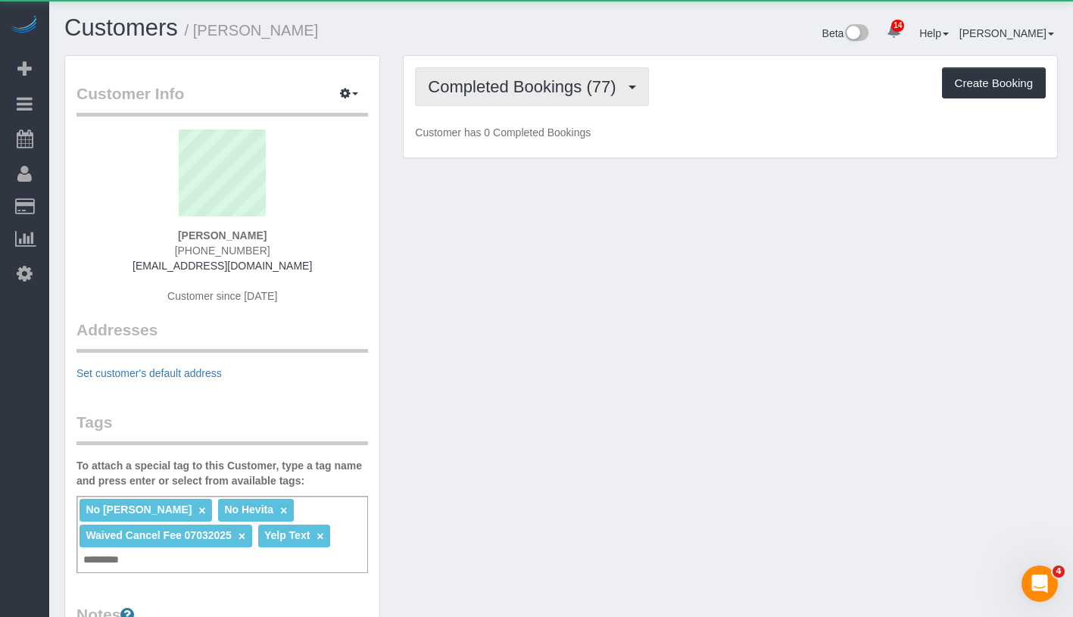
click at [564, 81] on span "Completed Bookings (77)" at bounding box center [525, 86] width 195 height 19
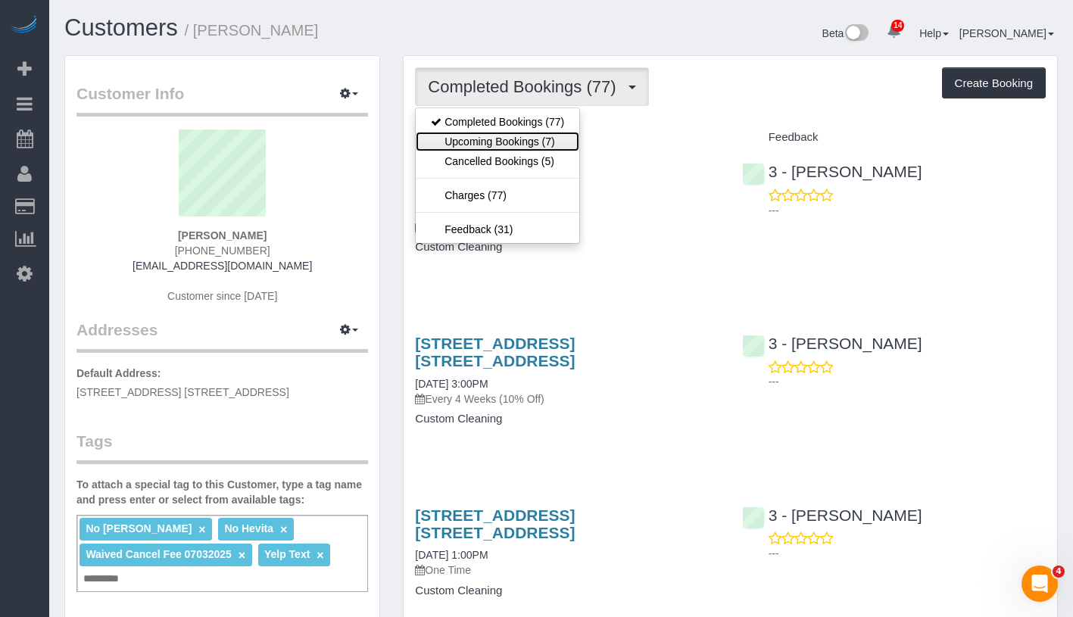
click at [535, 139] on link "Upcoming Bookings (7)" at bounding box center [498, 142] width 164 height 20
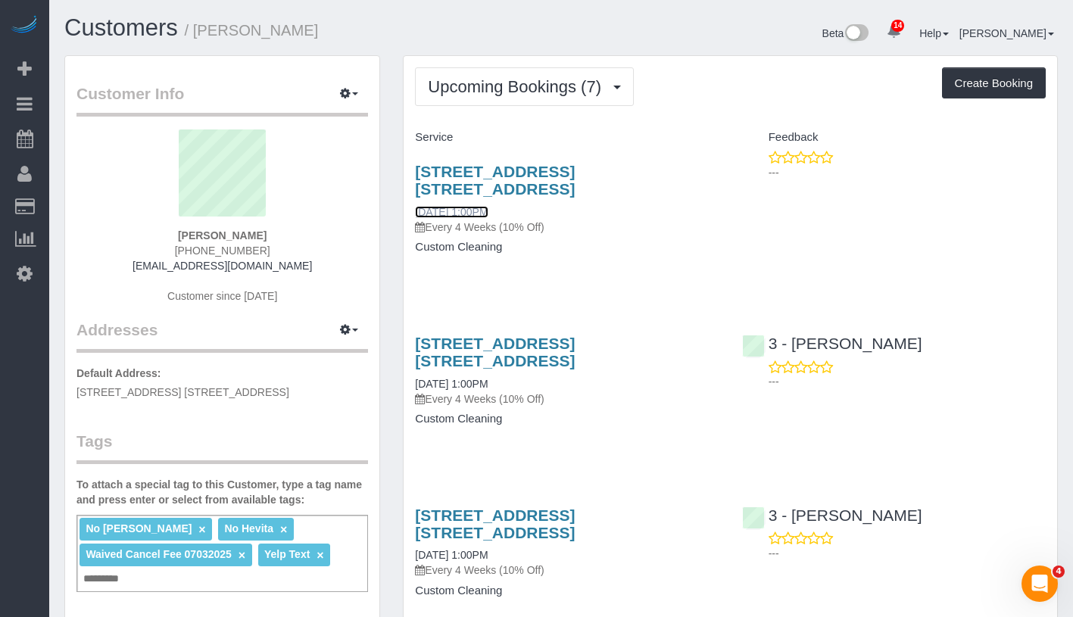
click at [479, 211] on link "[DATE] 1:00PM" at bounding box center [451, 212] width 73 height 12
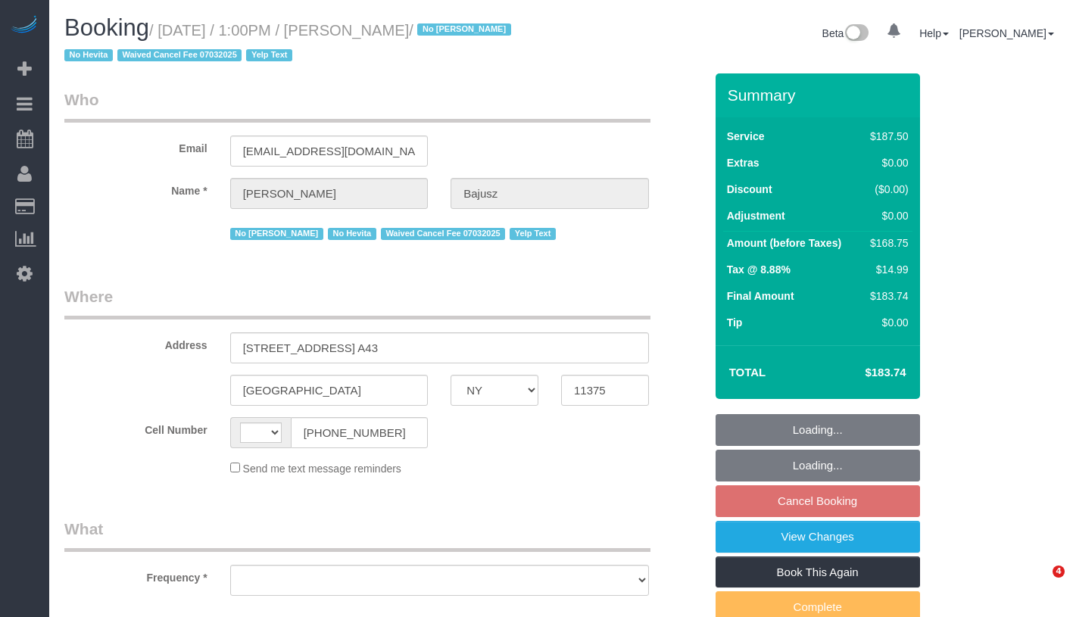
select select "NY"
select select "150"
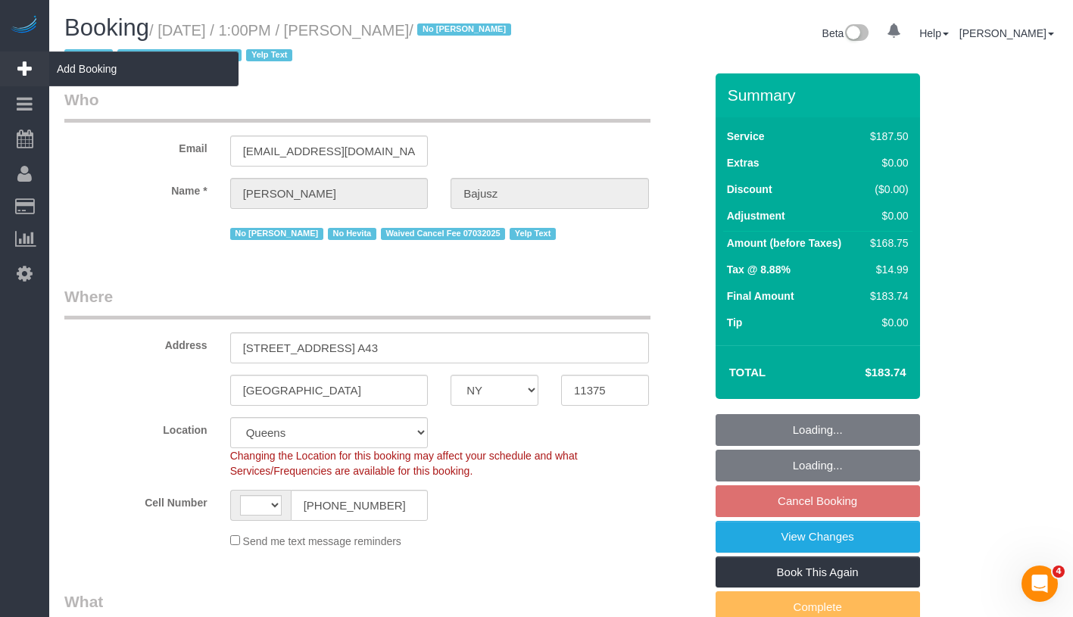
select select "string:stripe-pm_1HGn0b4VGloSiKo748NNm9fv"
select select "string:[GEOGRAPHIC_DATA]"
select select "object:832"
select select "spot6"
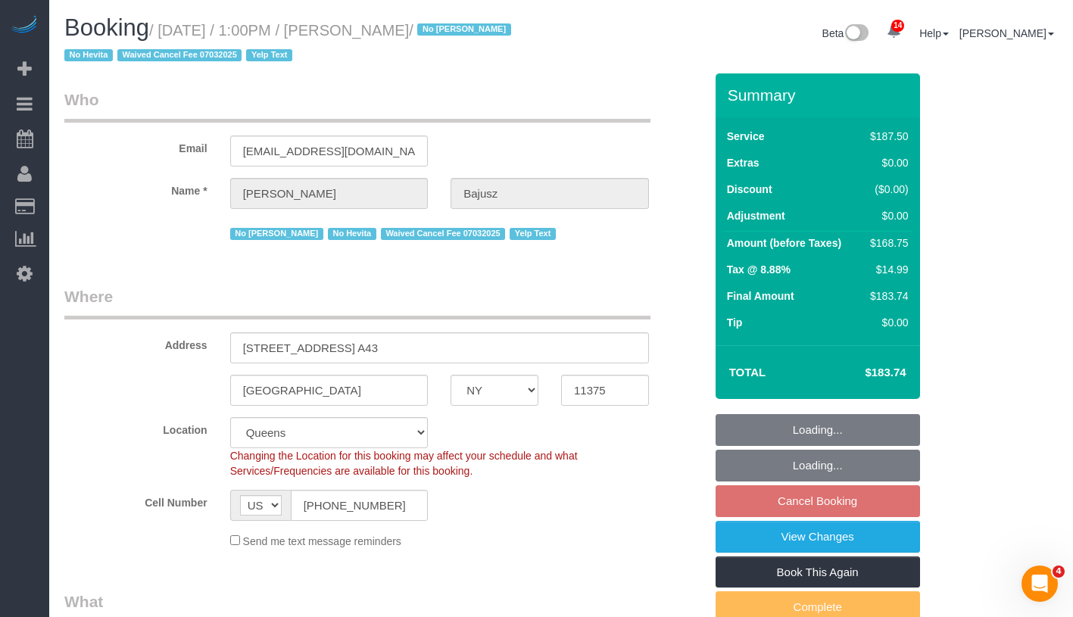
select select "number:89"
select select "number:90"
select select "number:15"
select select "number:5"
select select "number:21"
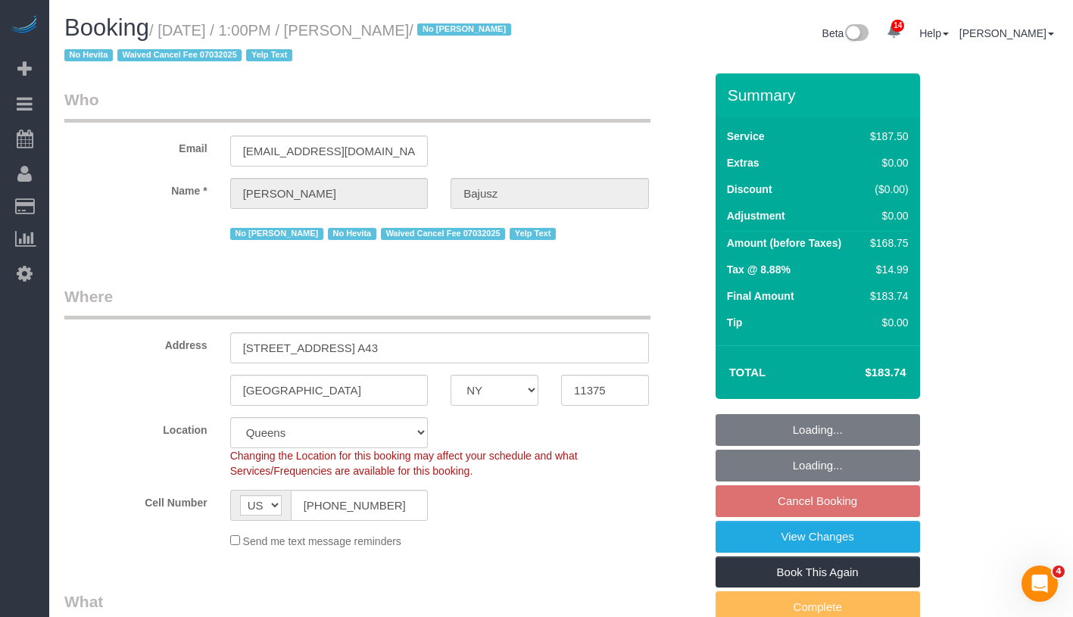
select select "object:1403"
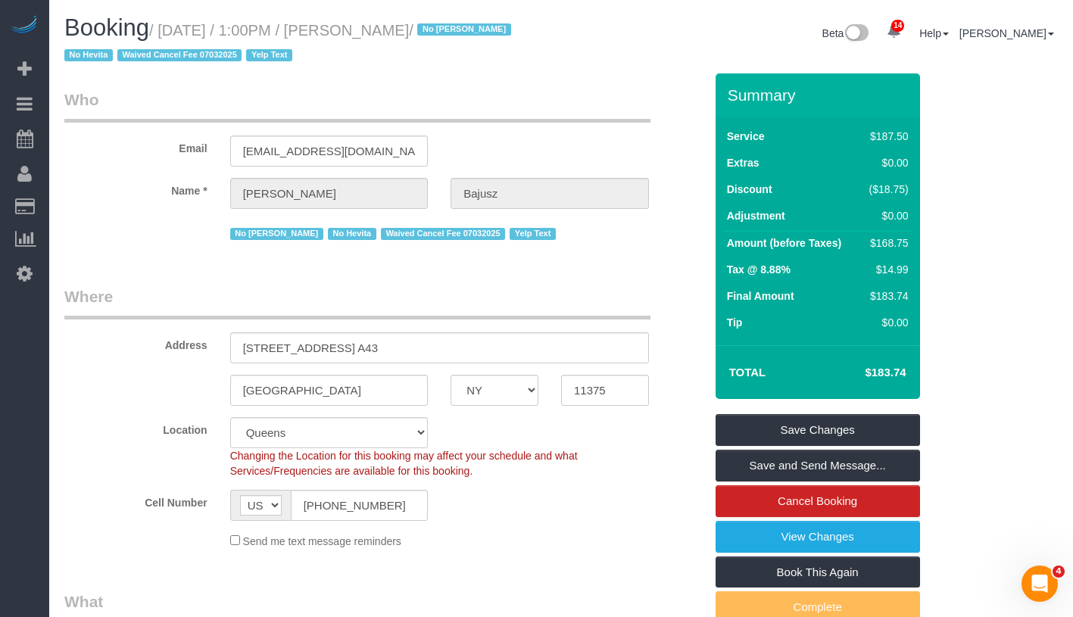
drag, startPoint x: 169, startPoint y: 24, endPoint x: 494, endPoint y: 23, distance: 324.9
click at [494, 23] on h1 "Booking / [DATE] / 1:00PM / [PERSON_NAME] / No [PERSON_NAME] No Hevita Waived C…" at bounding box center [306, 41] width 485 height 52
copy small "[DATE] / 1:00PM / [PERSON_NAME] /"
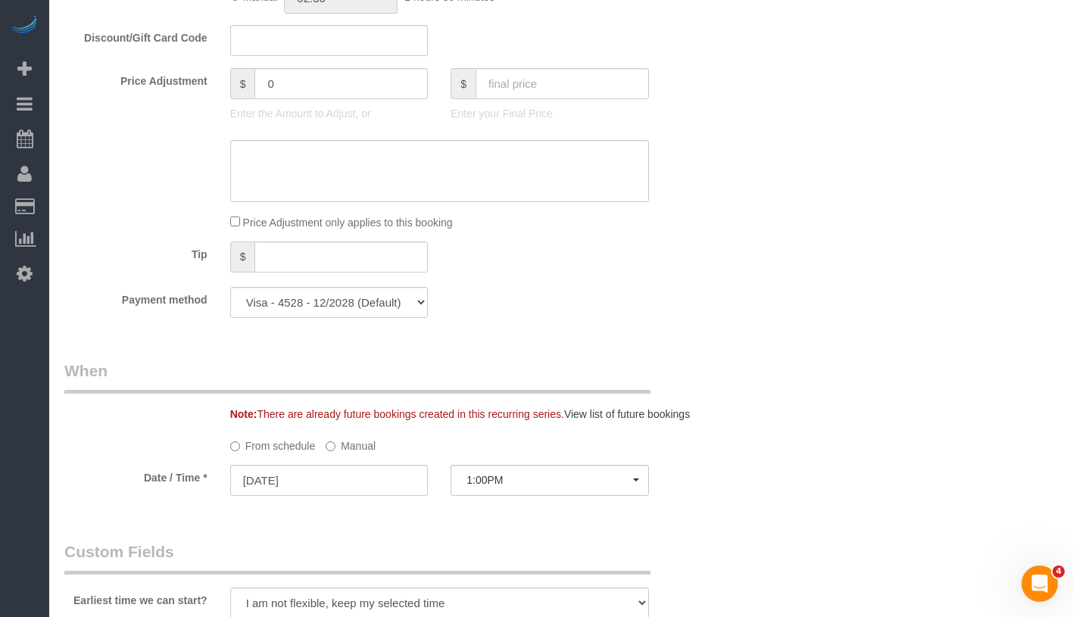
scroll to position [1188, 0]
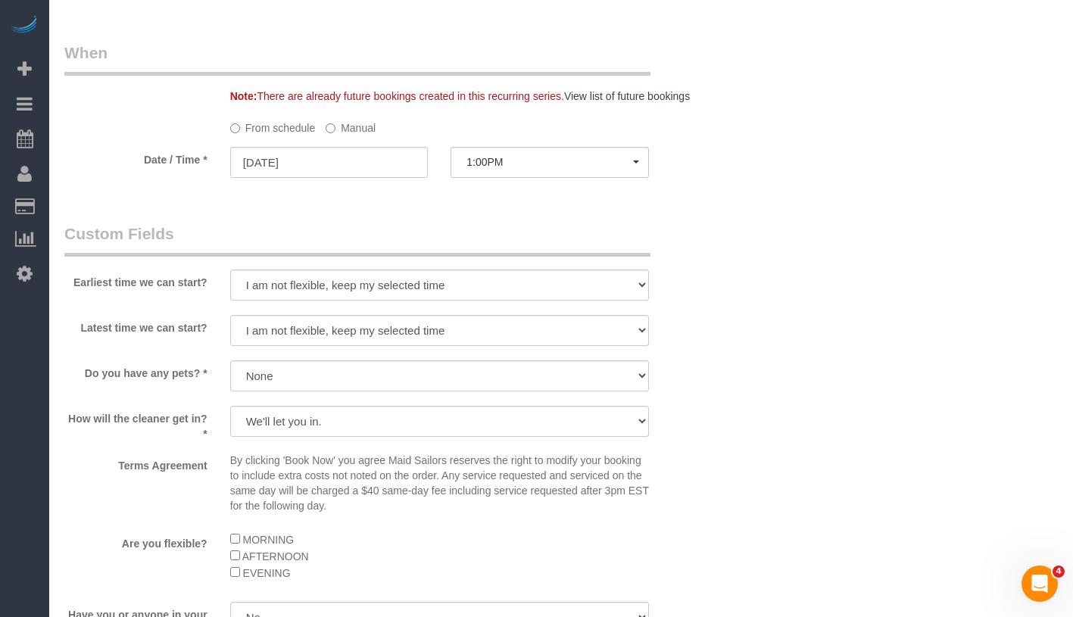
click at [365, 126] on label "Manual" at bounding box center [351, 125] width 50 height 20
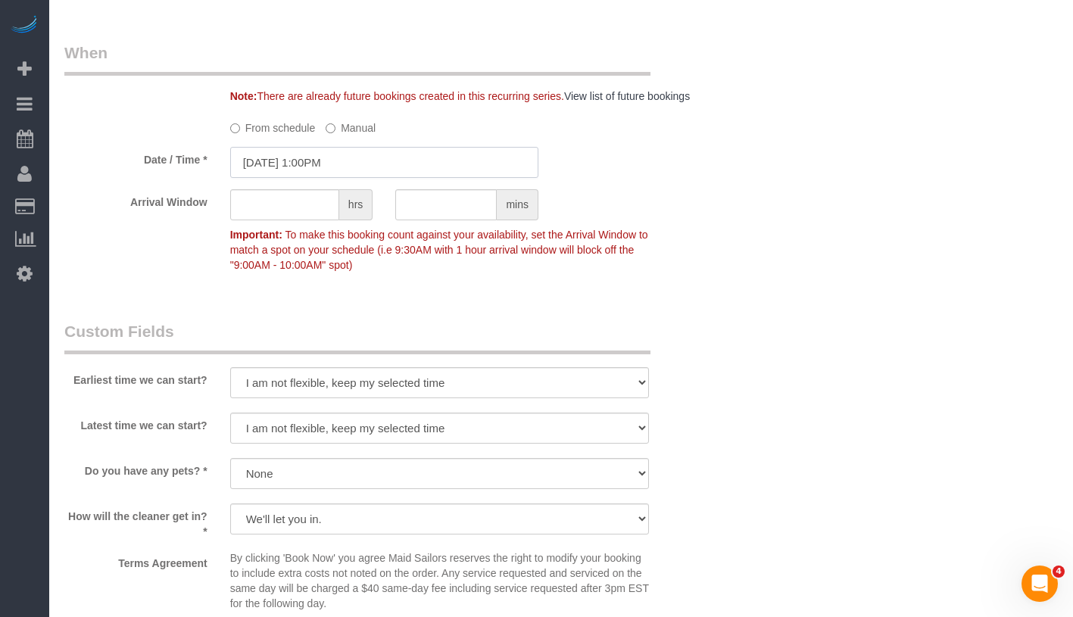
click at [334, 161] on input "[DATE] 1:00PM" at bounding box center [384, 162] width 308 height 31
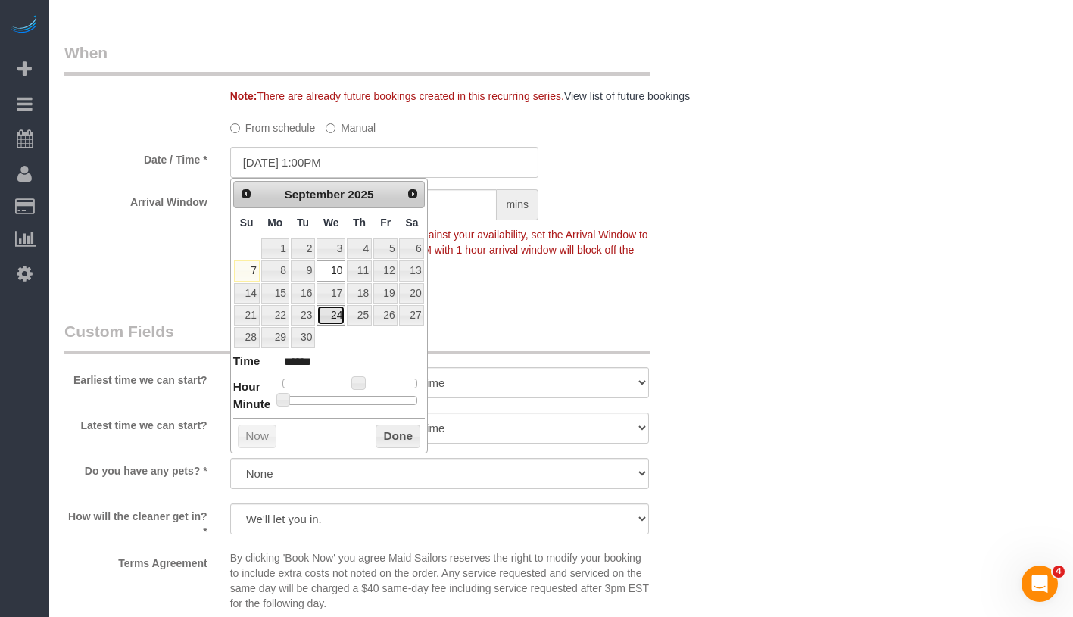
click at [339, 318] on link "24" at bounding box center [331, 315] width 29 height 20
type input "[DATE] 1:00PM"
click at [405, 433] on button "Done" at bounding box center [398, 437] width 45 height 24
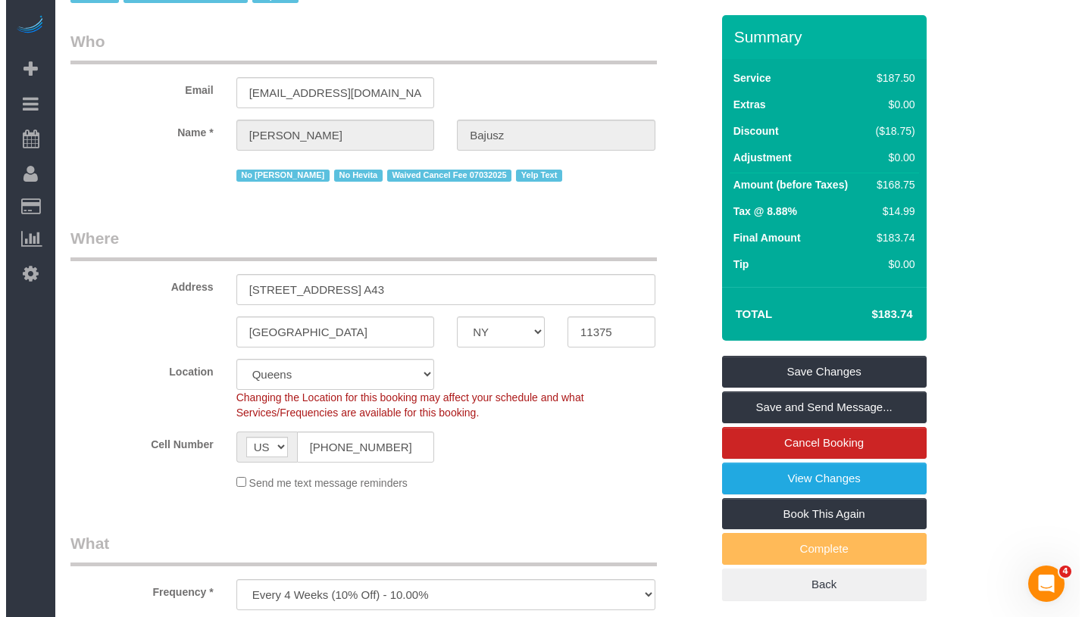
scroll to position [0, 0]
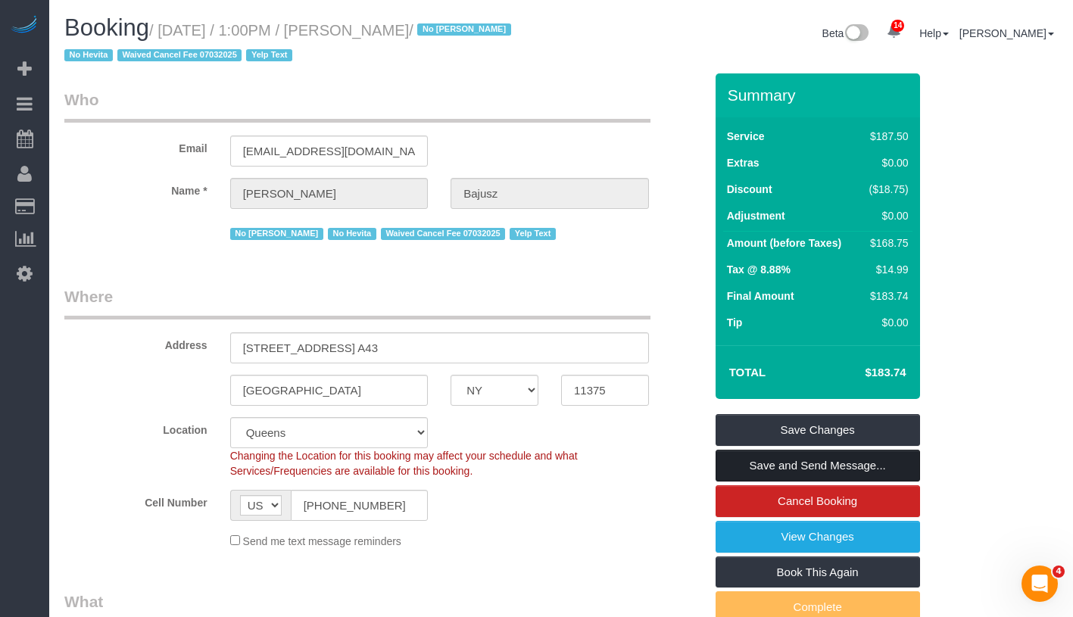
click at [901, 468] on link "Save and Send Message..." at bounding box center [818, 466] width 204 height 32
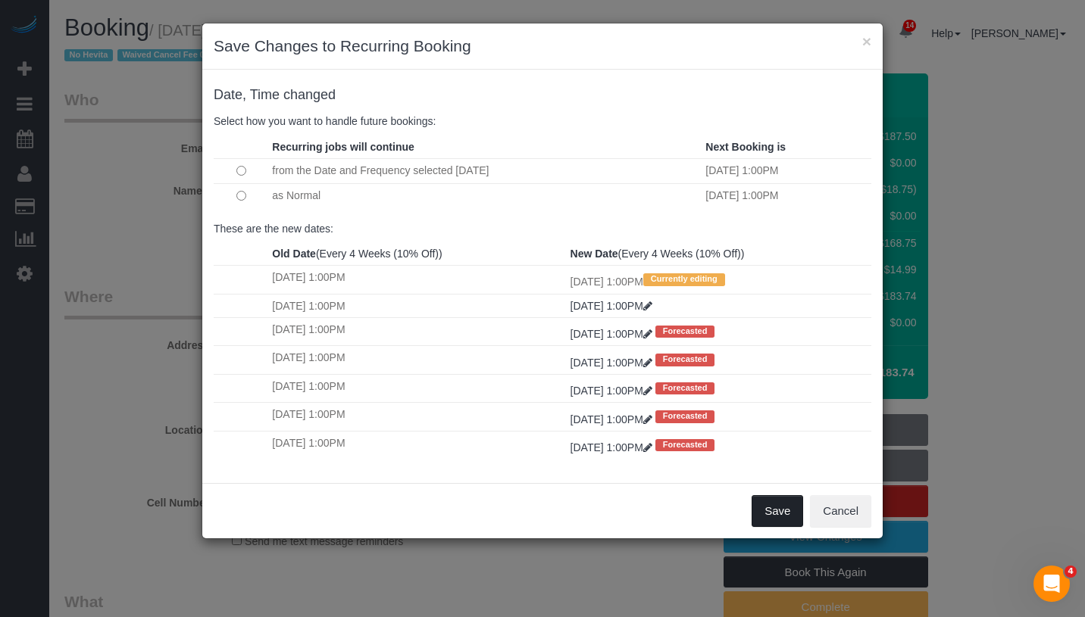
click at [788, 510] on button "Save" at bounding box center [777, 511] width 52 height 32
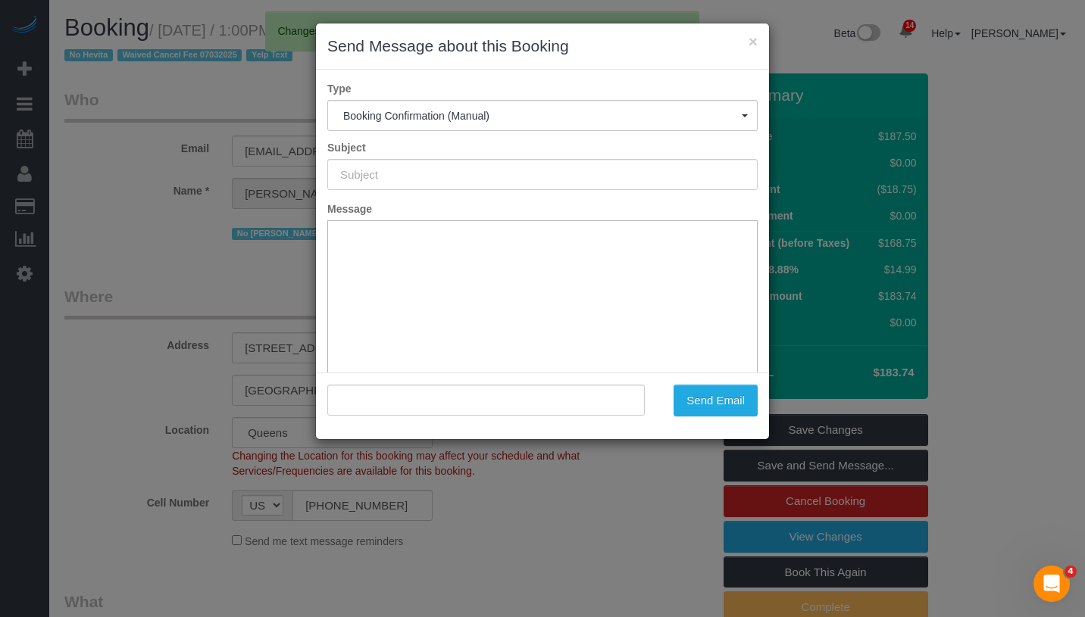
type input "Cleaning Confirmed for 09/24/2025 at 1:00pm"
type input ""Marcy Bajusz" <mbajusz1@earthlink.net>"
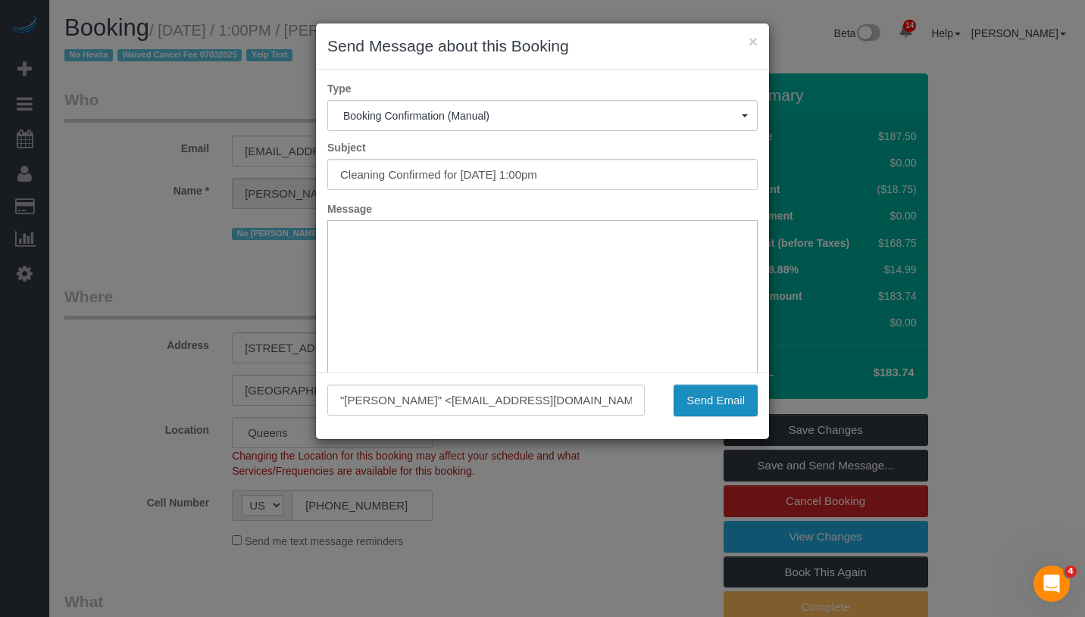
click at [710, 405] on button "Send Email" at bounding box center [715, 401] width 84 height 32
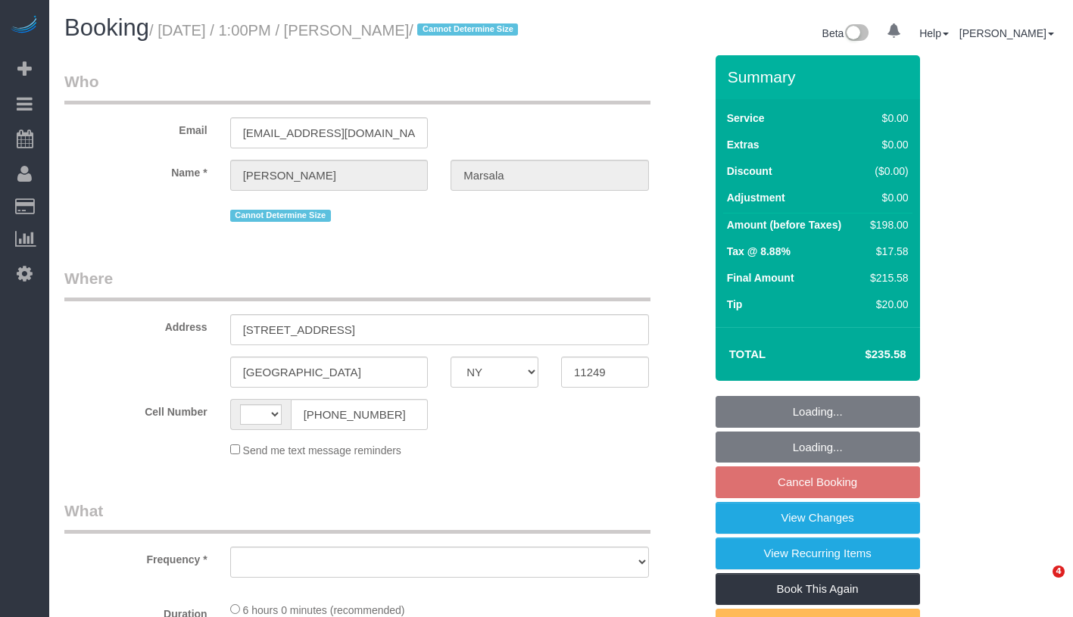
select select "NY"
select select "string:[GEOGRAPHIC_DATA]"
select select "object:748"
select select "number:89"
select select "number:90"
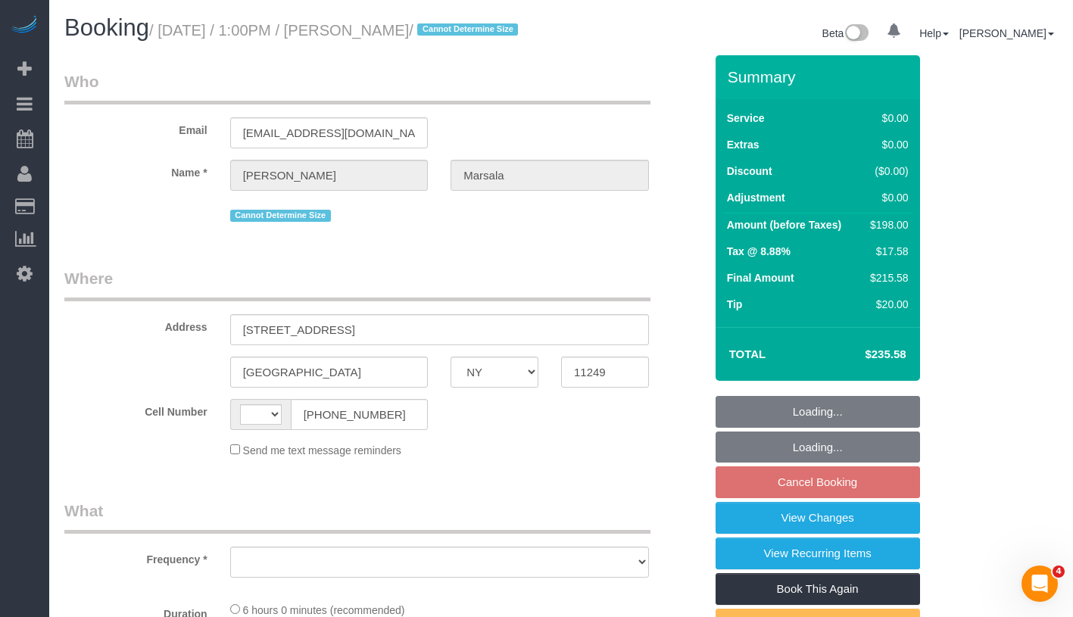
select select "number:15"
select select "number:5"
select select "string:stripe-pm_1PanpT4VGloSiKo73mwQyRPJ"
select select "2"
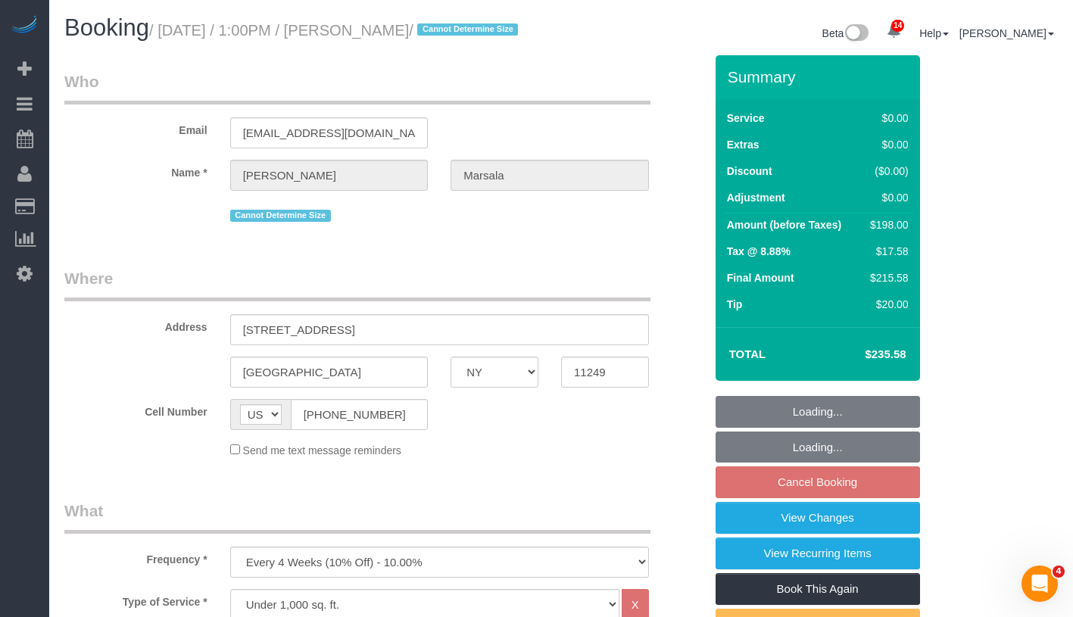
select select "spot2"
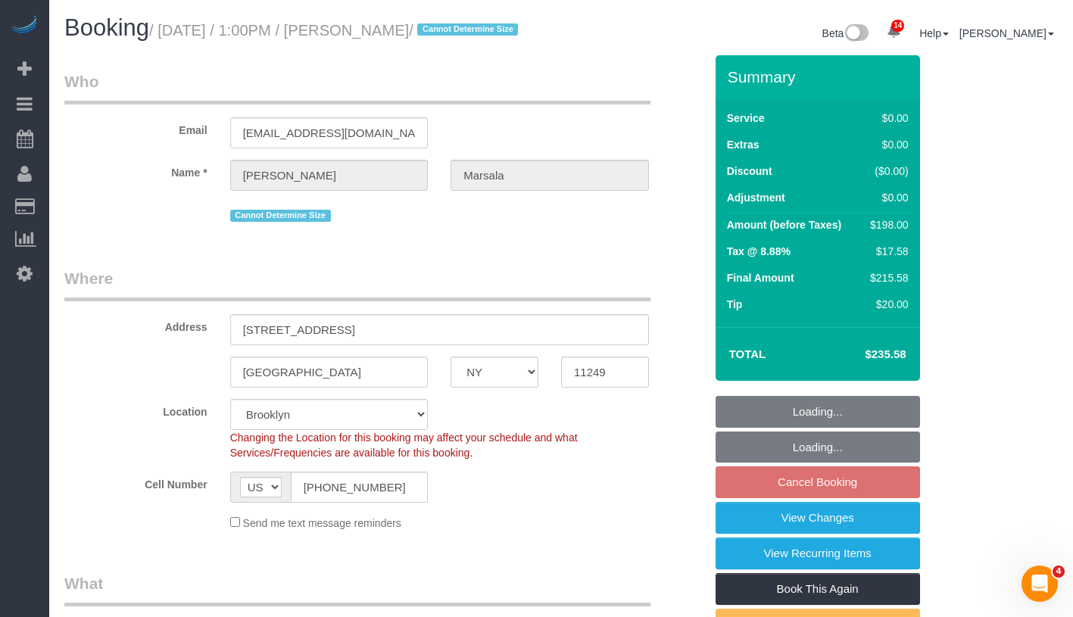
select select "object:1419"
select select "2"
select select "spot58"
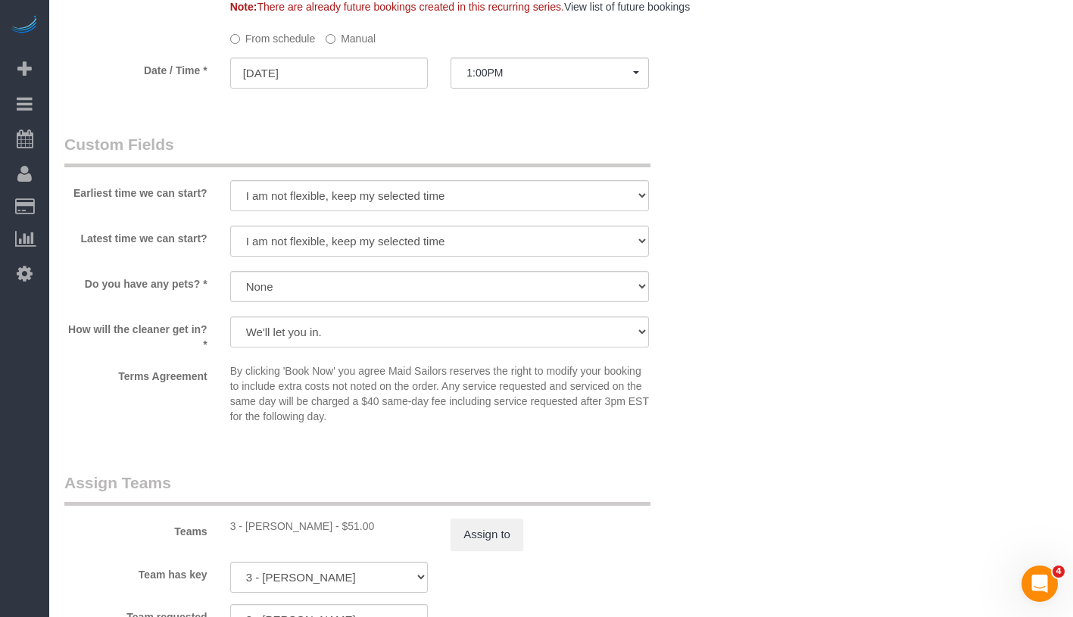
scroll to position [1757, 0]
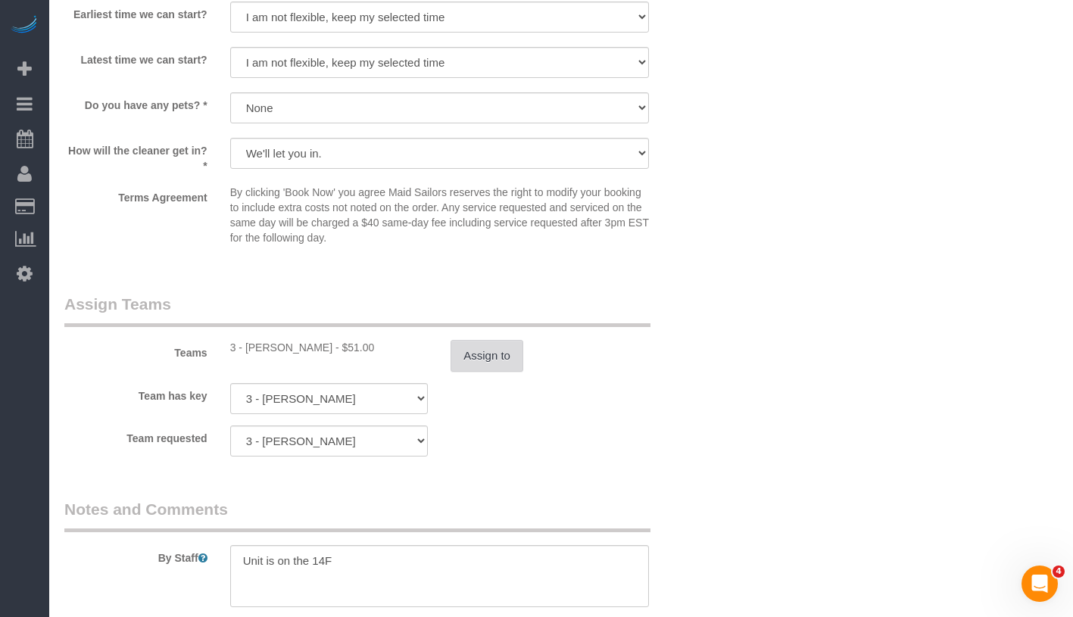
click at [484, 371] on button "Assign to" at bounding box center [487, 356] width 73 height 32
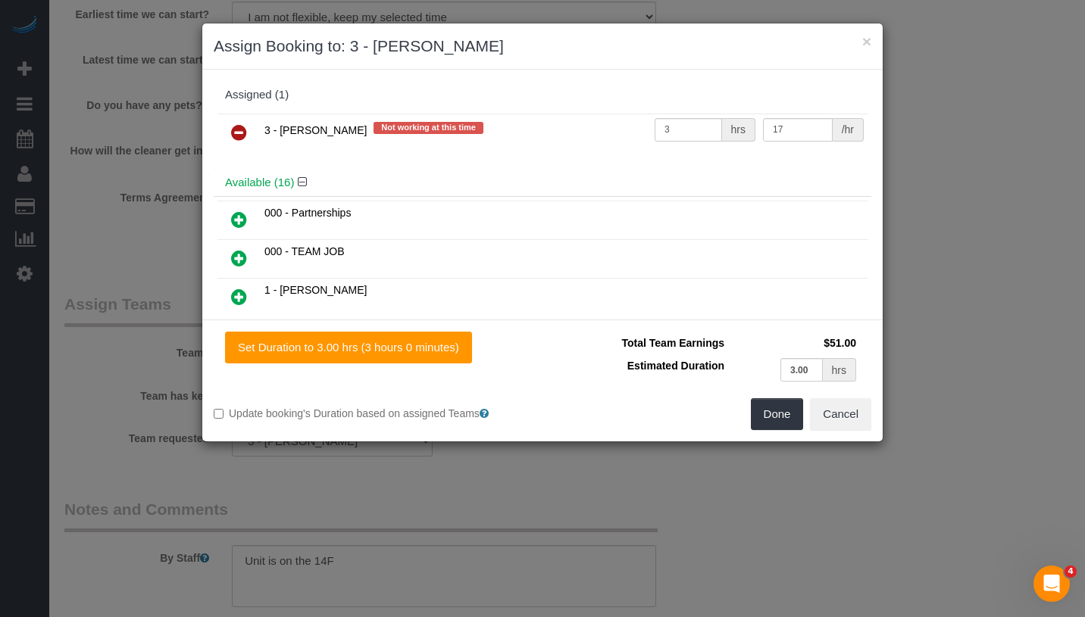
click at [239, 133] on icon at bounding box center [239, 132] width 16 height 18
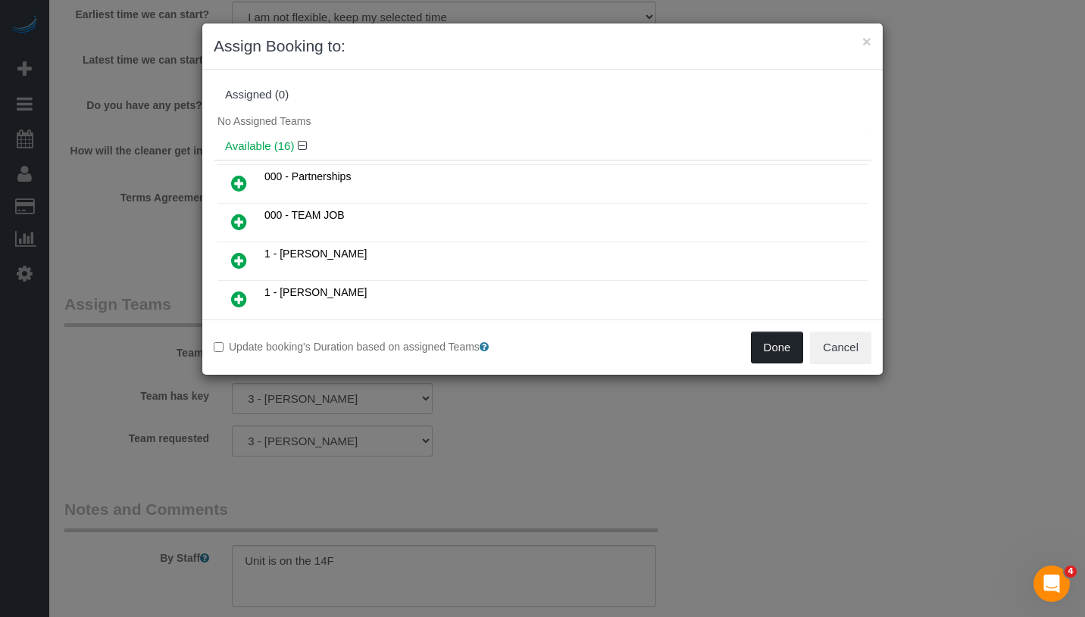
click at [766, 342] on button "Done" at bounding box center [777, 348] width 53 height 32
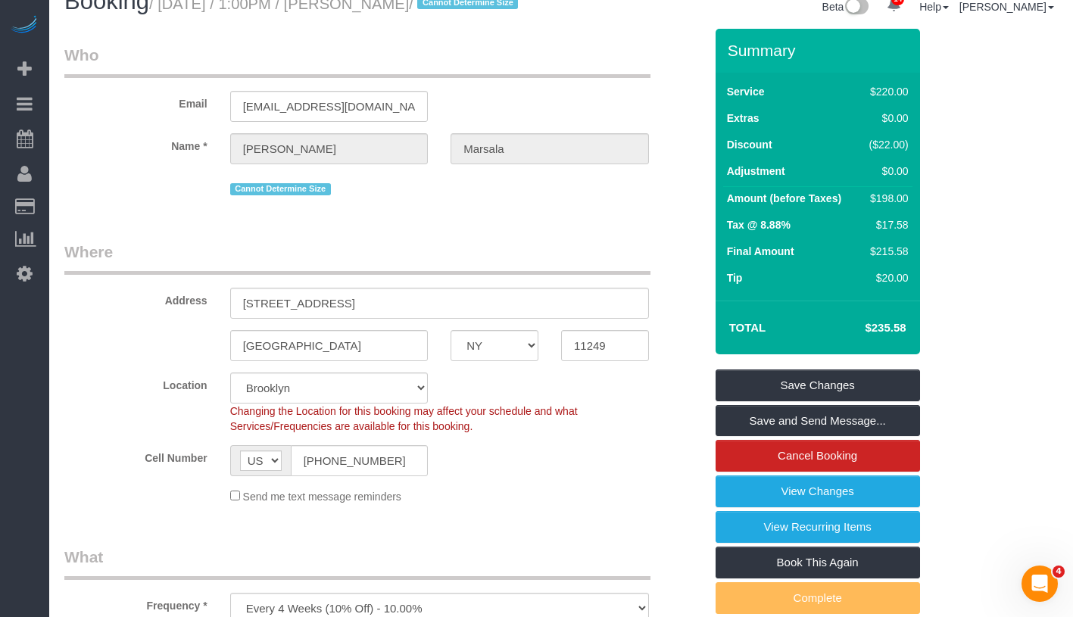
scroll to position [0, 0]
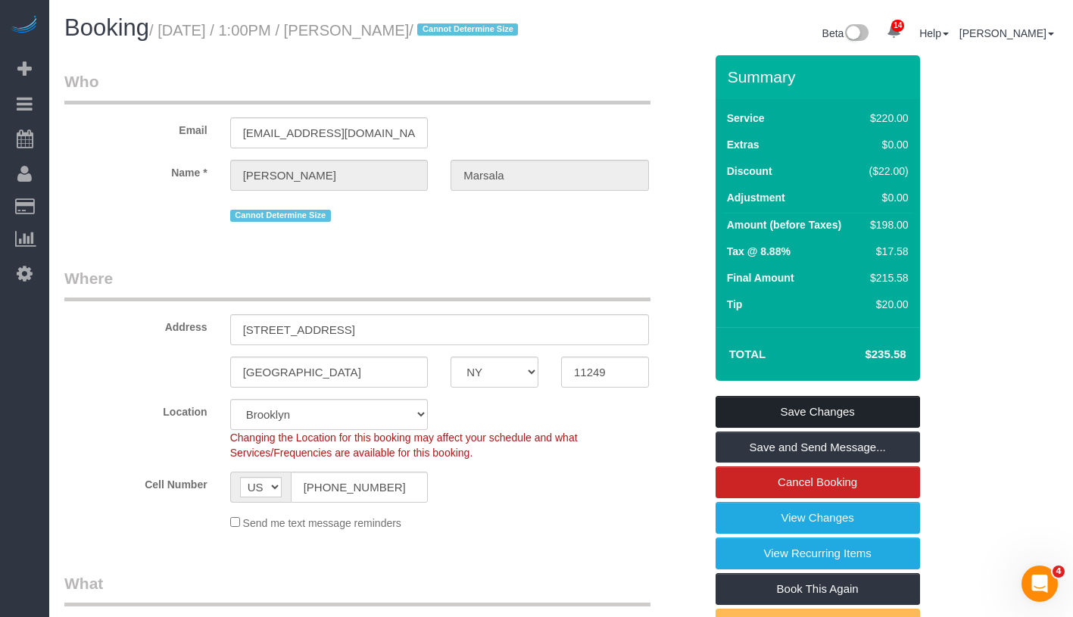
click at [858, 423] on link "Save Changes" at bounding box center [818, 412] width 204 height 32
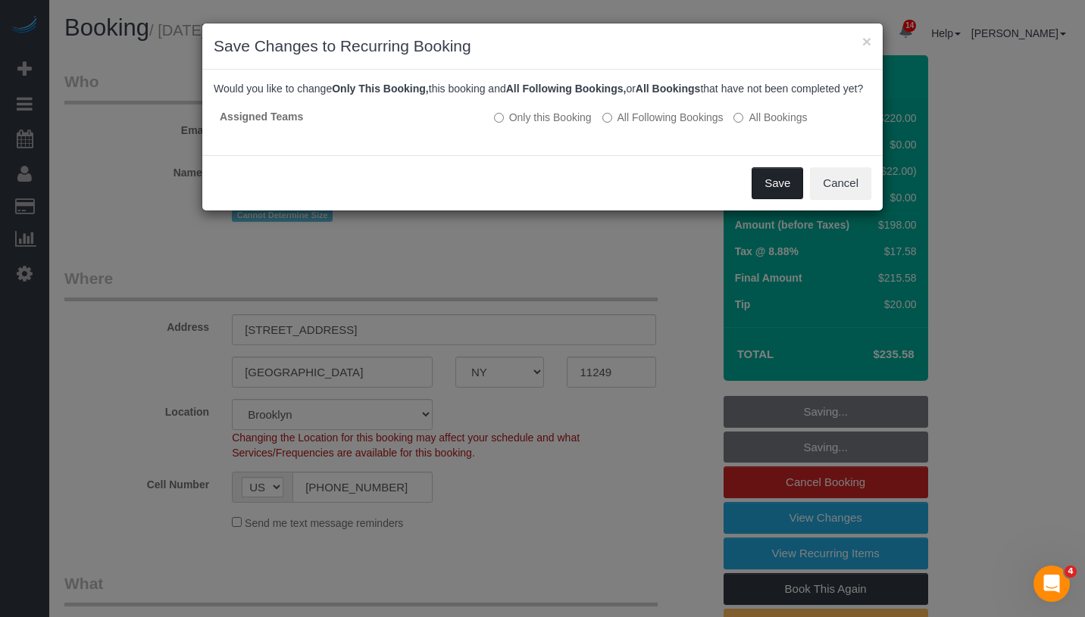
click at [777, 192] on button "Save" at bounding box center [777, 183] width 52 height 32
